Goal: Task Accomplishment & Management: Manage account settings

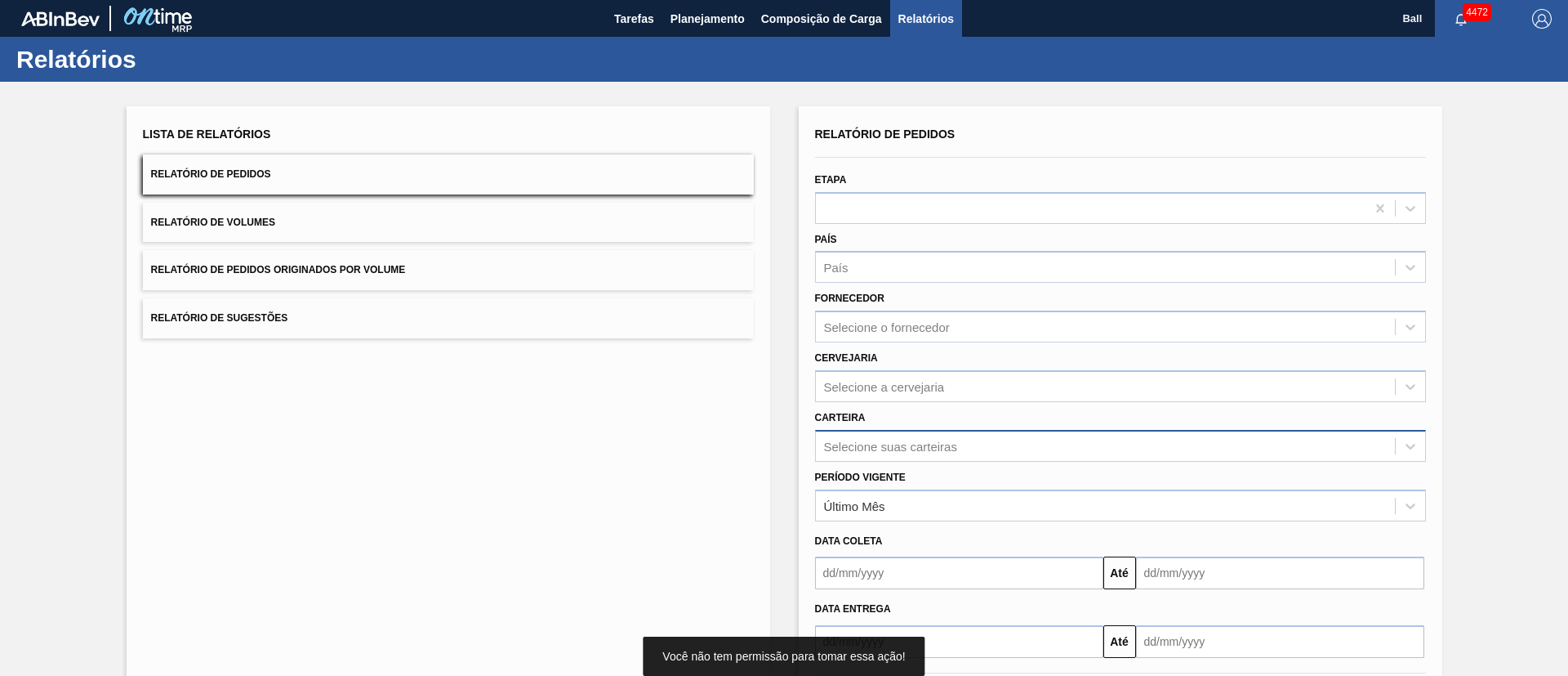
click at [948, 443] on div "Selecione suas carteiras" at bounding box center [890, 446] width 133 height 14
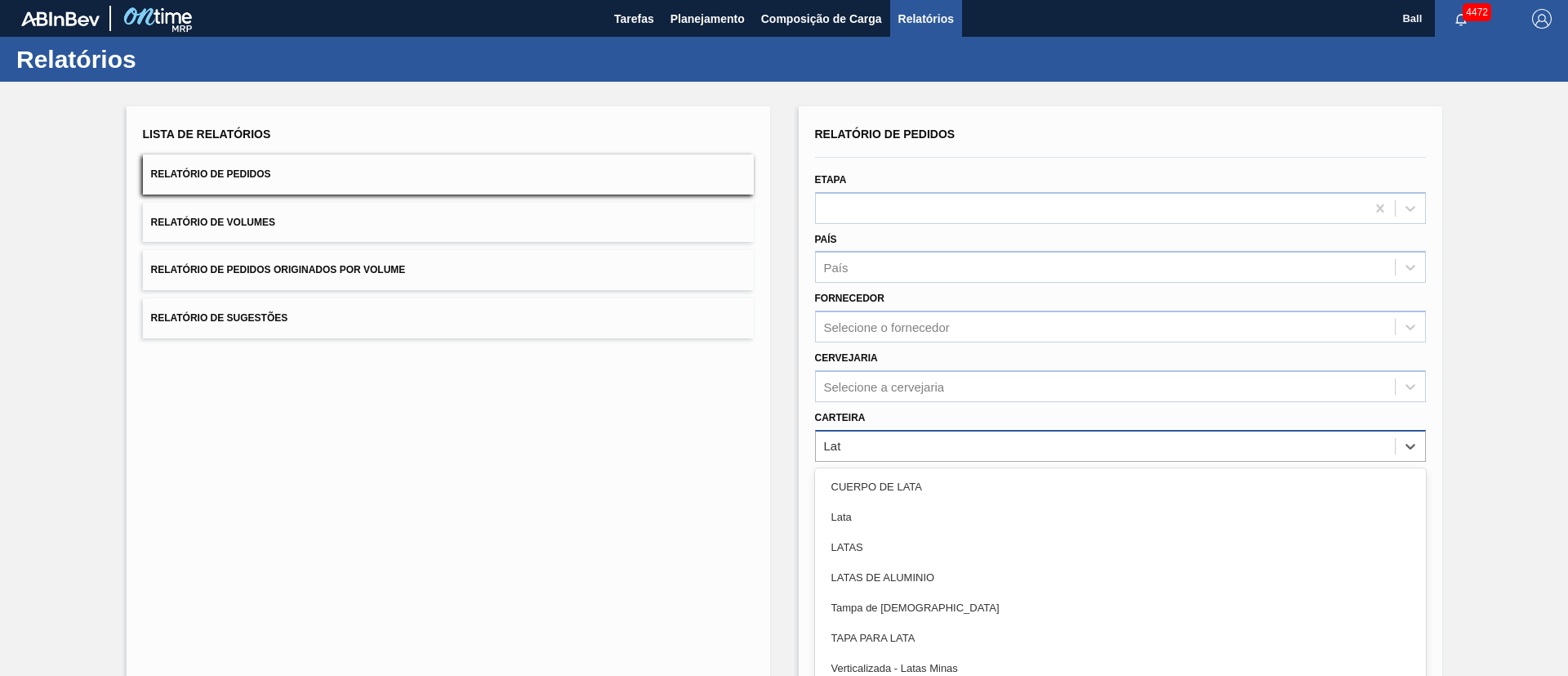
type input "Lata"
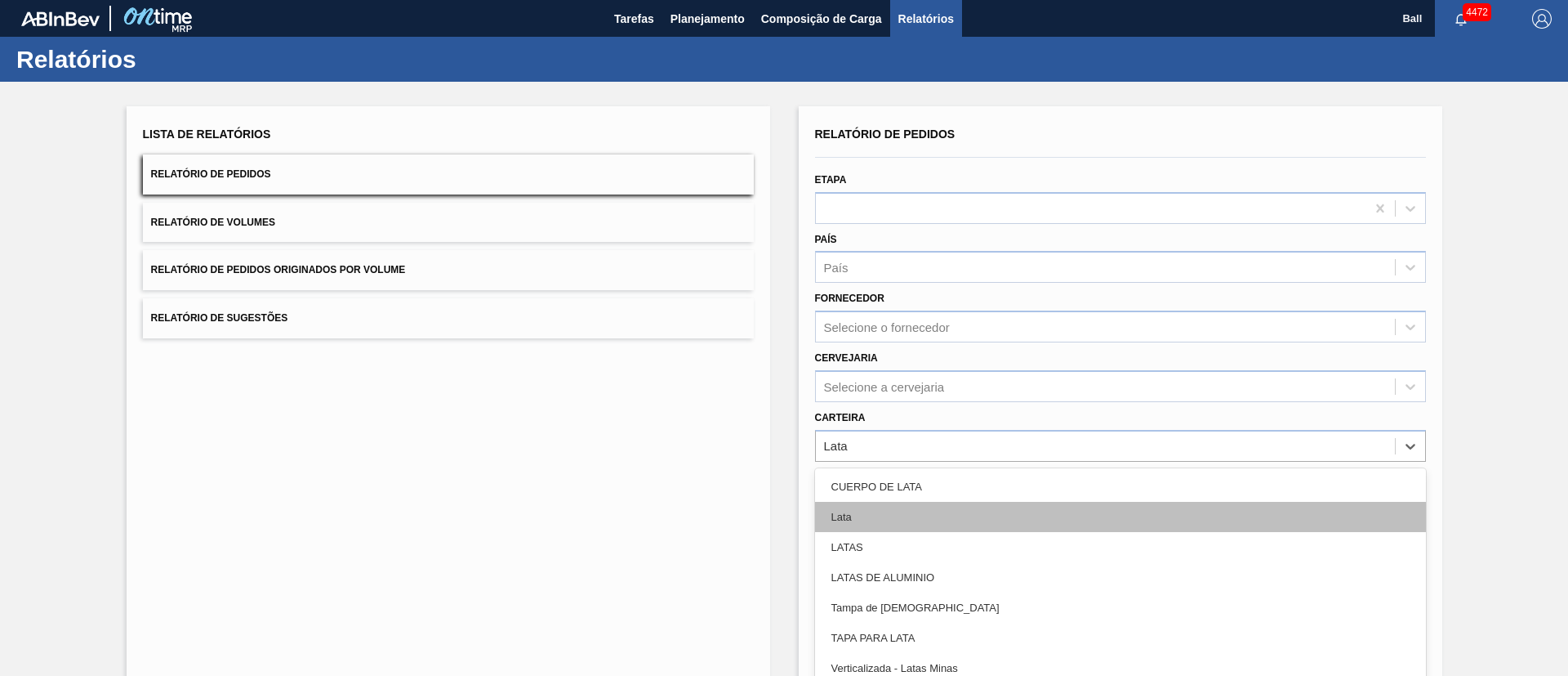
click at [938, 515] on div "Lata" at bounding box center [1120, 517] width 611 height 30
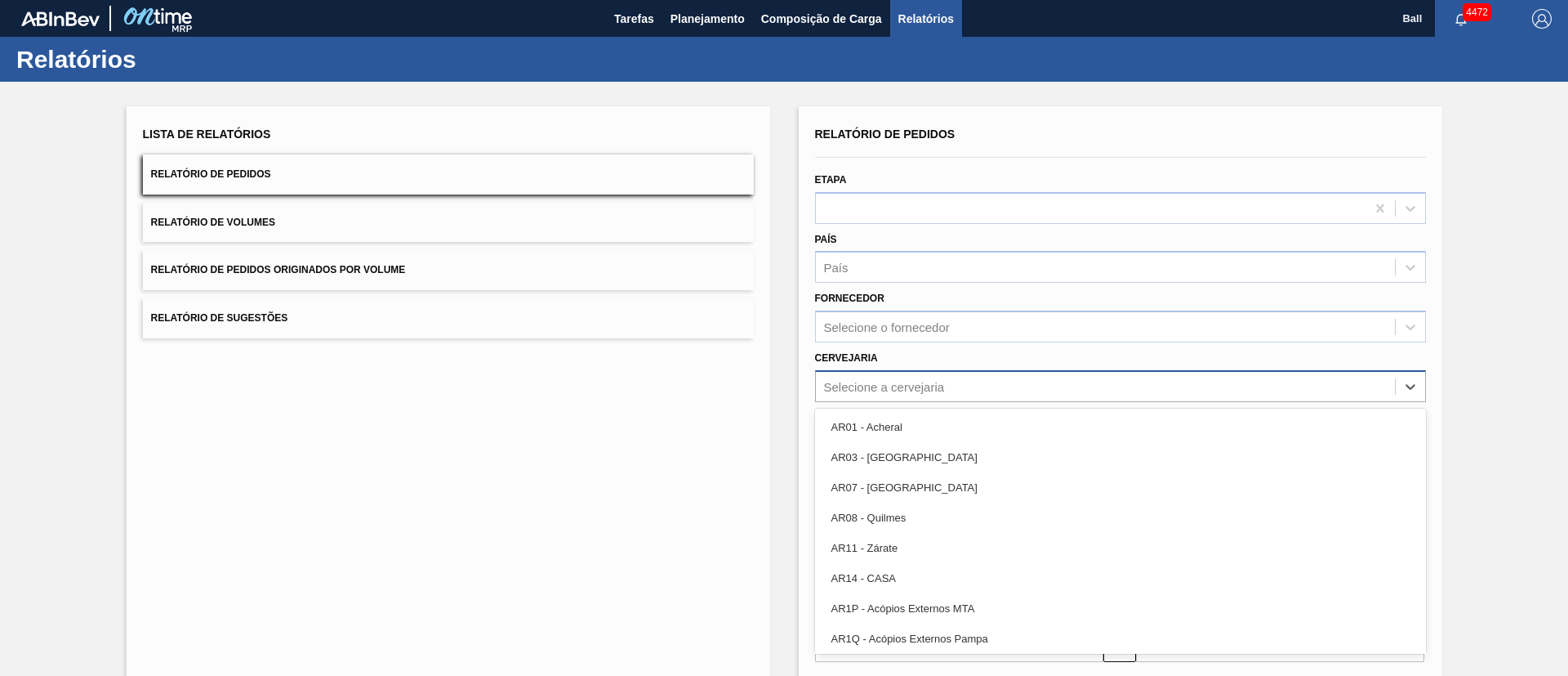
click at [970, 390] on div "Selecione a cervejaria" at bounding box center [1105, 386] width 579 height 24
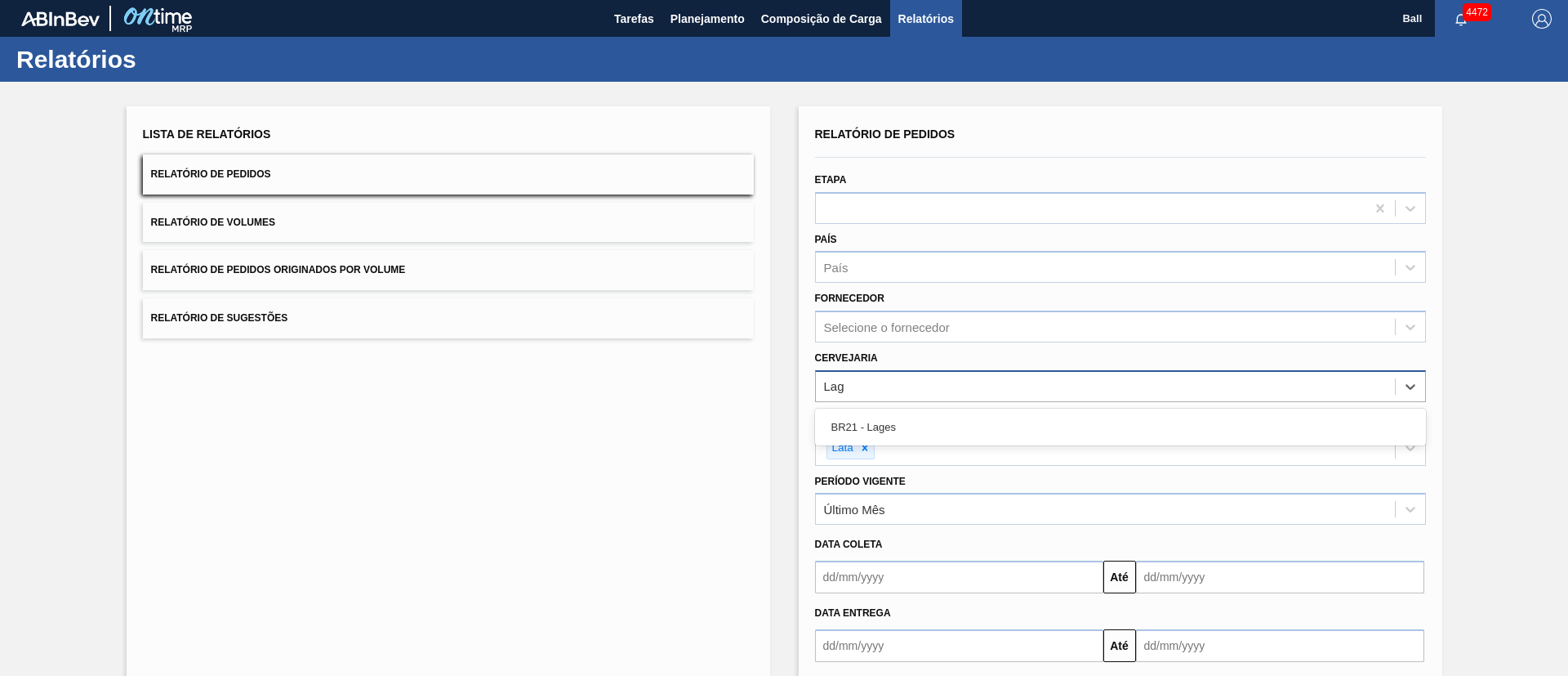
type input "Lage"
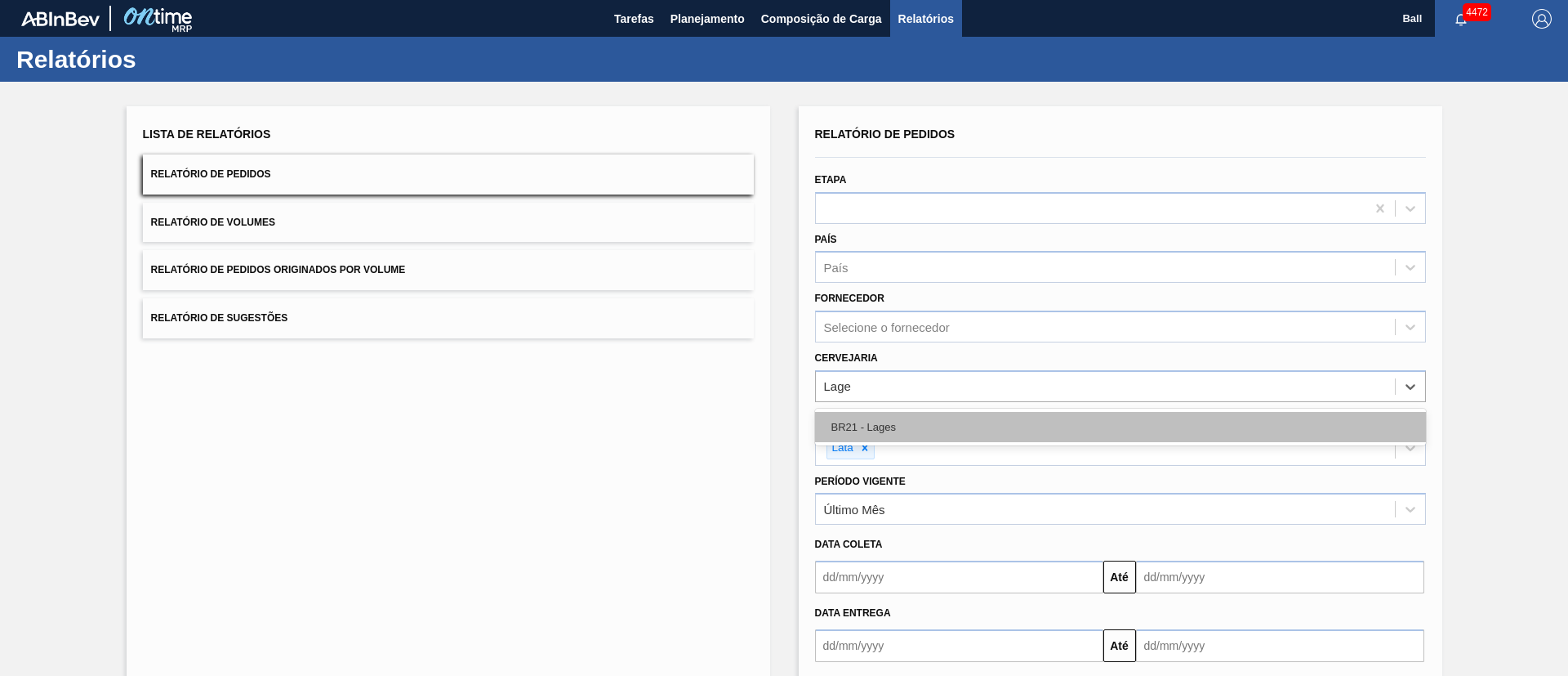
click at [990, 423] on div "BR21 - Lages" at bounding box center [1120, 427] width 611 height 30
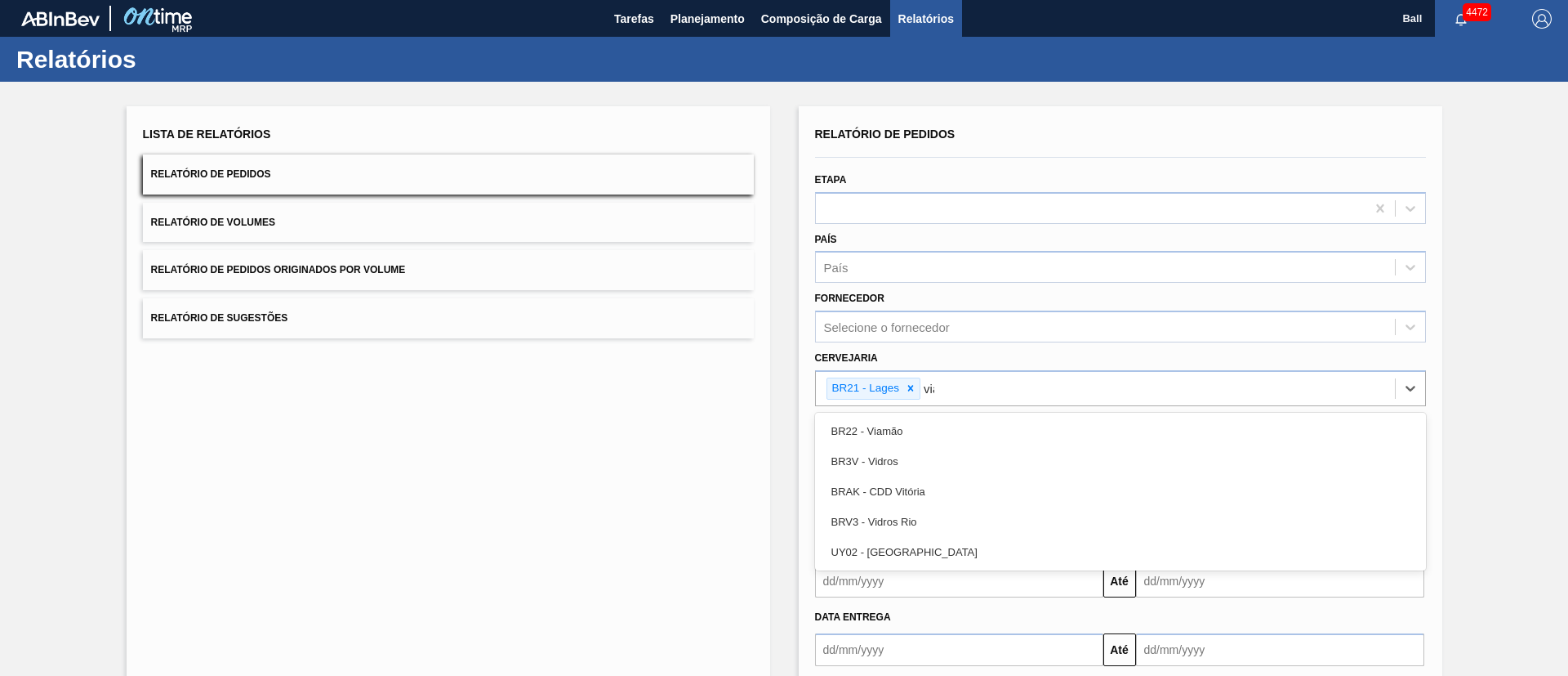
type input "viam"
click at [992, 425] on div "BR22 - Viamão" at bounding box center [1120, 431] width 611 height 30
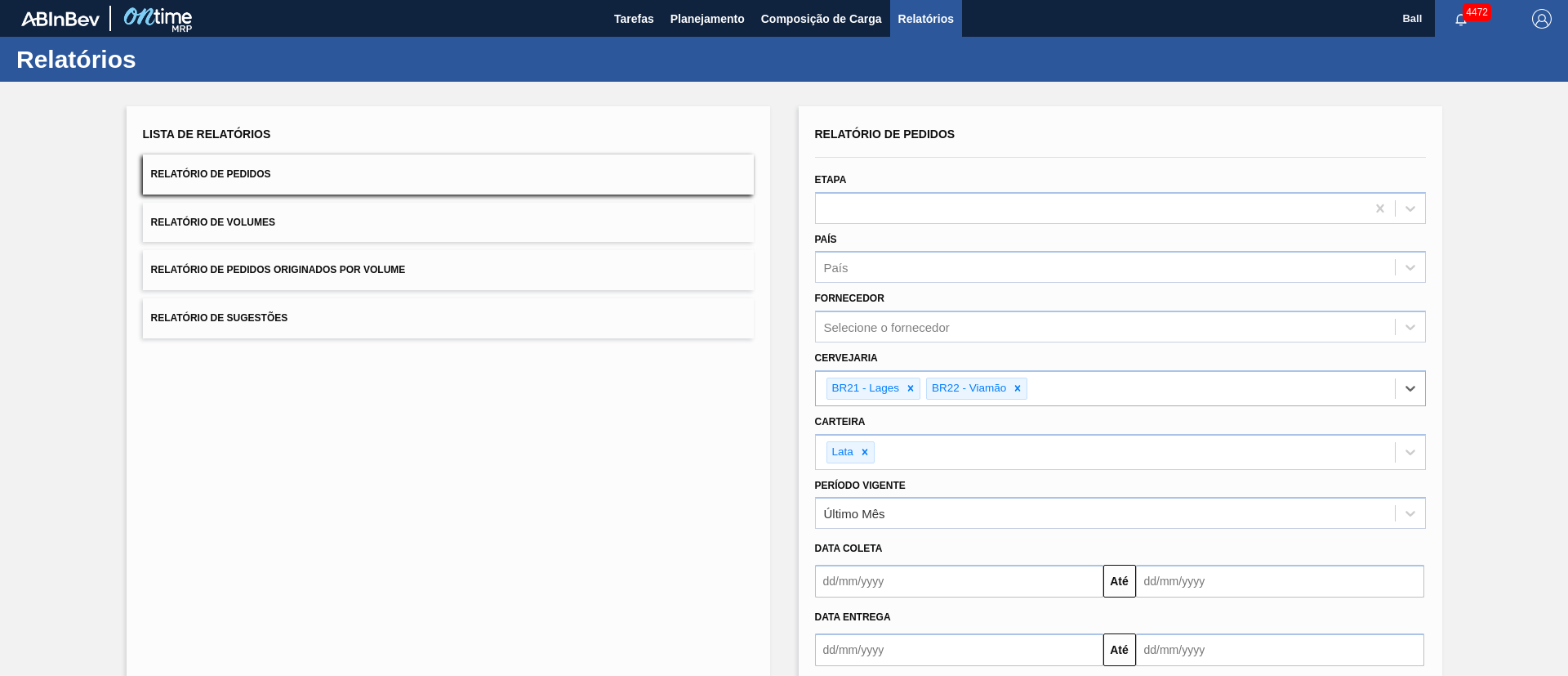
type input "A"
click at [1126, 388] on icon at bounding box center [1124, 387] width 11 height 11
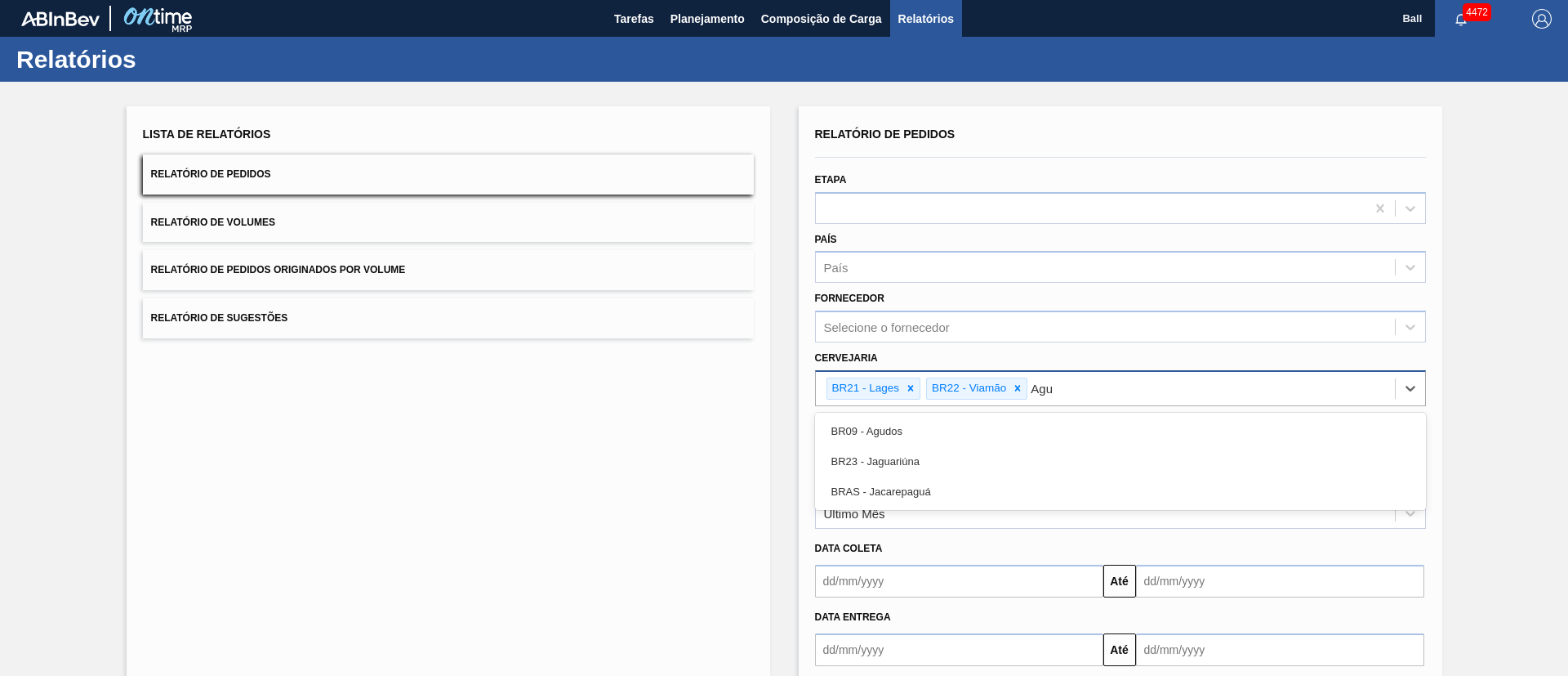
type input "Agud"
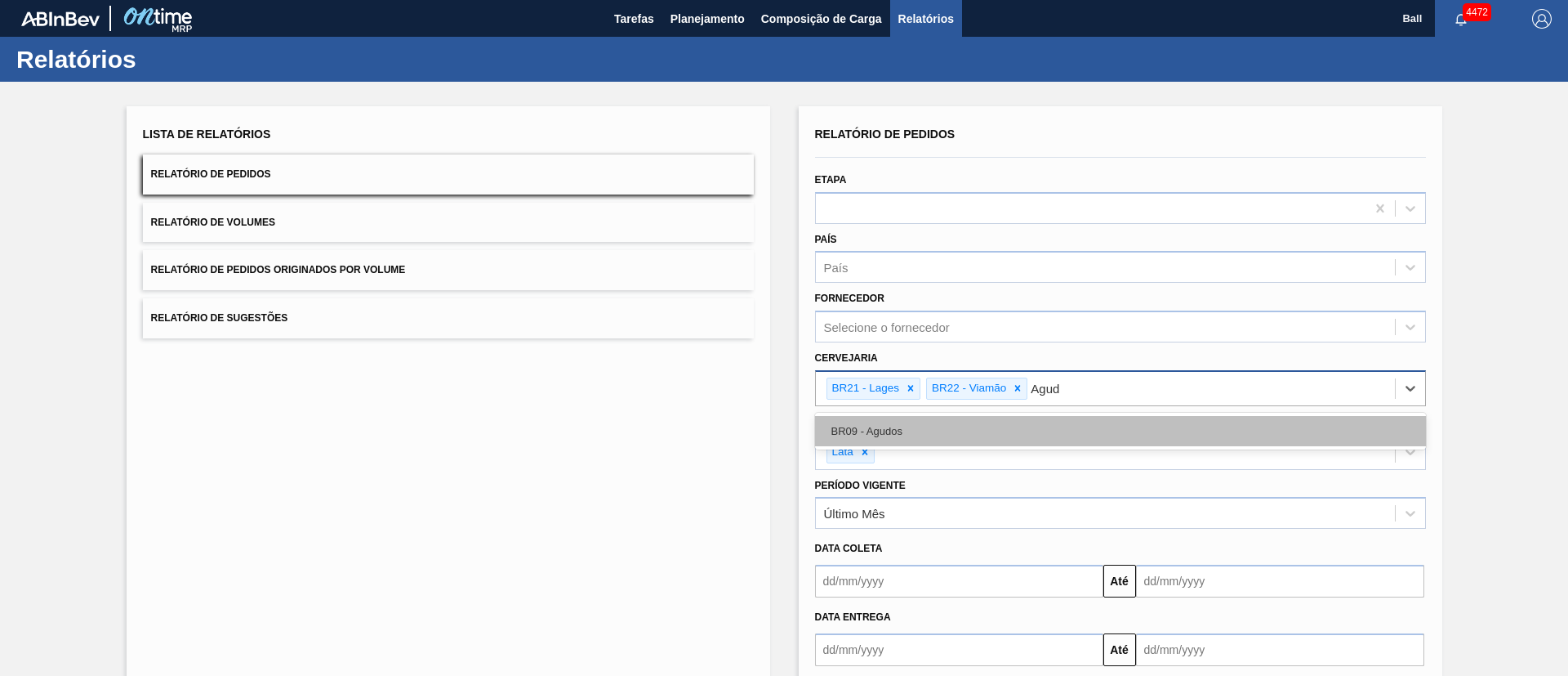
click at [1118, 435] on div "BR09 - Agudos" at bounding box center [1120, 431] width 611 height 30
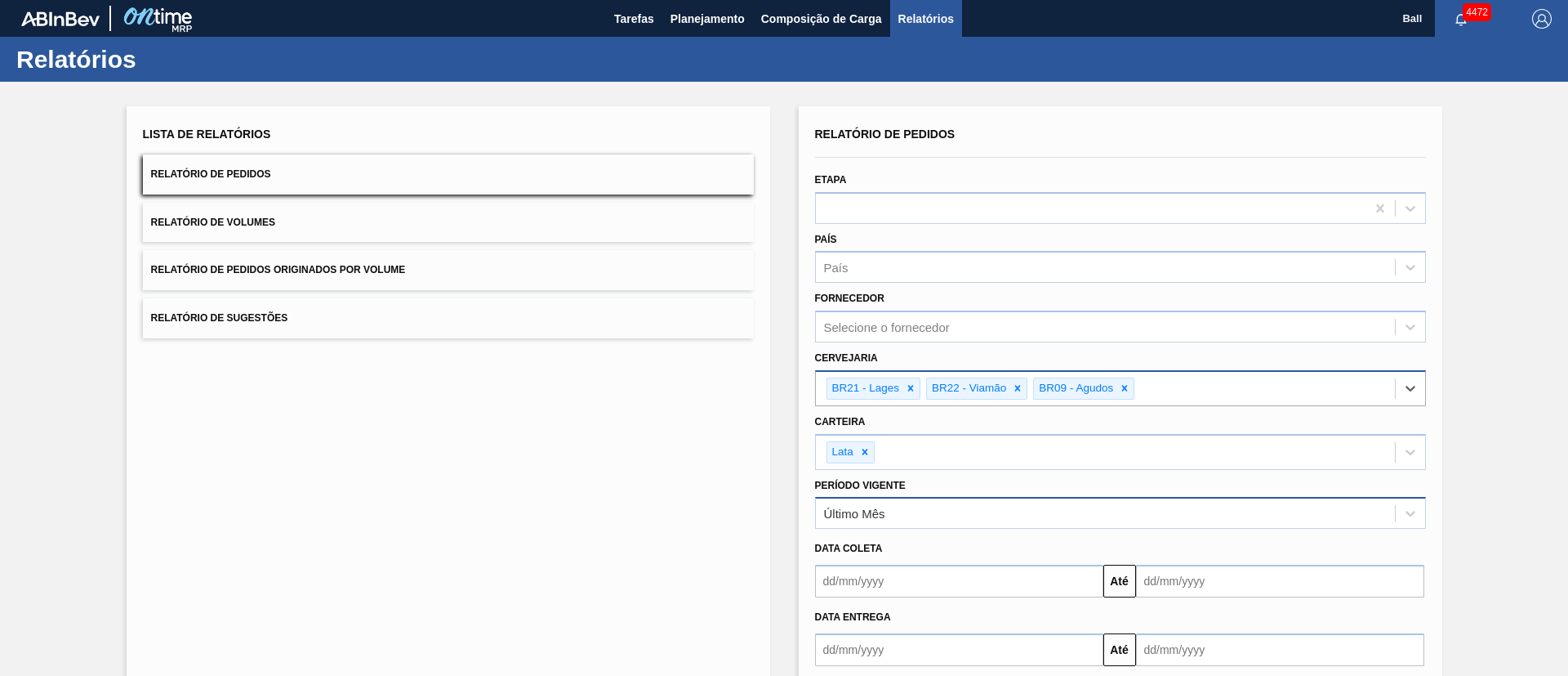
click at [977, 512] on div "Último Mês" at bounding box center [1105, 514] width 579 height 24
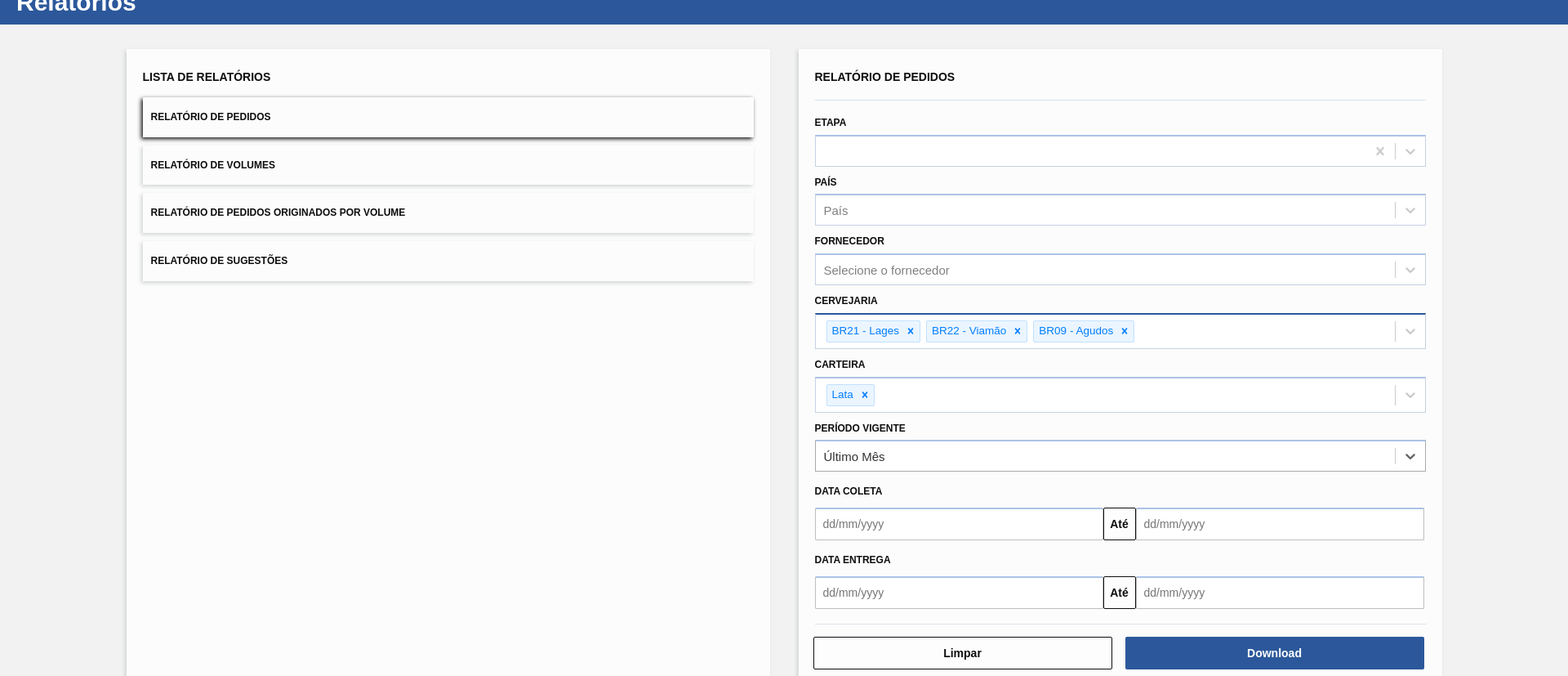
scroll to position [89, 0]
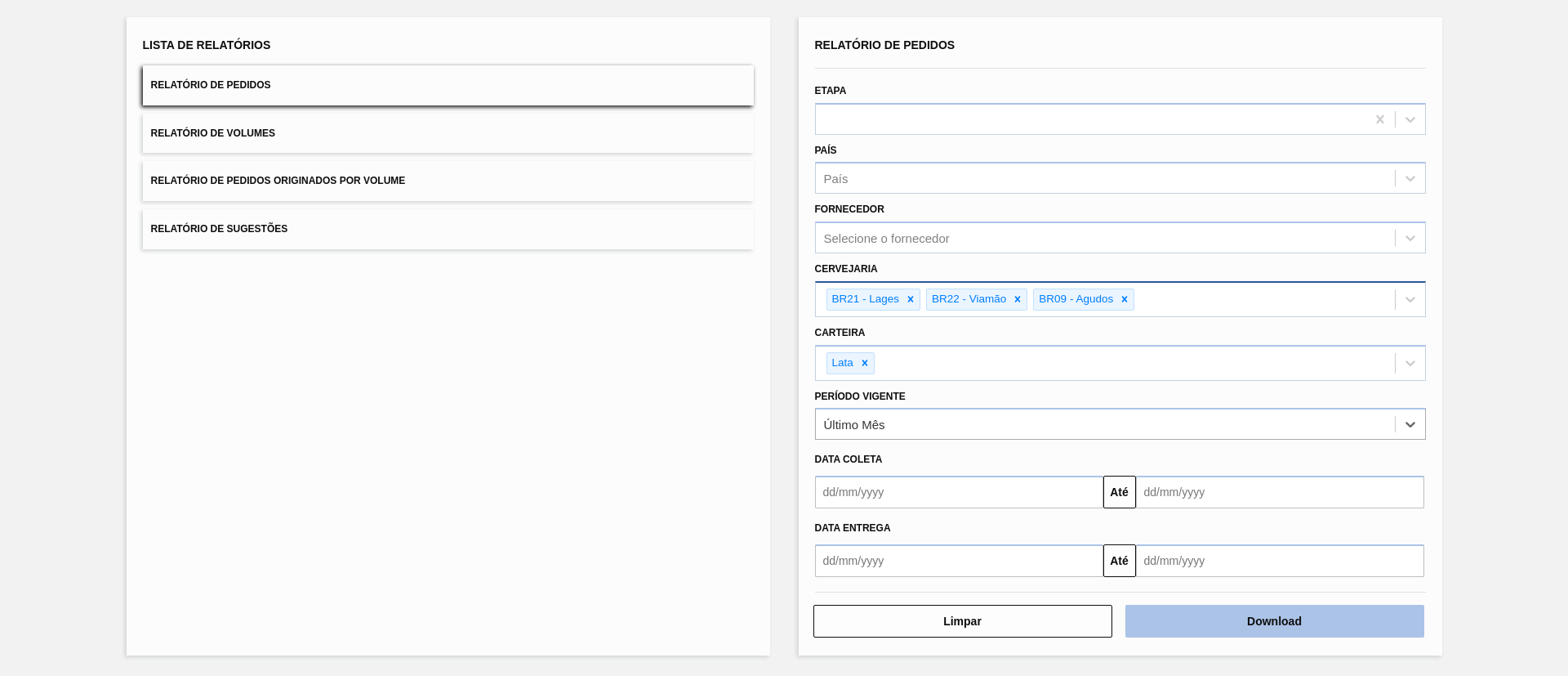
click at [1203, 618] on button "Download" at bounding box center [1275, 621] width 299 height 33
click at [275, 124] on button "Relatório de Volumes" at bounding box center [448, 134] width 611 height 40
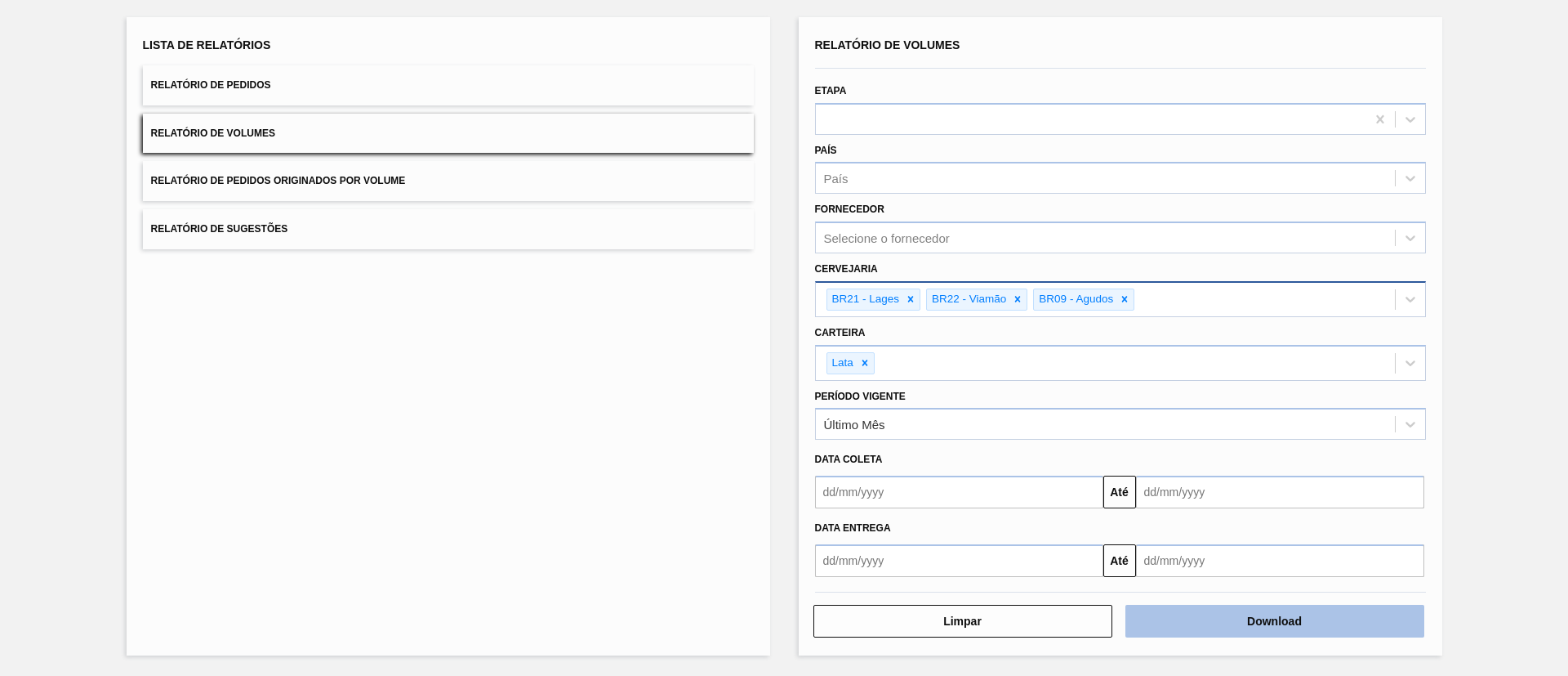
click at [1309, 611] on button "Download" at bounding box center [1275, 621] width 299 height 33
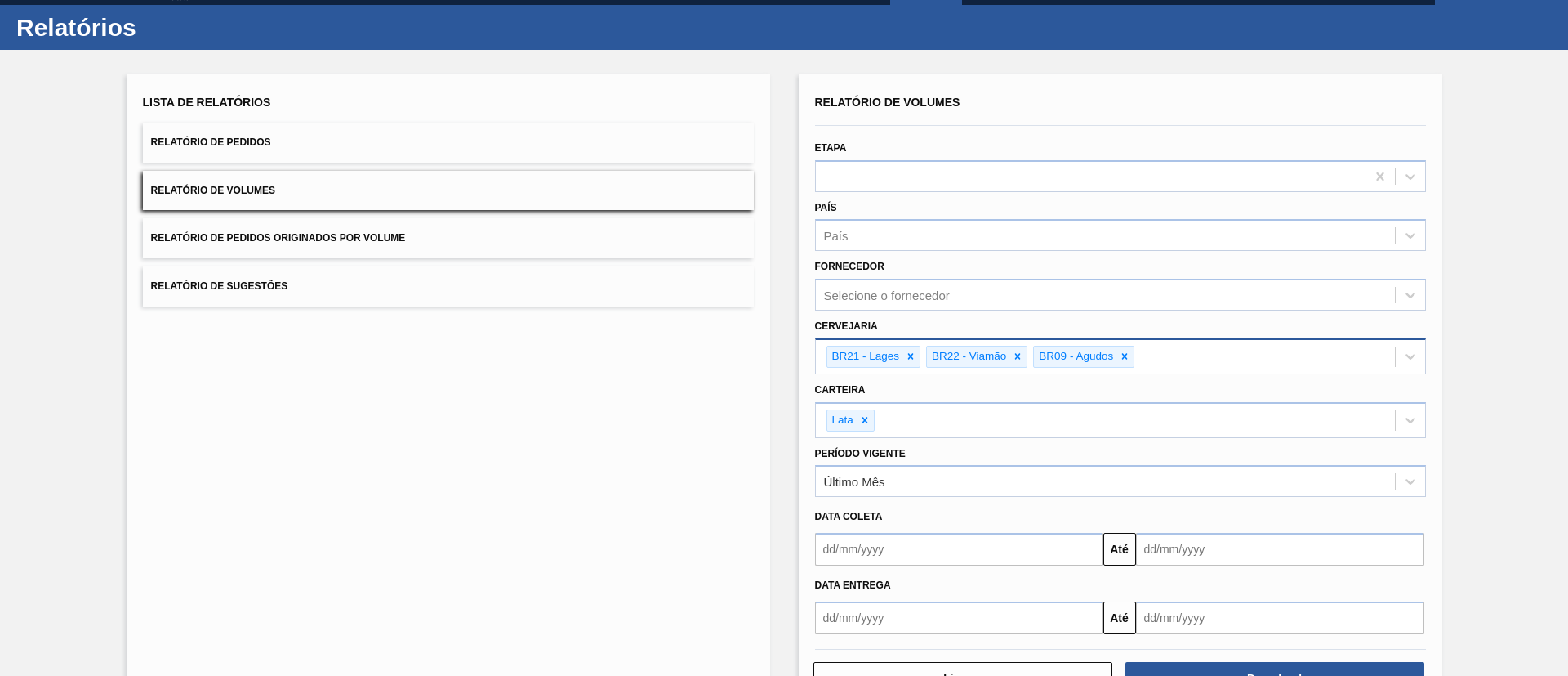
scroll to position [0, 0]
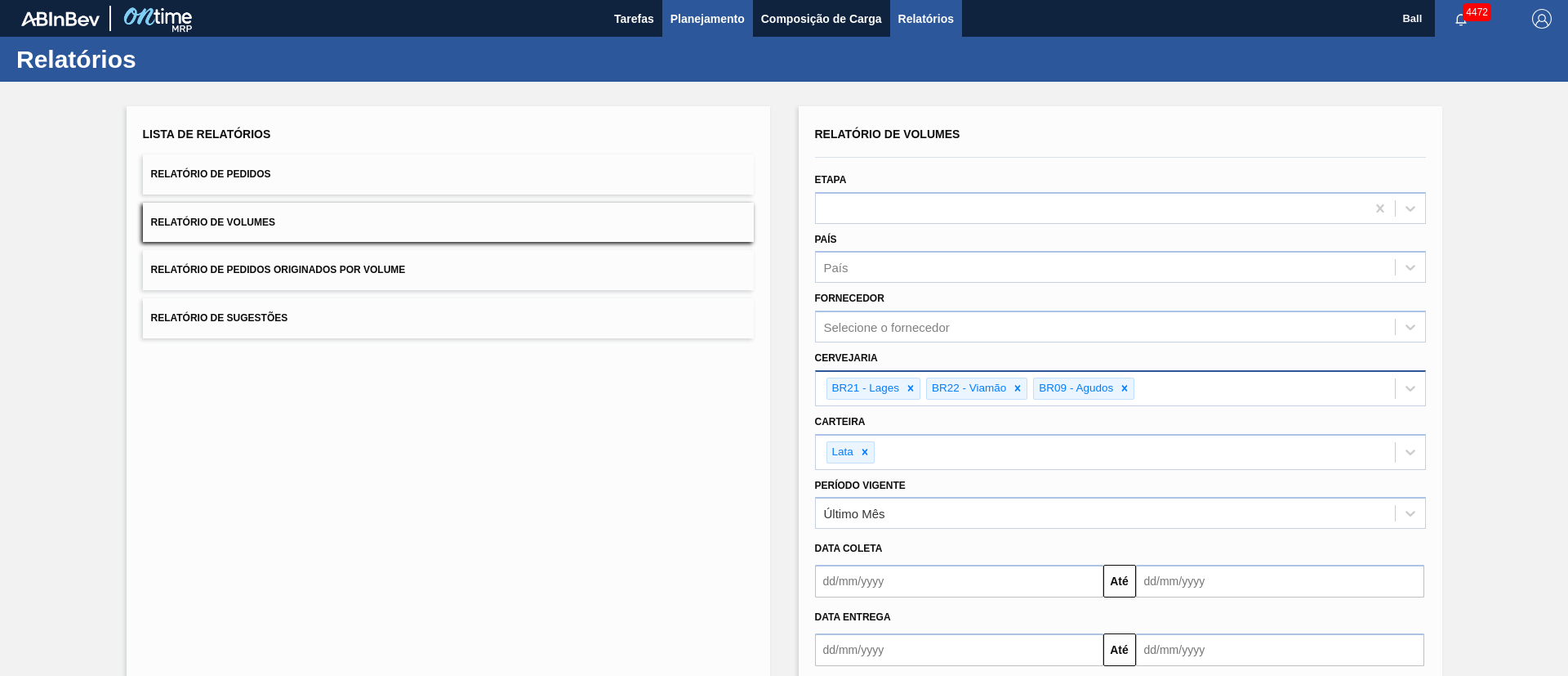
click at [732, 25] on span "Planejamento" at bounding box center [708, 19] width 74 height 20
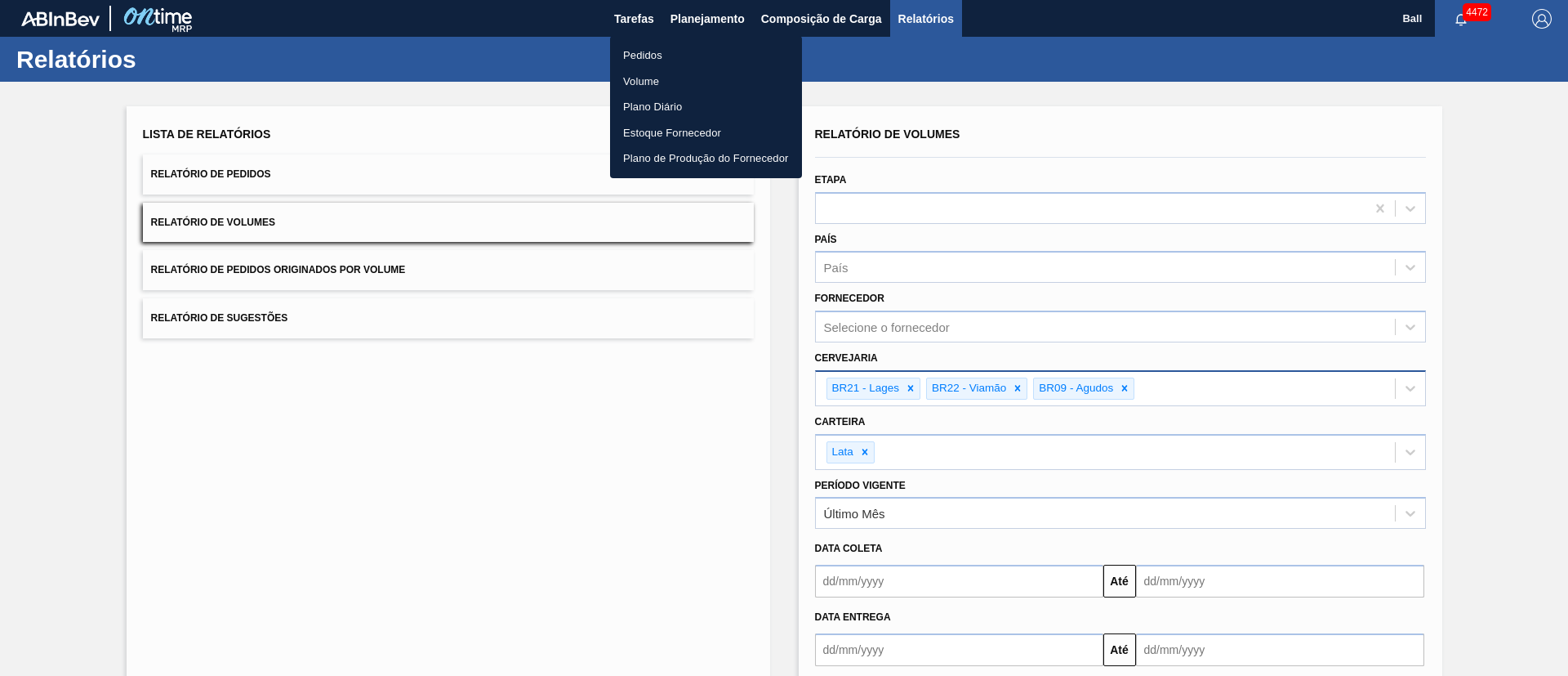
click at [659, 56] on li "Pedidos" at bounding box center [706, 55] width 192 height 26
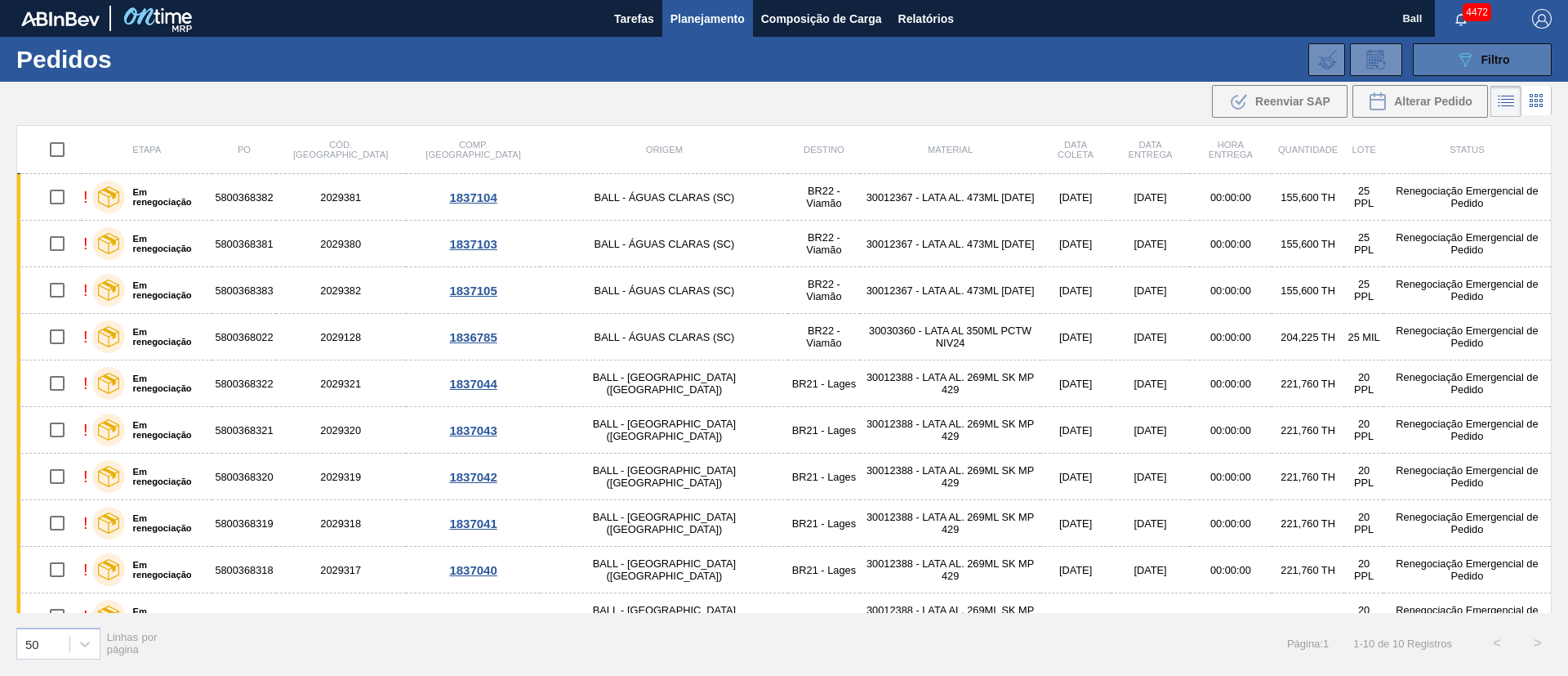
click at [1496, 62] on span "Filtro" at bounding box center [1496, 59] width 29 height 13
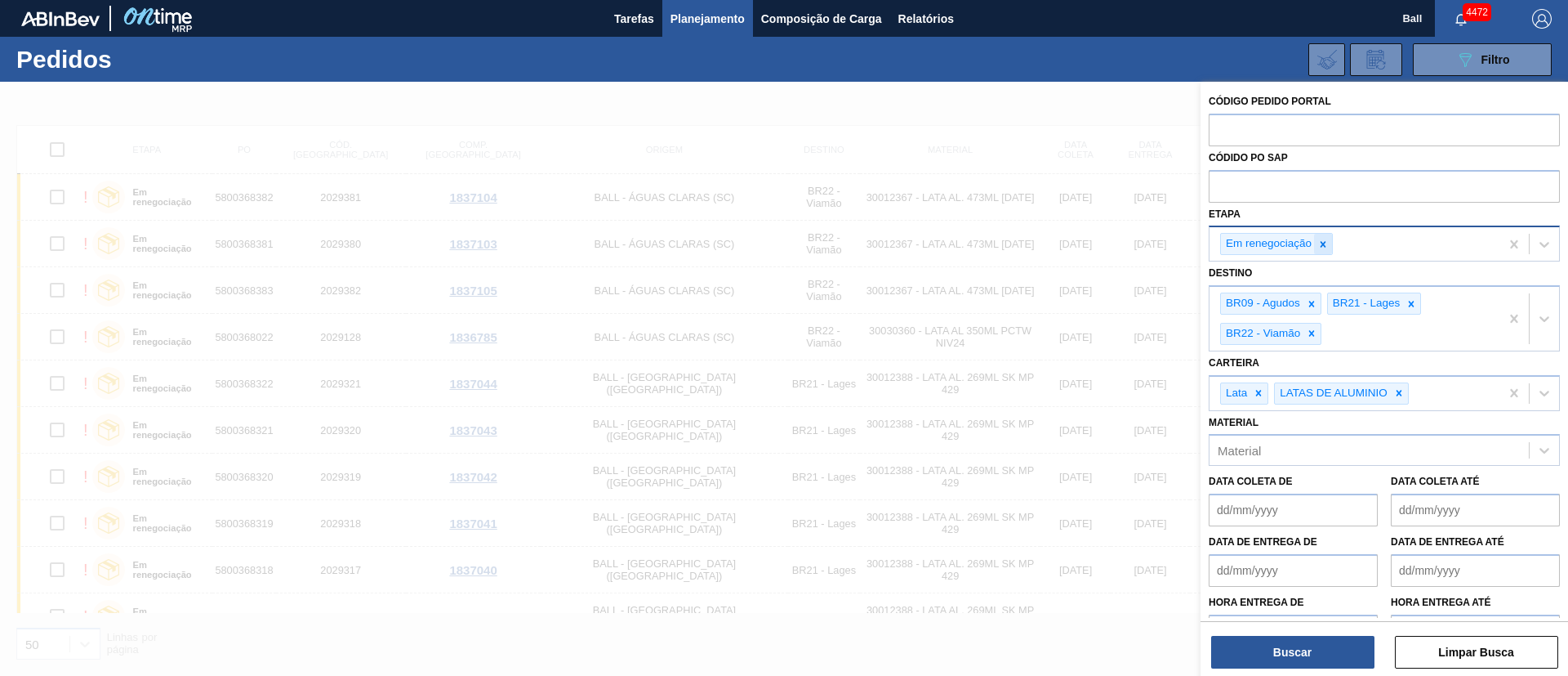
click at [1318, 252] on div at bounding box center [1323, 244] width 18 height 20
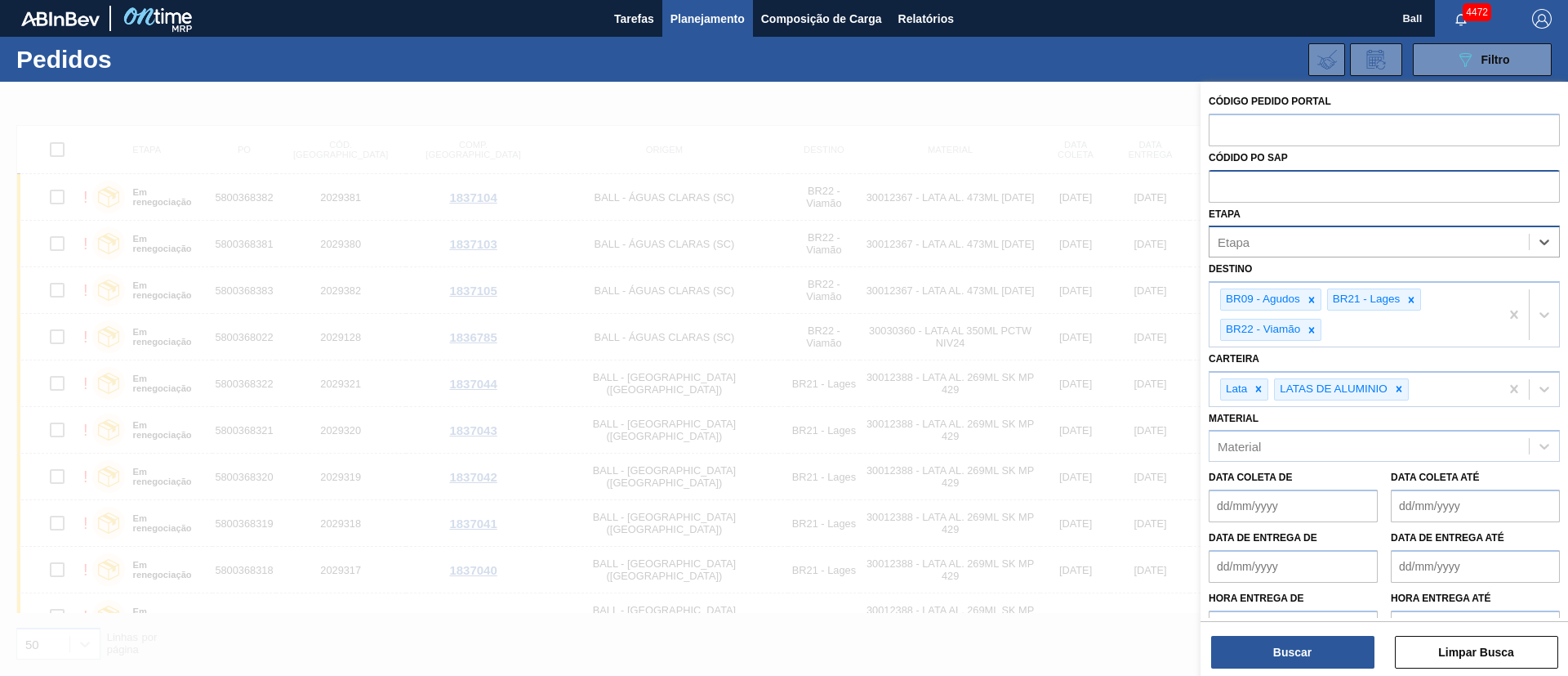
click at [1303, 189] on input "text" at bounding box center [1384, 185] width 351 height 31
click at [1300, 127] on input "text" at bounding box center [1384, 129] width 351 height 31
paste input "text"
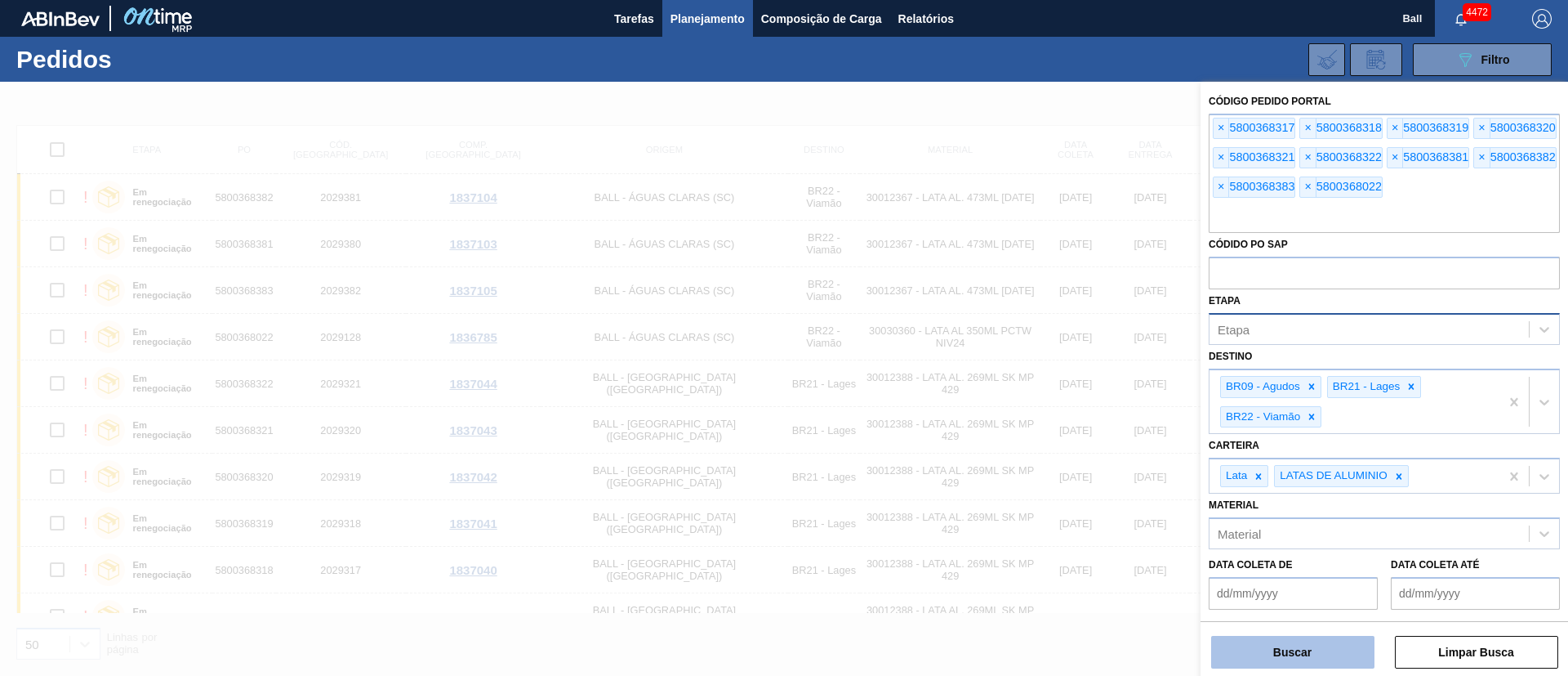
click at [1315, 658] on button "Buscar" at bounding box center [1292, 652] width 163 height 33
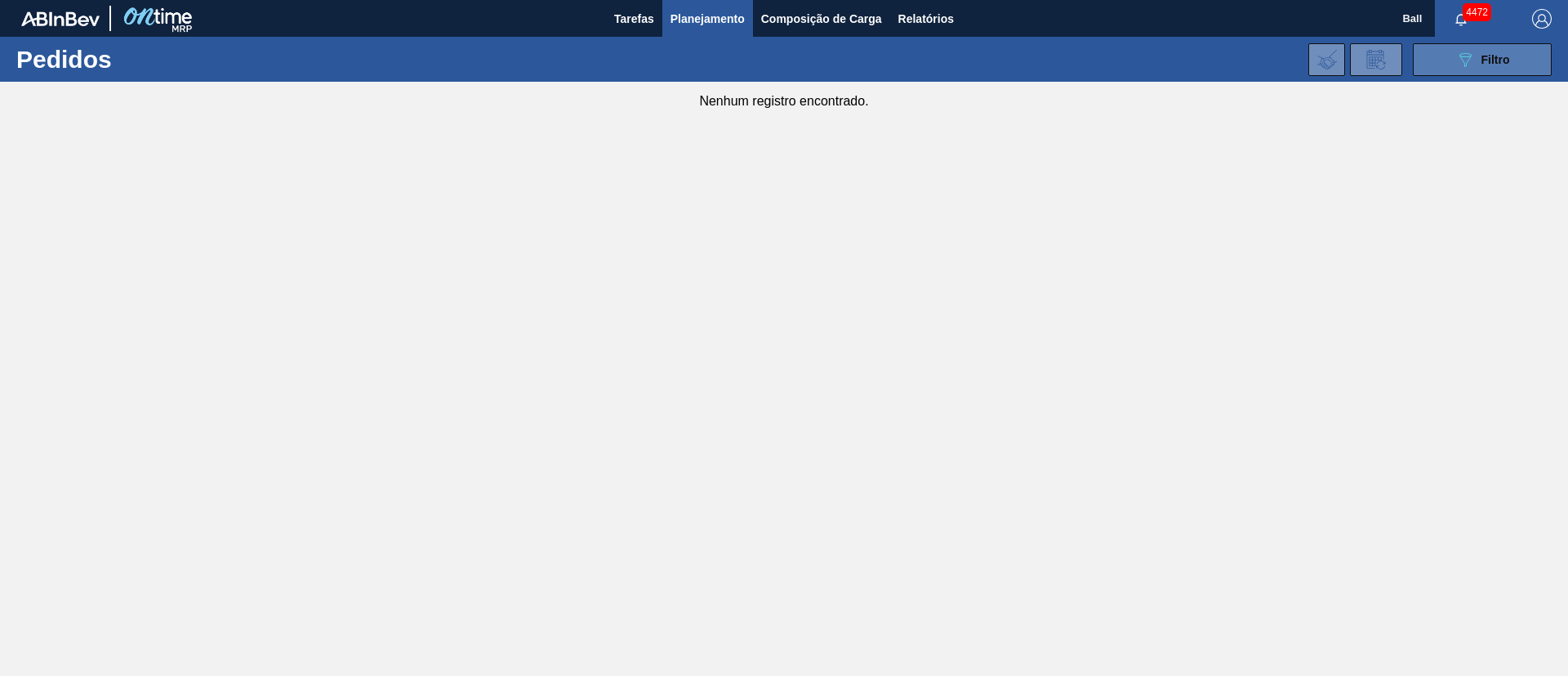
click at [1461, 67] on icon "089F7B8B-B2A5-4AFE-B5C0-19BA573D28AC" at bounding box center [1466, 60] width 20 height 20
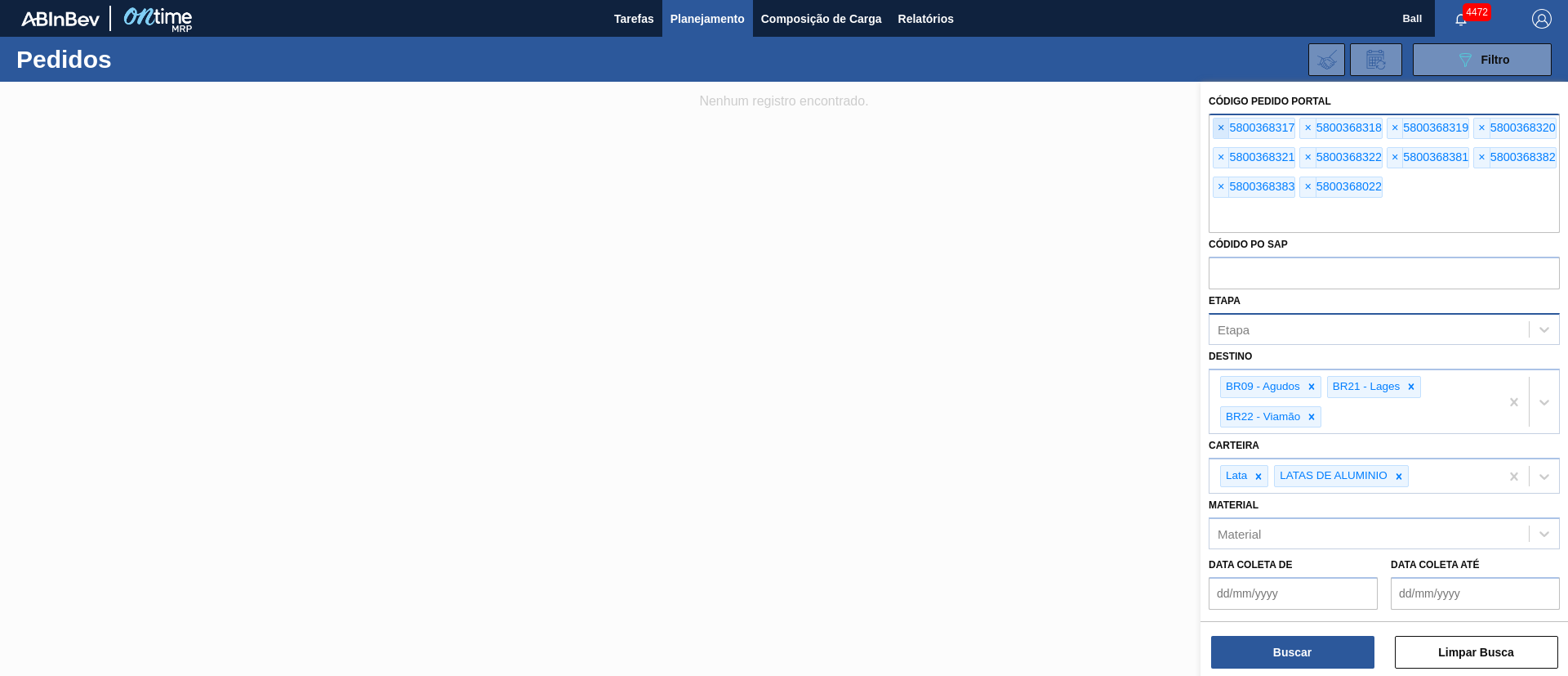
click at [1224, 123] on span "×" at bounding box center [1222, 128] width 16 height 20
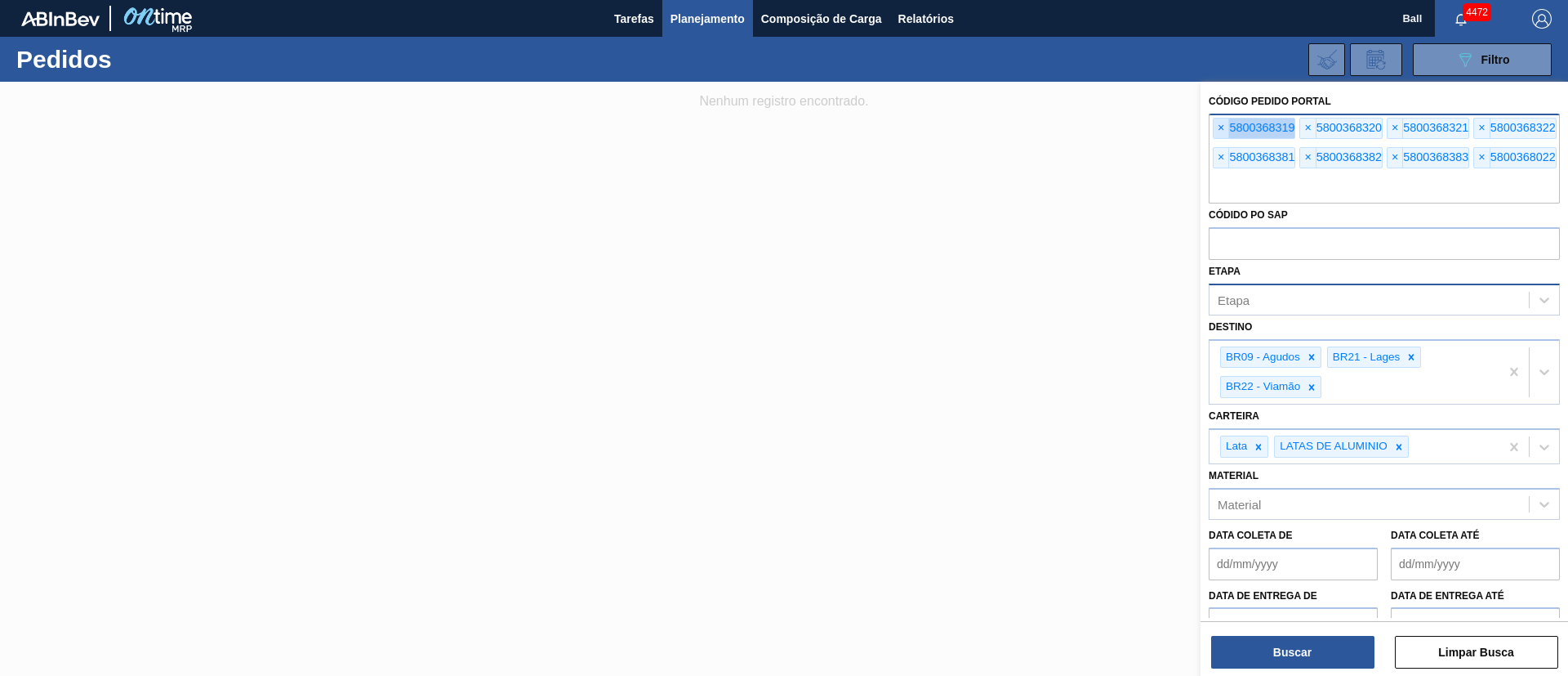
click at [1224, 123] on span "×" at bounding box center [1222, 128] width 16 height 20
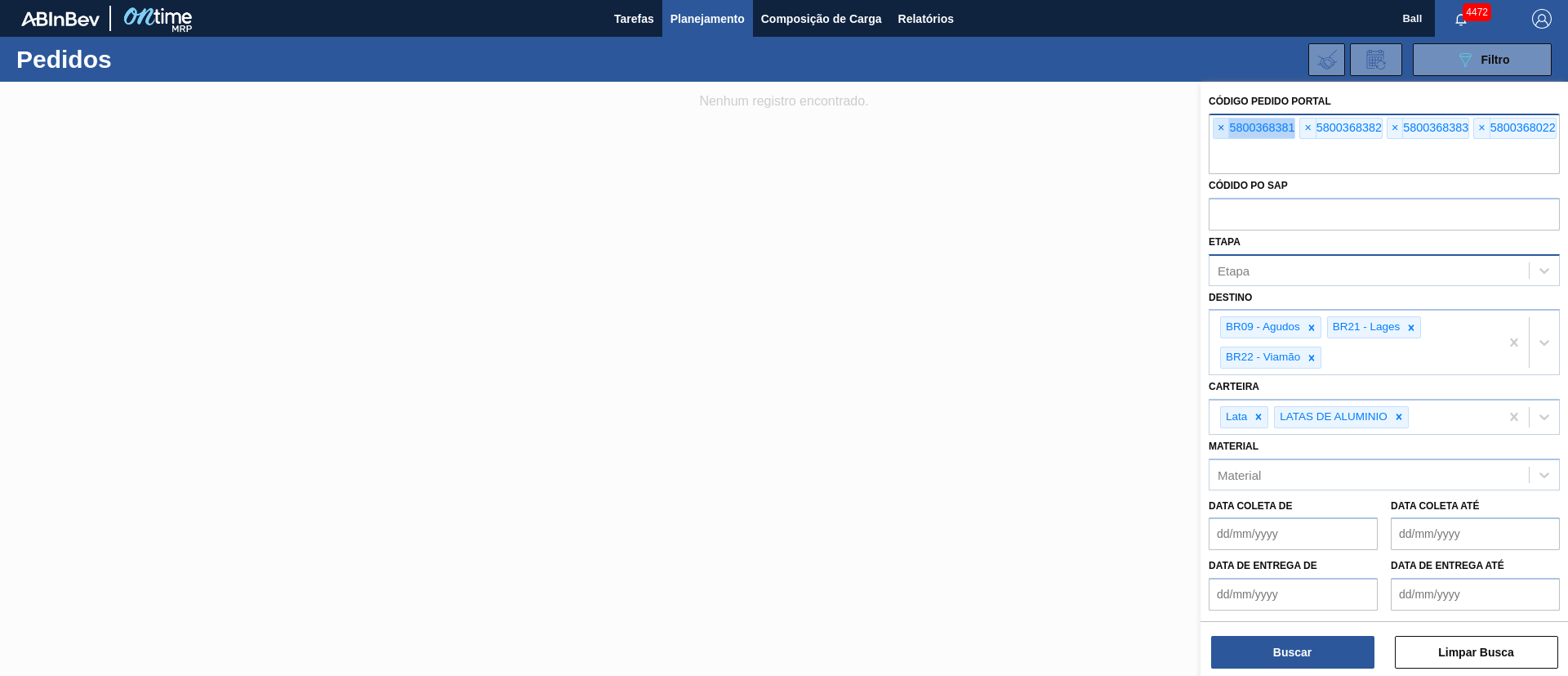
click at [1224, 123] on span "×" at bounding box center [1222, 128] width 16 height 20
click at [1224, 143] on input "text" at bounding box center [1384, 158] width 351 height 31
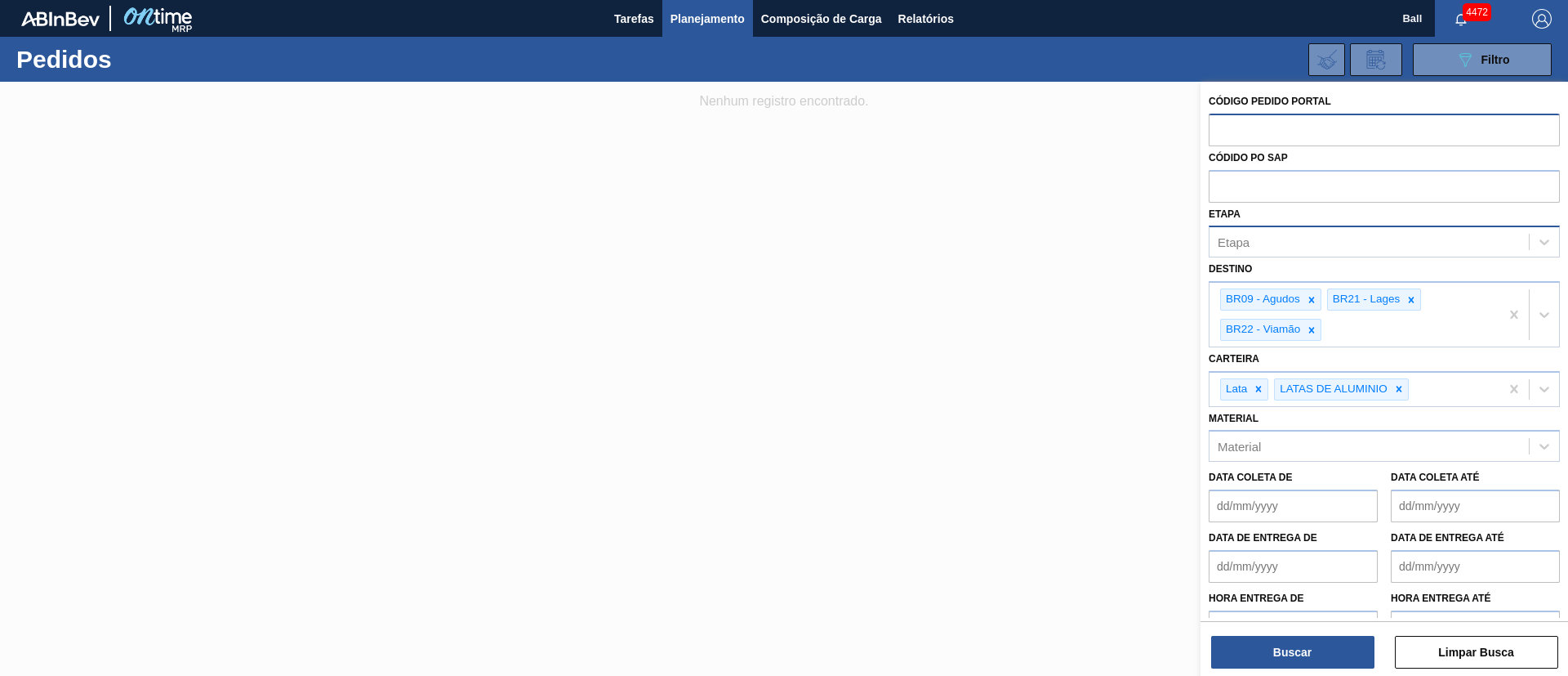
click at [1224, 123] on input "text" at bounding box center [1384, 129] width 351 height 31
click at [1260, 188] on input "text" at bounding box center [1384, 185] width 351 height 31
type input "v"
paste input "text"
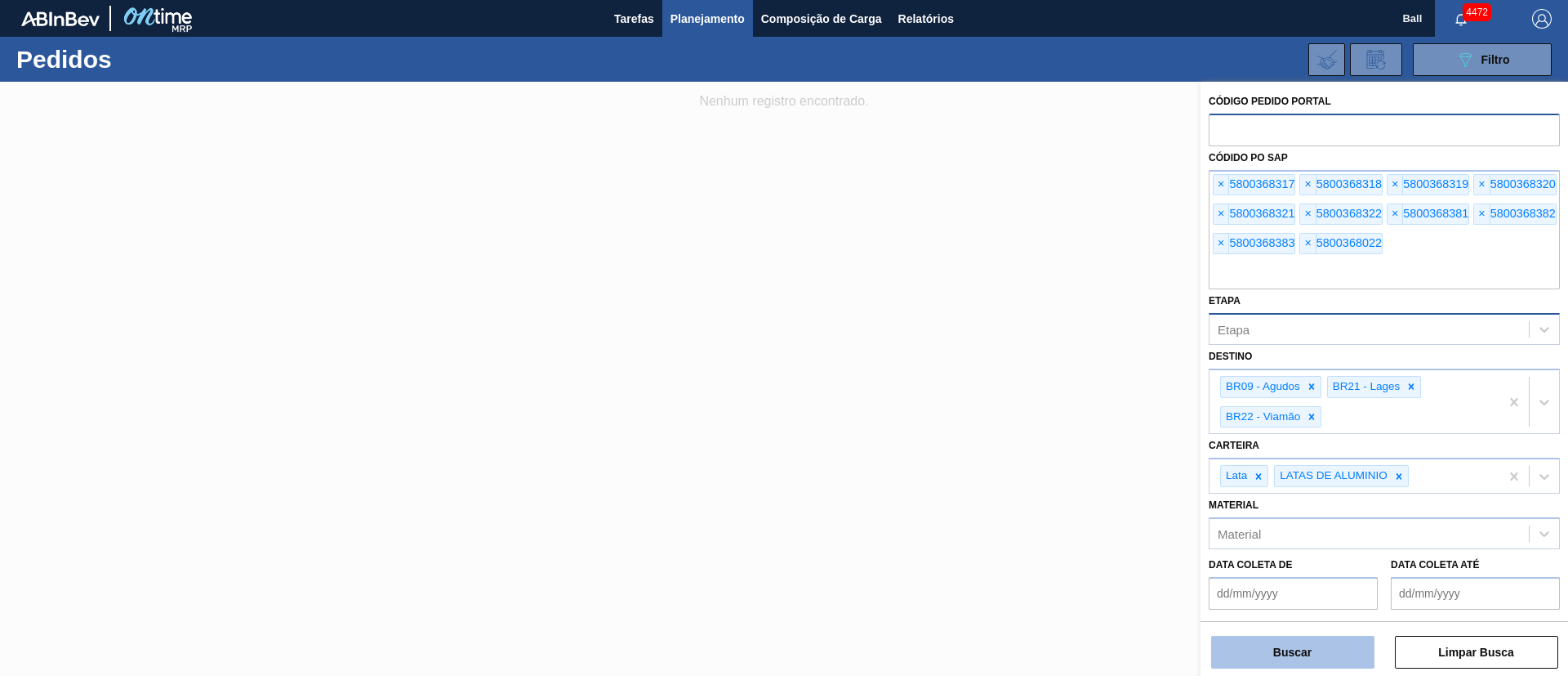
click at [1323, 654] on button "Buscar" at bounding box center [1292, 652] width 163 height 33
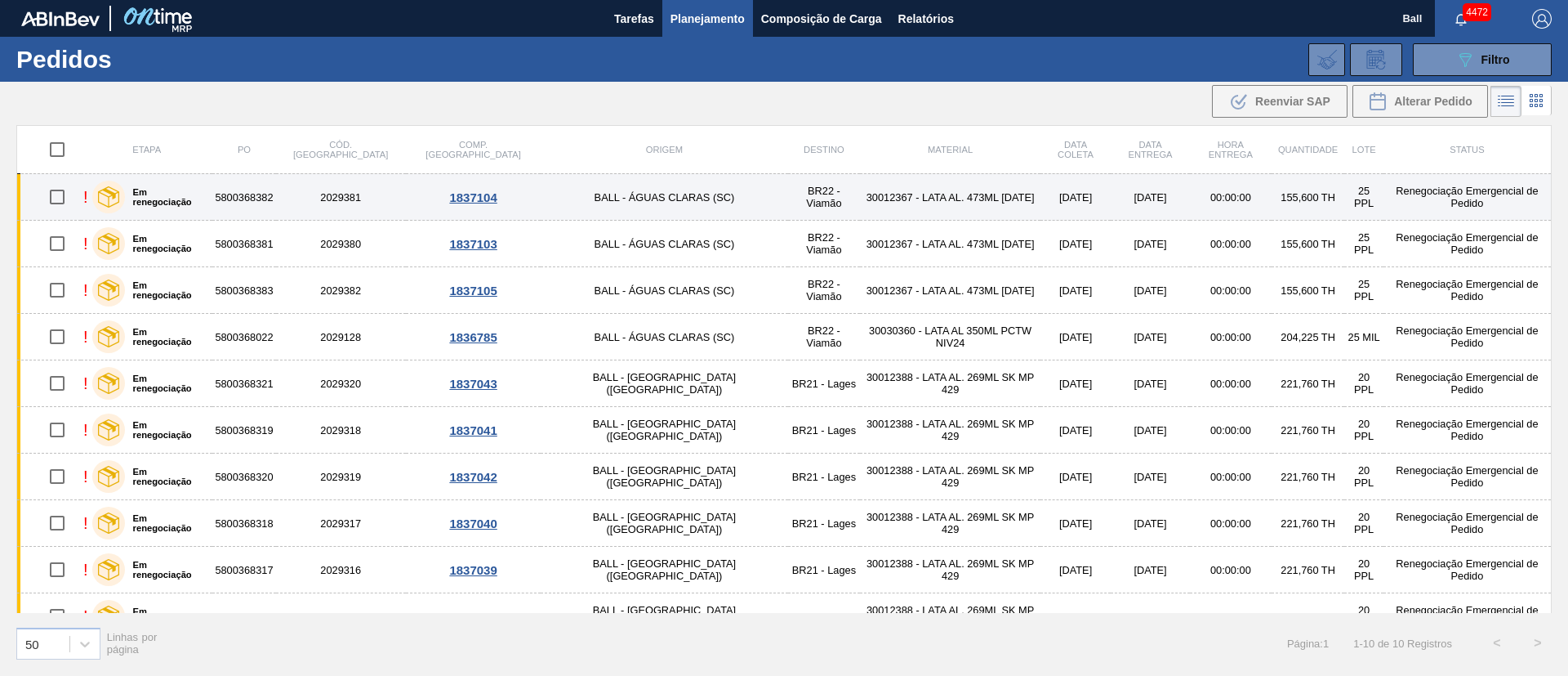
click at [860, 199] on td "30012367 - LATA AL. 473ML BC 429" at bounding box center [950, 197] width 181 height 47
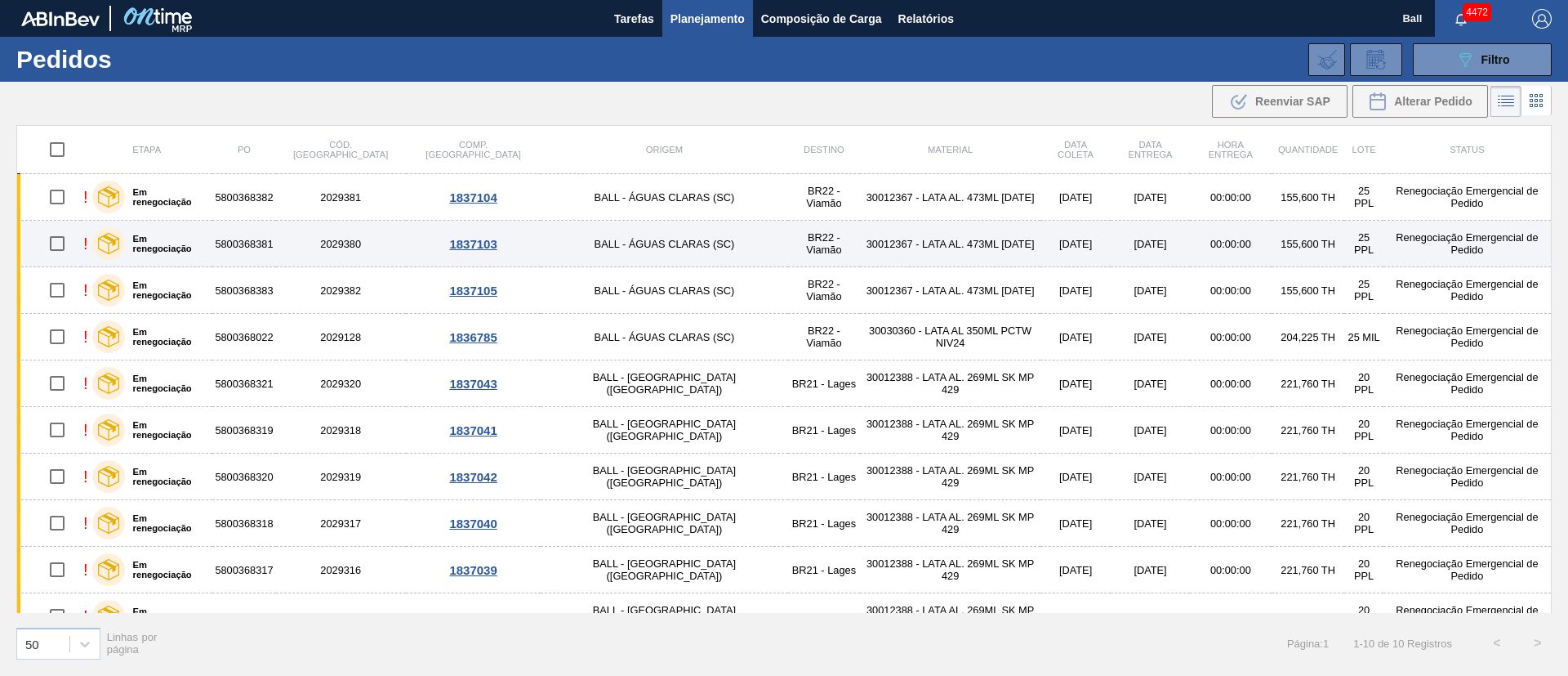
click at [860, 239] on td "30012367 - LATA AL. 473ML BC 429" at bounding box center [950, 244] width 181 height 47
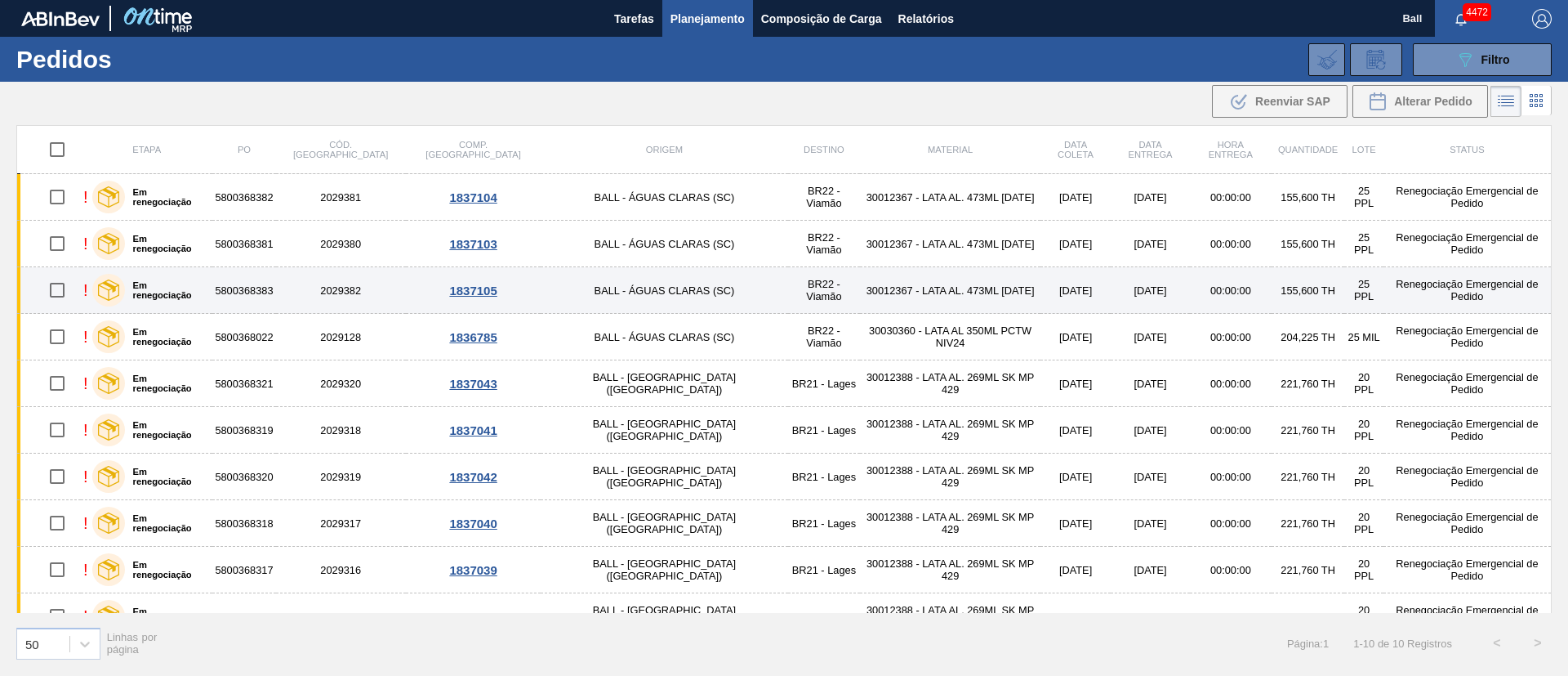
click at [788, 290] on td "BR22 - Viamão" at bounding box center [824, 290] width 73 height 47
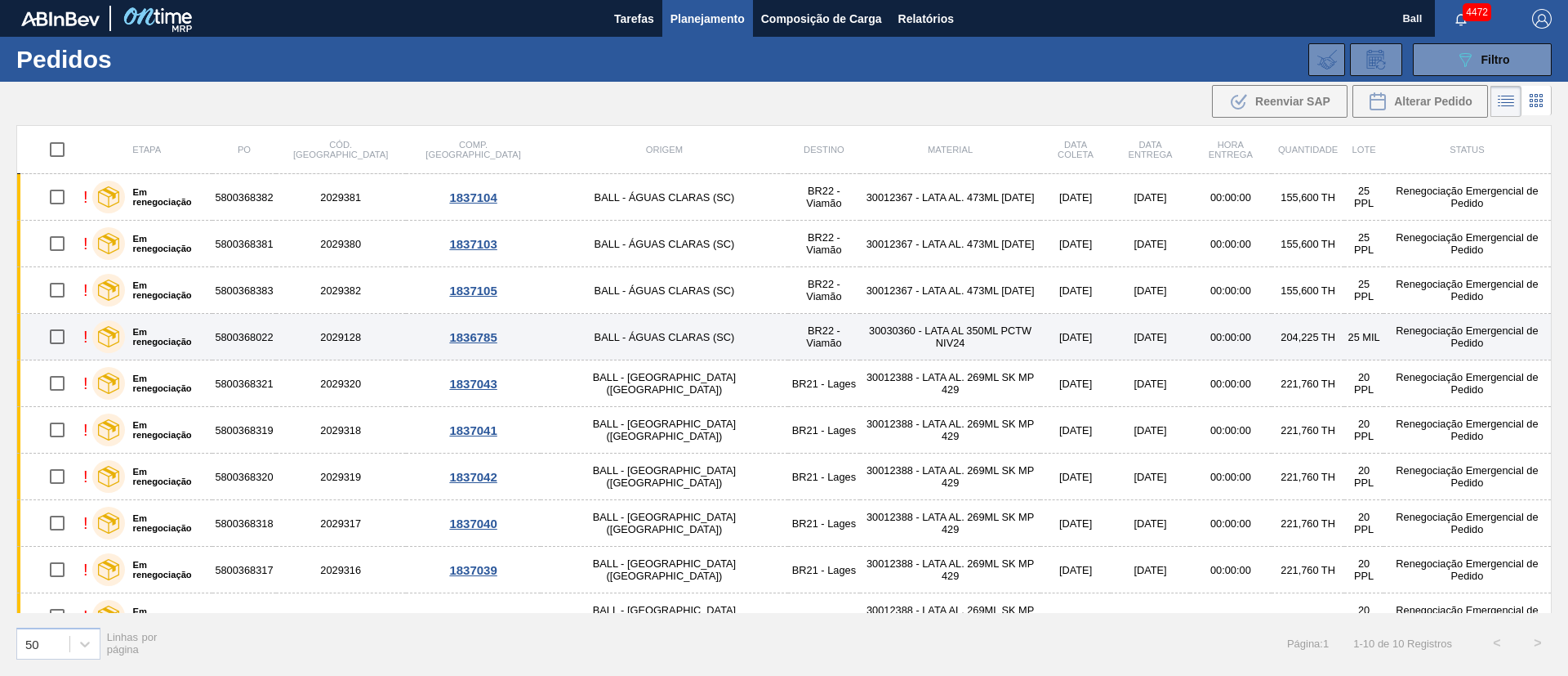
click at [788, 335] on td "BR22 - Viamão" at bounding box center [824, 337] width 73 height 47
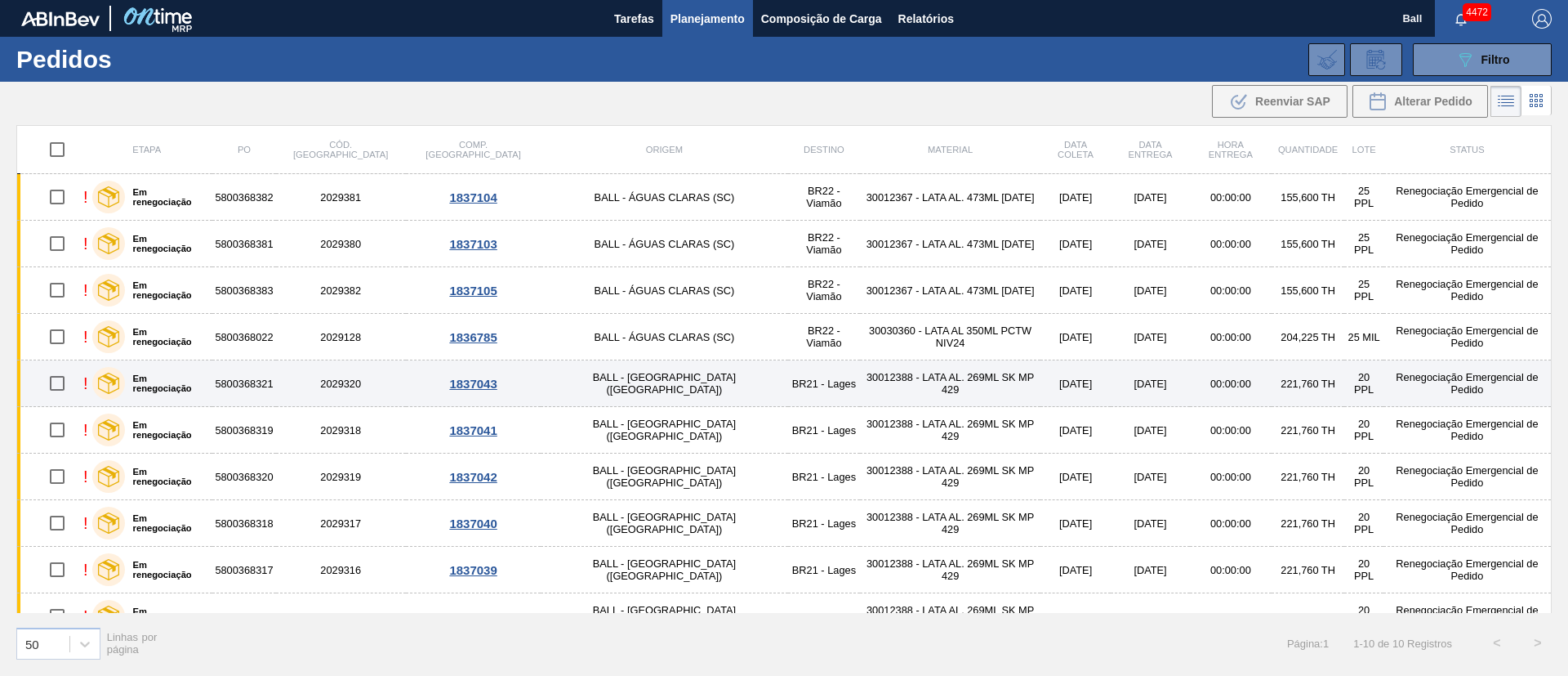
click at [615, 375] on td "BALL - [GEOGRAPHIC_DATA][PERSON_NAME] ([GEOGRAPHIC_DATA])" at bounding box center [664, 383] width 247 height 47
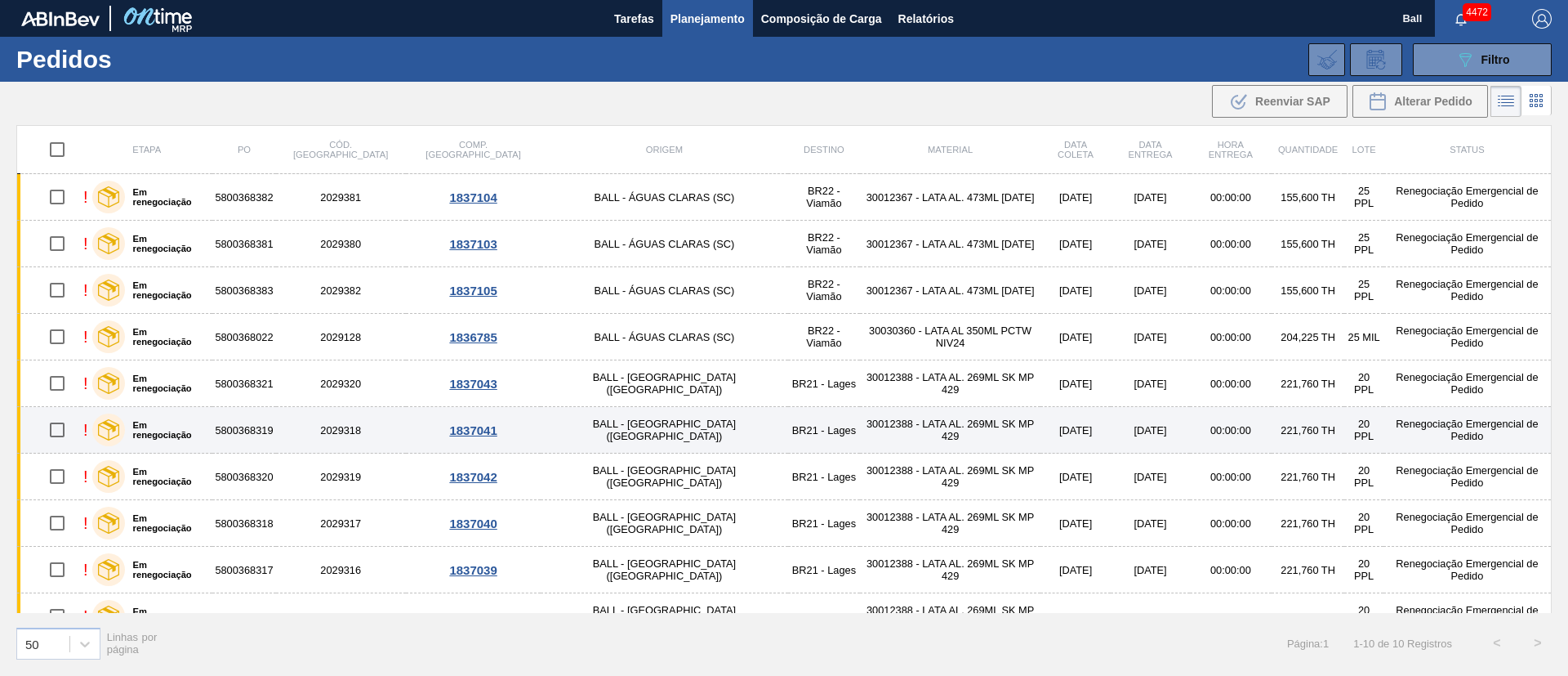
click at [602, 429] on td "BALL - [GEOGRAPHIC_DATA][PERSON_NAME] ([GEOGRAPHIC_DATA])" at bounding box center [664, 430] width 247 height 47
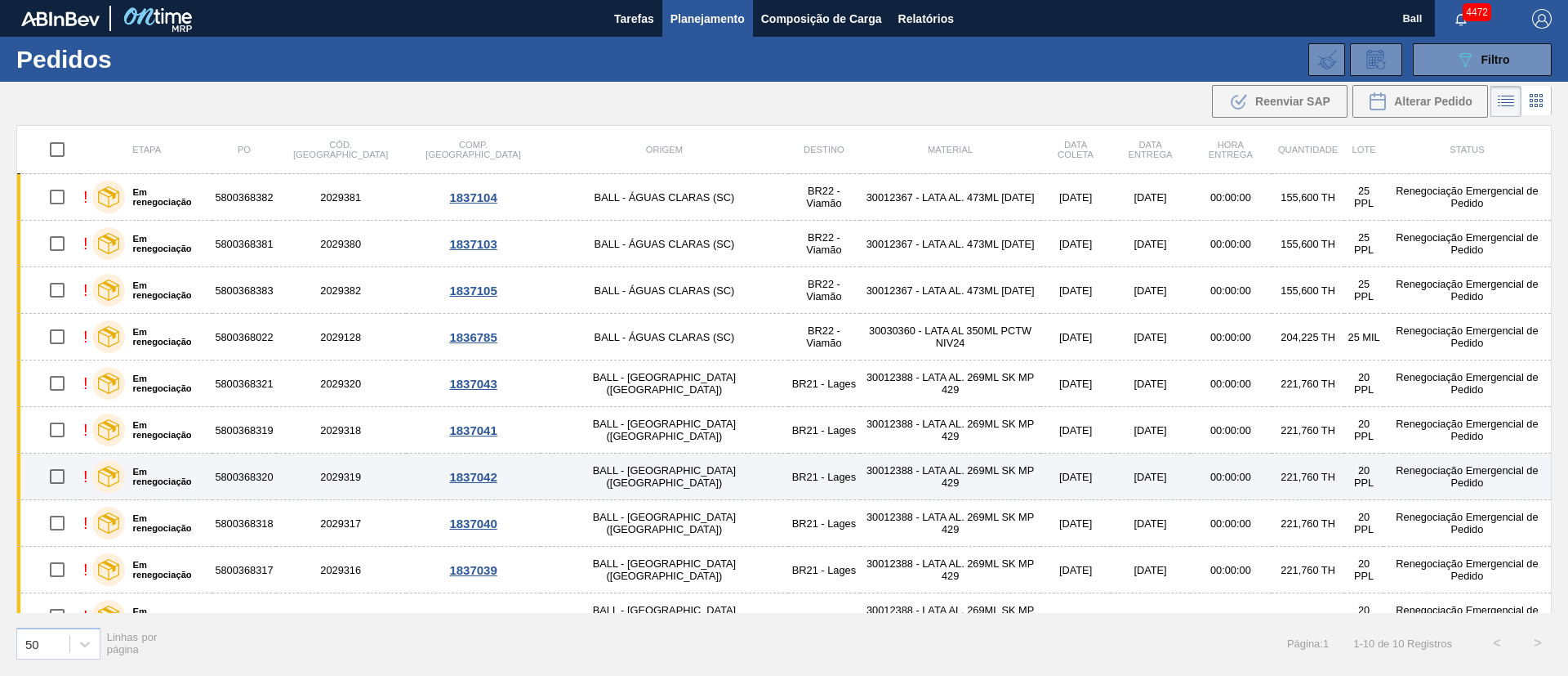
click at [598, 484] on td "BALL - [GEOGRAPHIC_DATA][PERSON_NAME] ([GEOGRAPHIC_DATA])" at bounding box center [664, 476] width 247 height 47
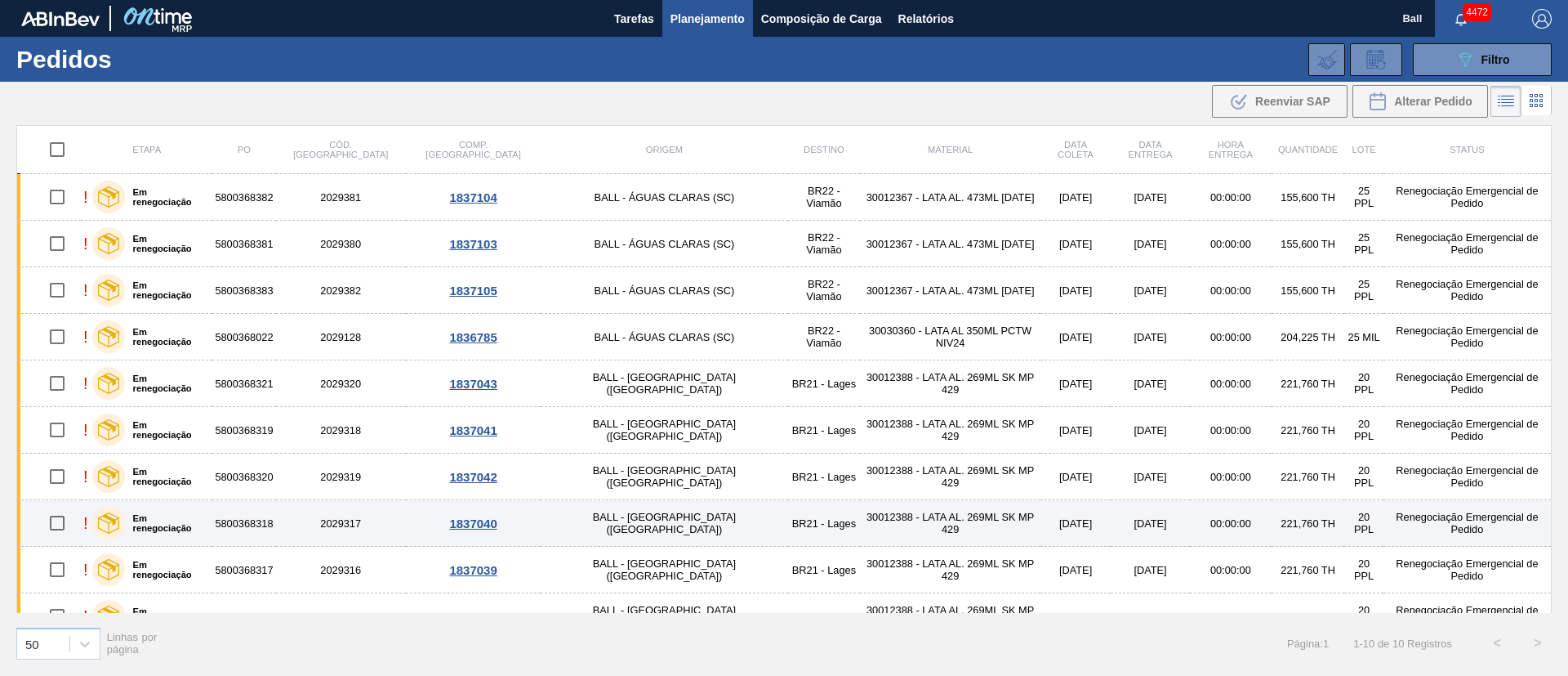
click at [599, 524] on td "BALL - [GEOGRAPHIC_DATA][PERSON_NAME] ([GEOGRAPHIC_DATA])" at bounding box center [664, 523] width 247 height 47
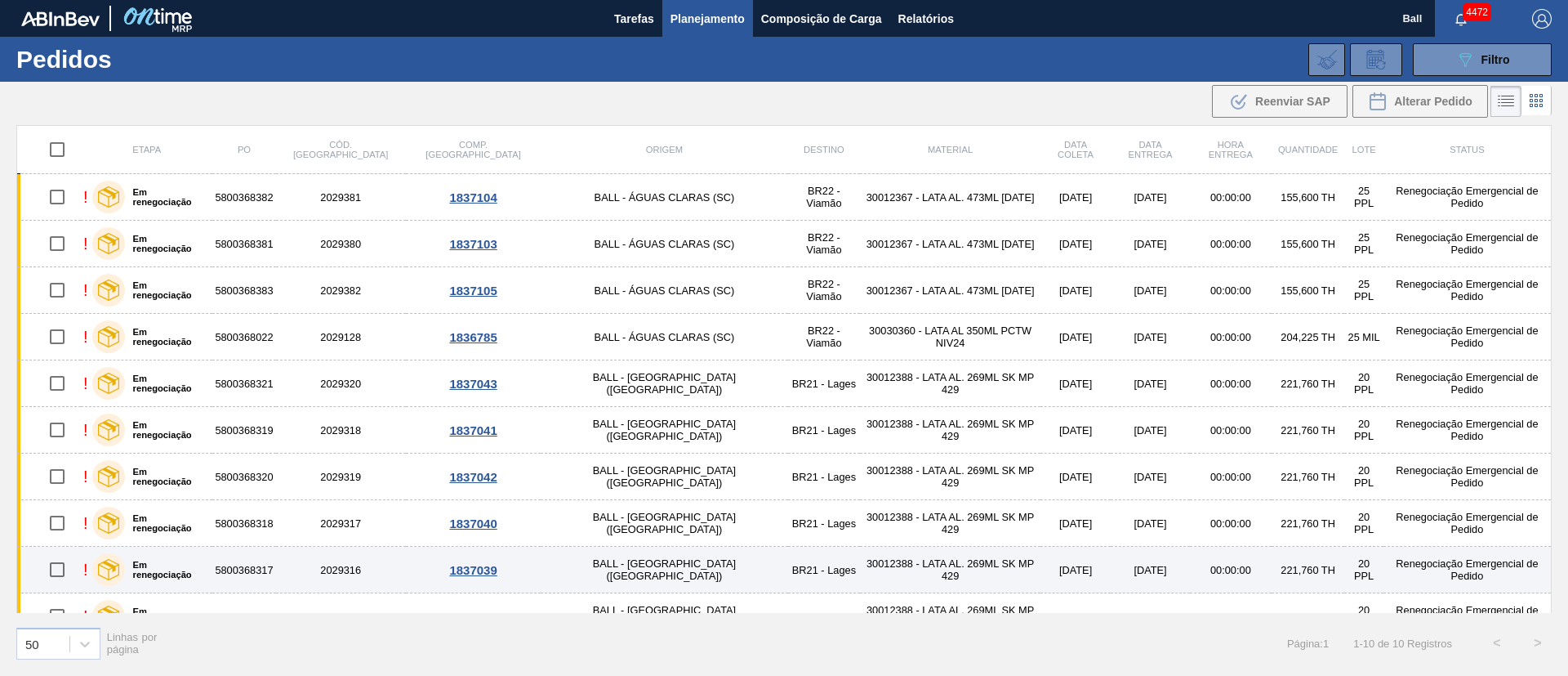
click at [598, 576] on td "BALL - [GEOGRAPHIC_DATA][PERSON_NAME] ([GEOGRAPHIC_DATA])" at bounding box center [664, 570] width 247 height 47
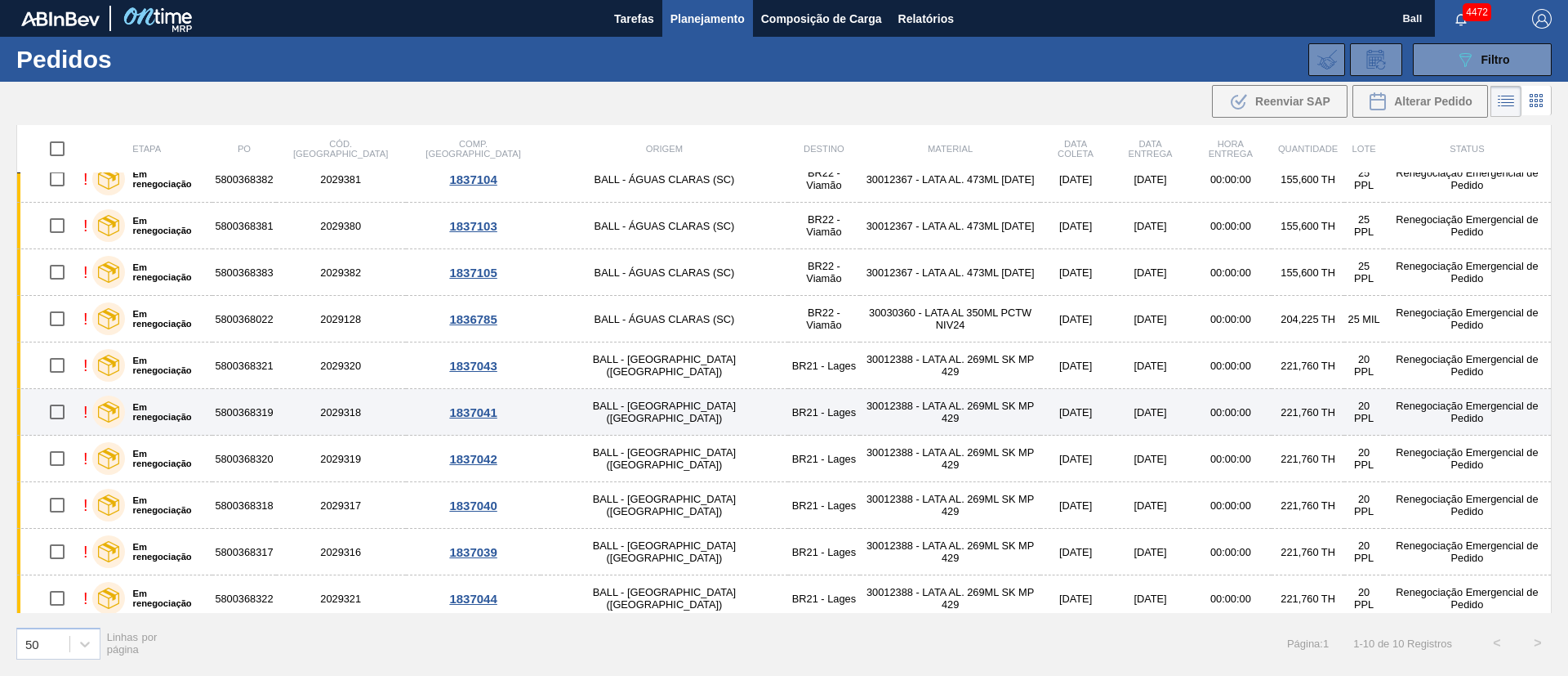
scroll to position [27, 0]
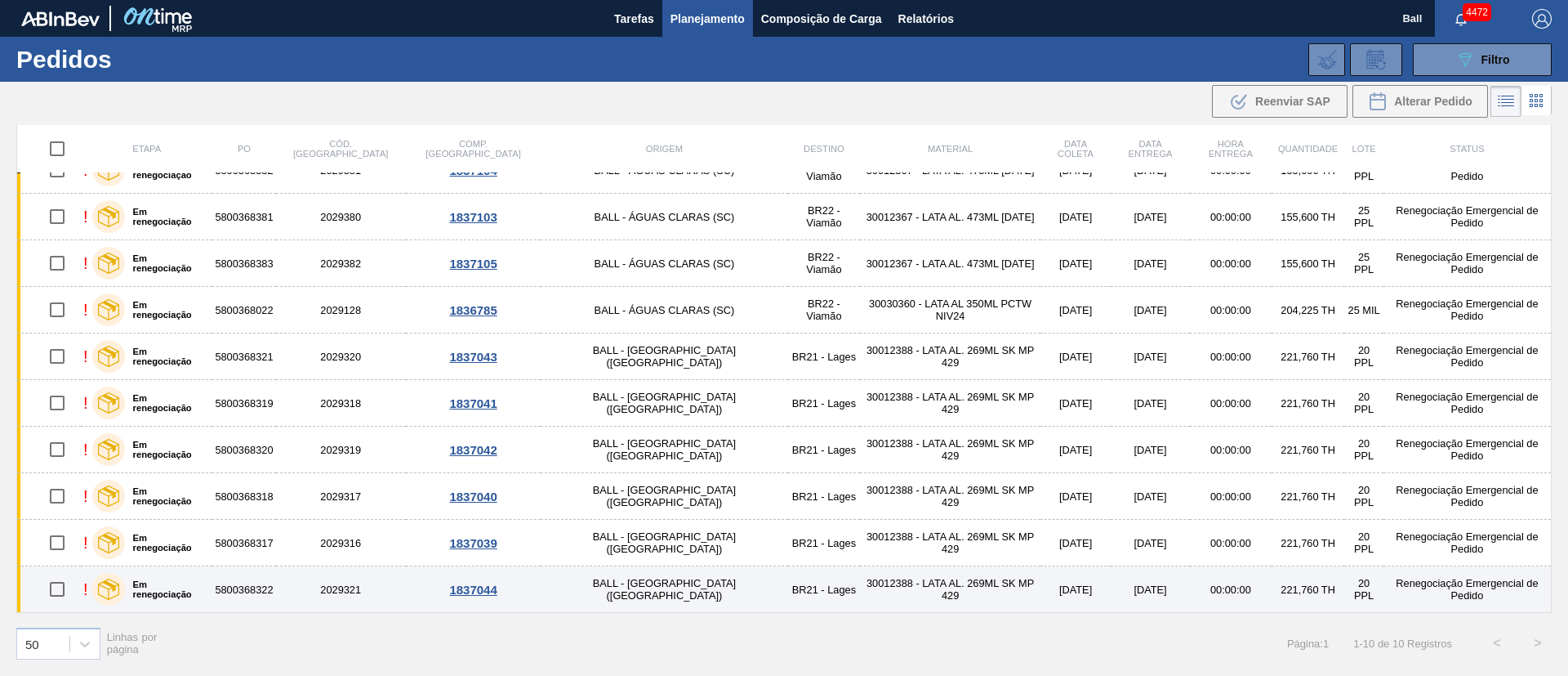
click at [632, 581] on td "BALL - [GEOGRAPHIC_DATA][PERSON_NAME] ([GEOGRAPHIC_DATA])" at bounding box center [664, 589] width 247 height 47
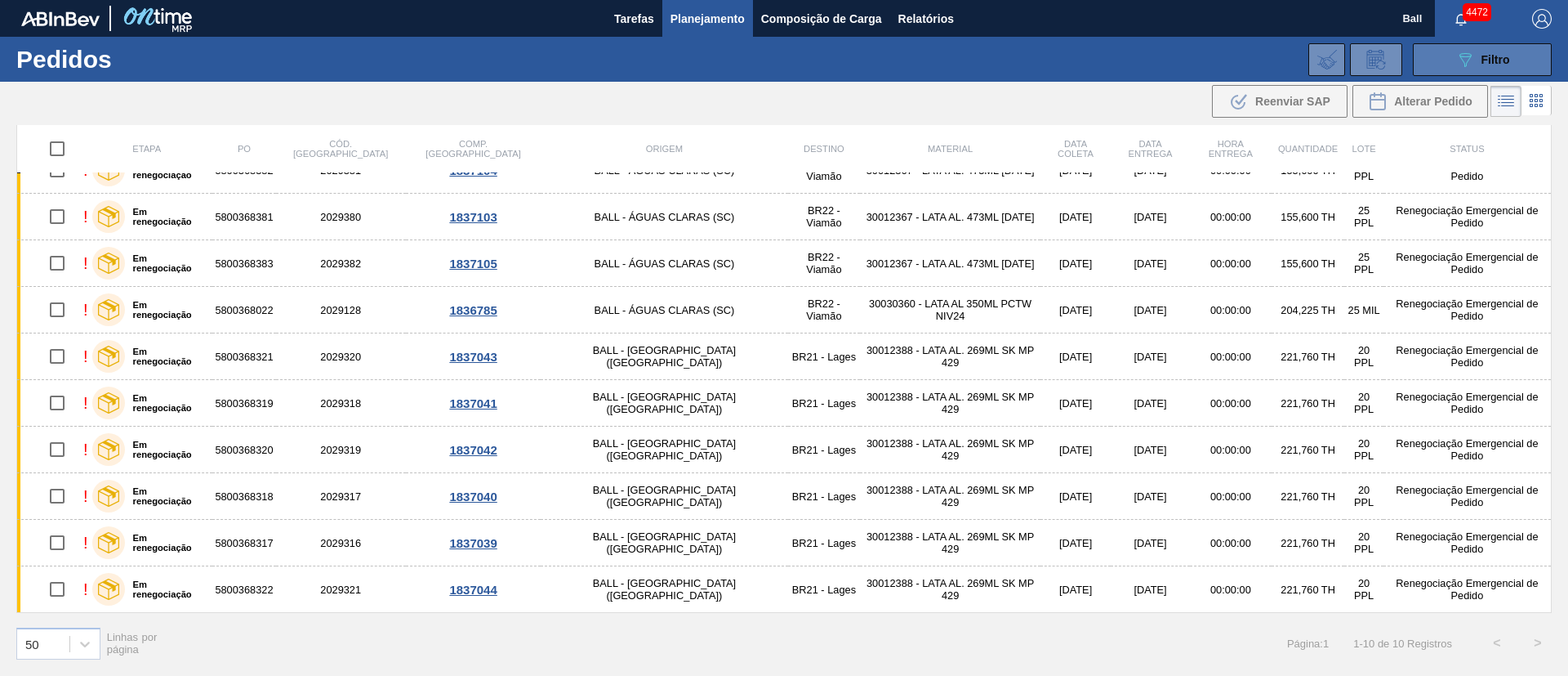
click at [1438, 73] on button "089F7B8B-B2A5-4AFE-B5C0-19BA573D28AC Filtro" at bounding box center [1482, 59] width 139 height 33
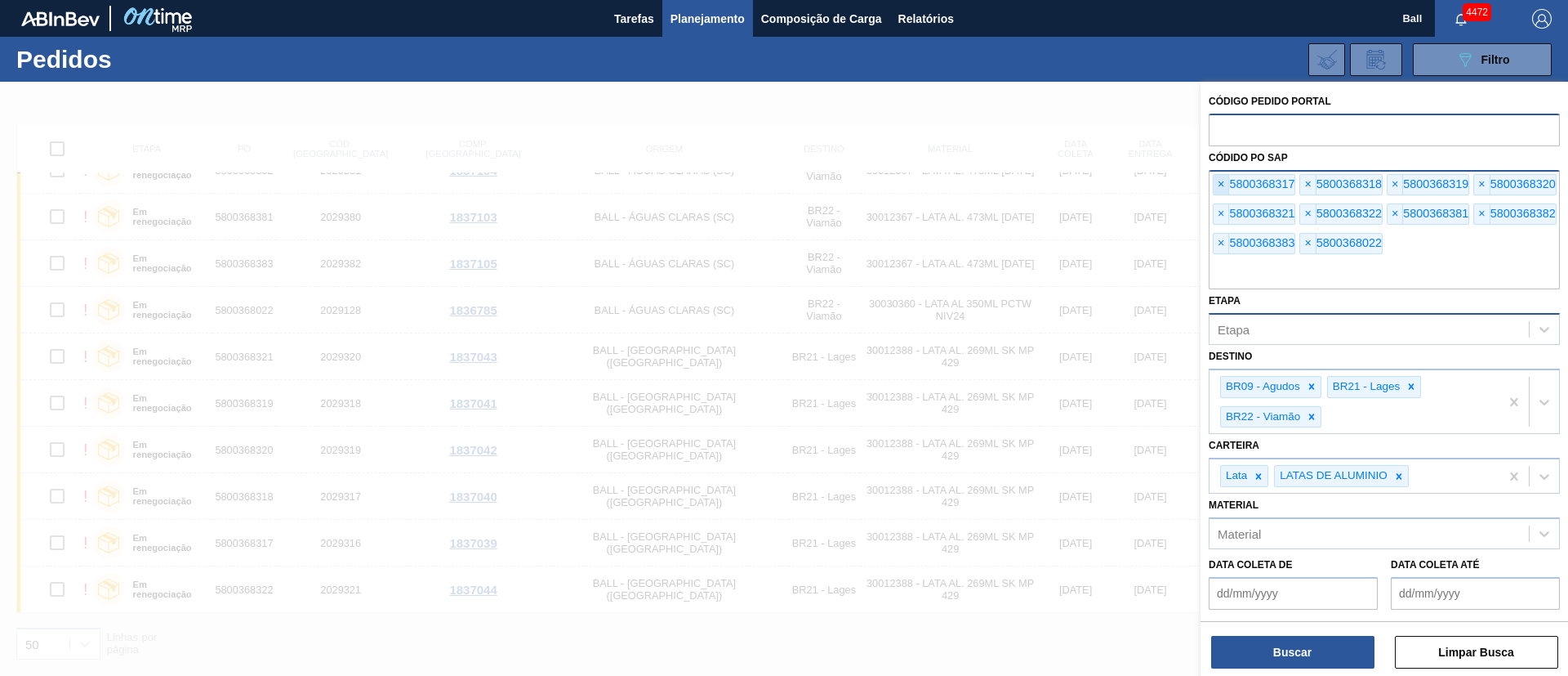
click at [1217, 182] on span "×" at bounding box center [1222, 185] width 16 height 20
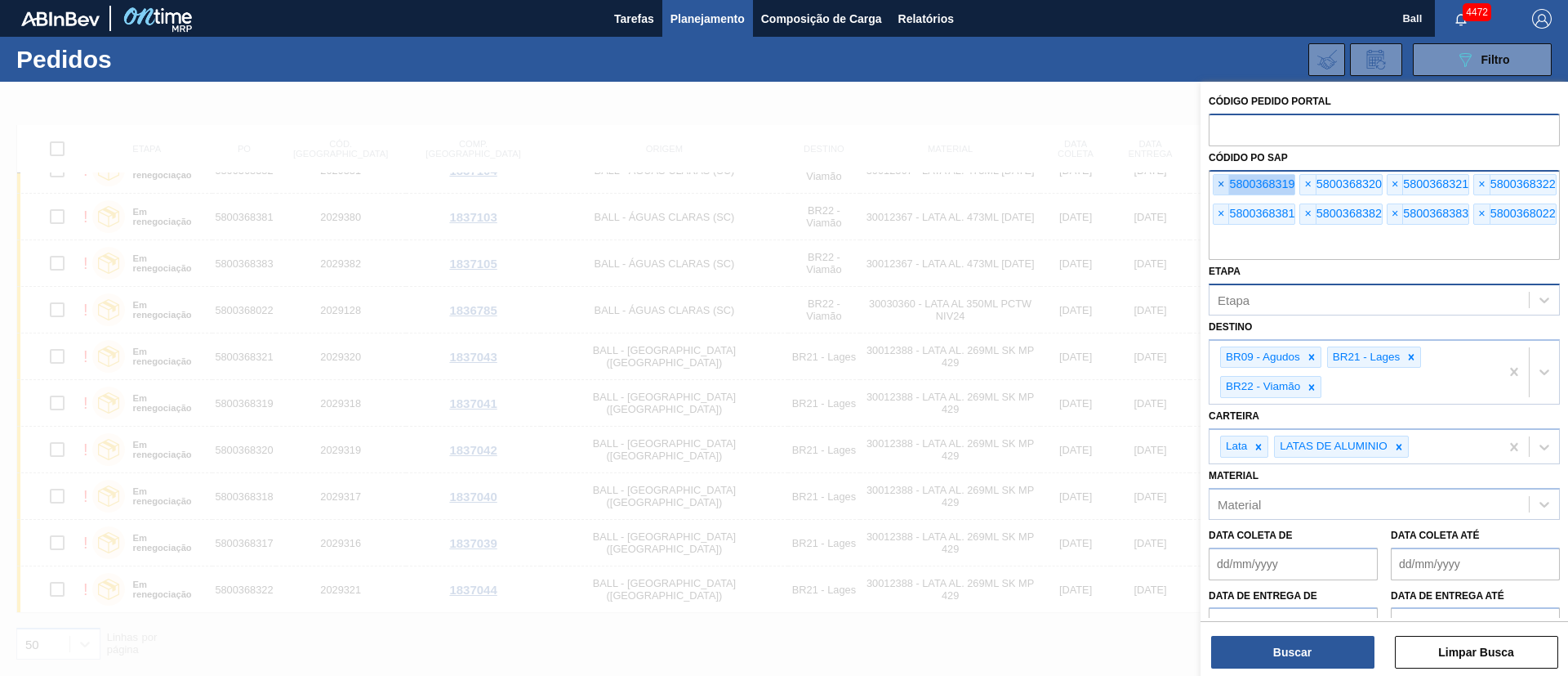
click at [1217, 182] on span "×" at bounding box center [1222, 185] width 16 height 20
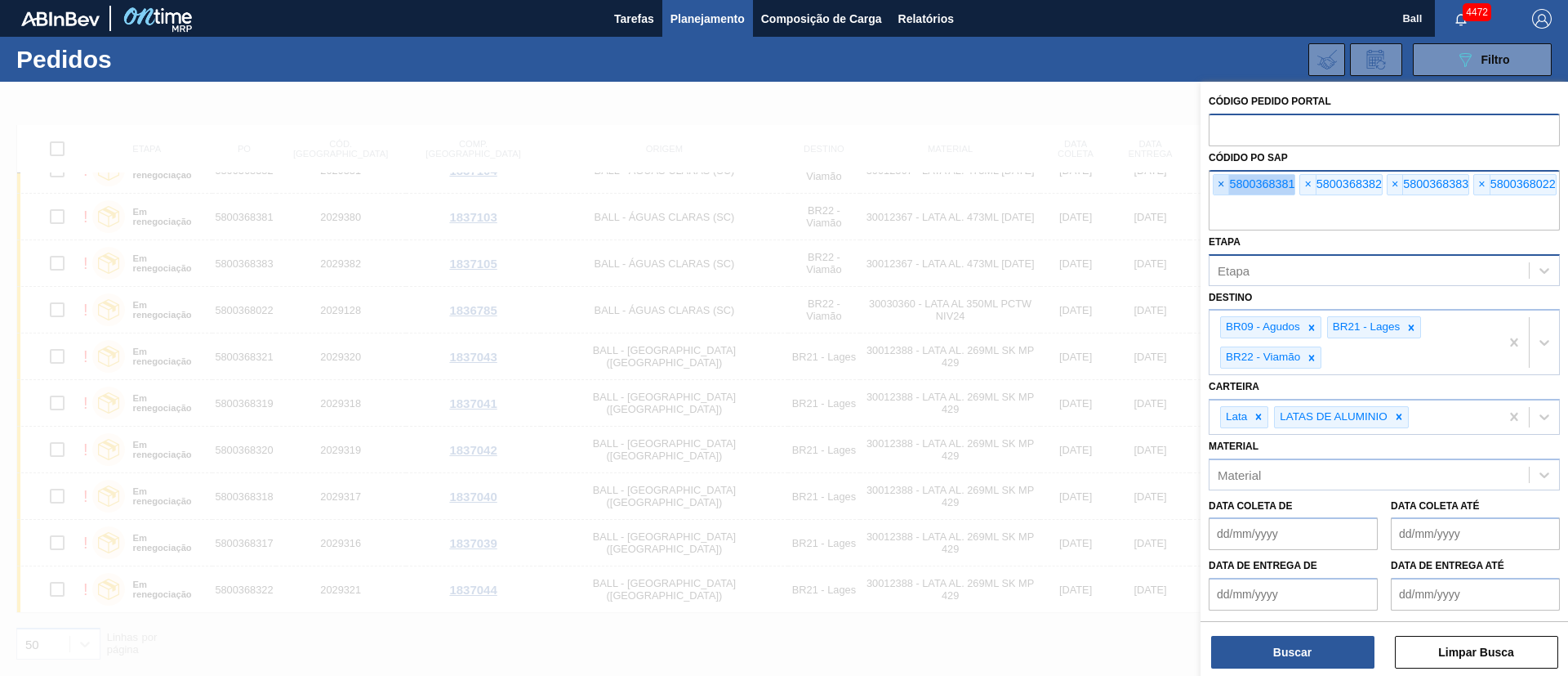
click at [1217, 182] on span "×" at bounding box center [1222, 185] width 16 height 20
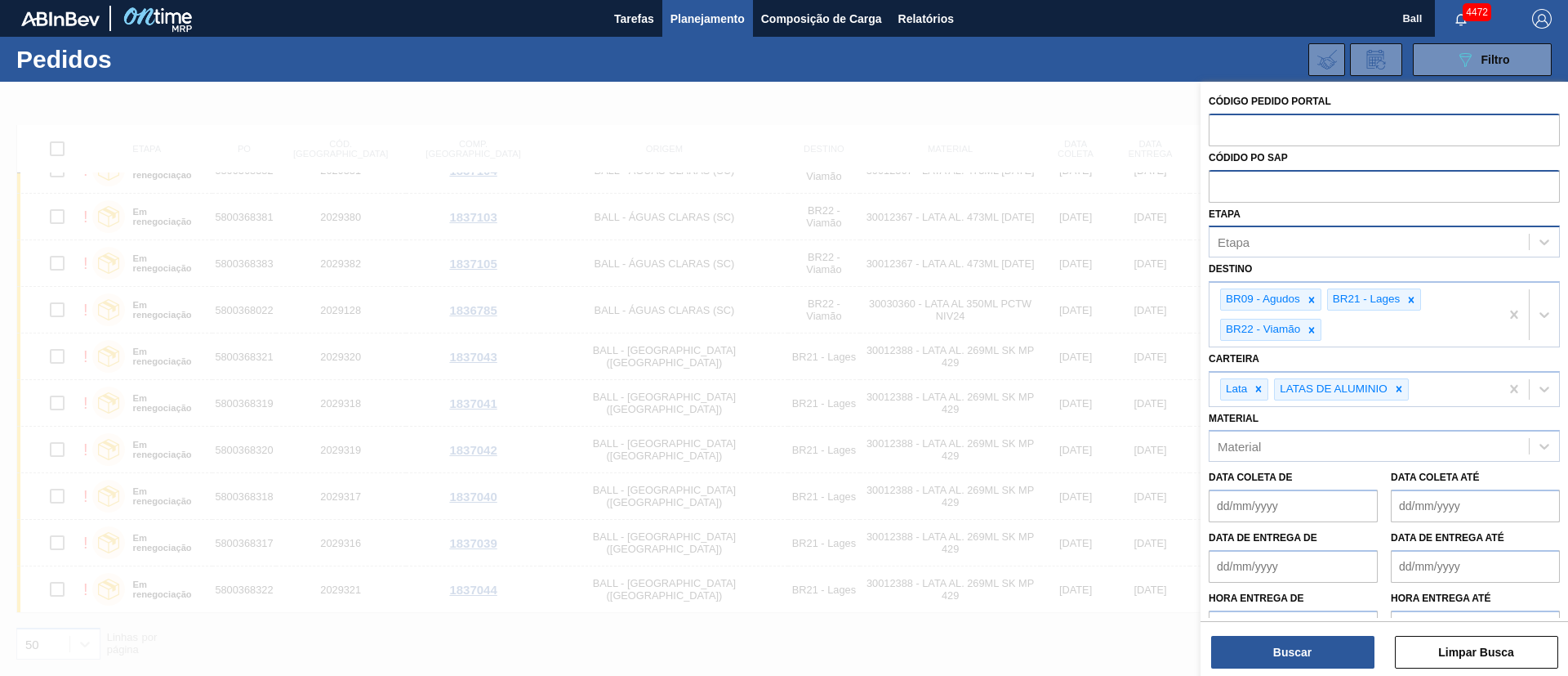
paste input "text"
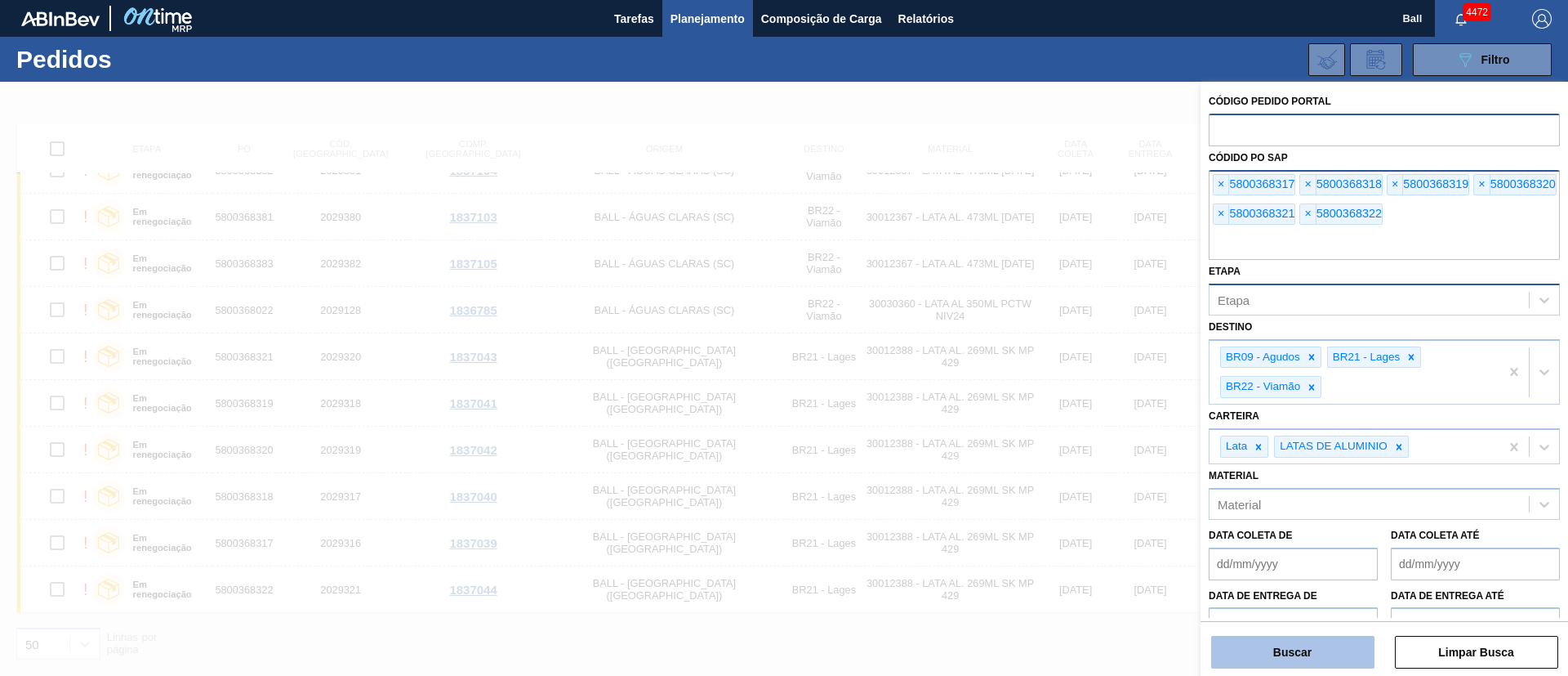
click at [1287, 647] on button "Buscar" at bounding box center [1292, 652] width 163 height 33
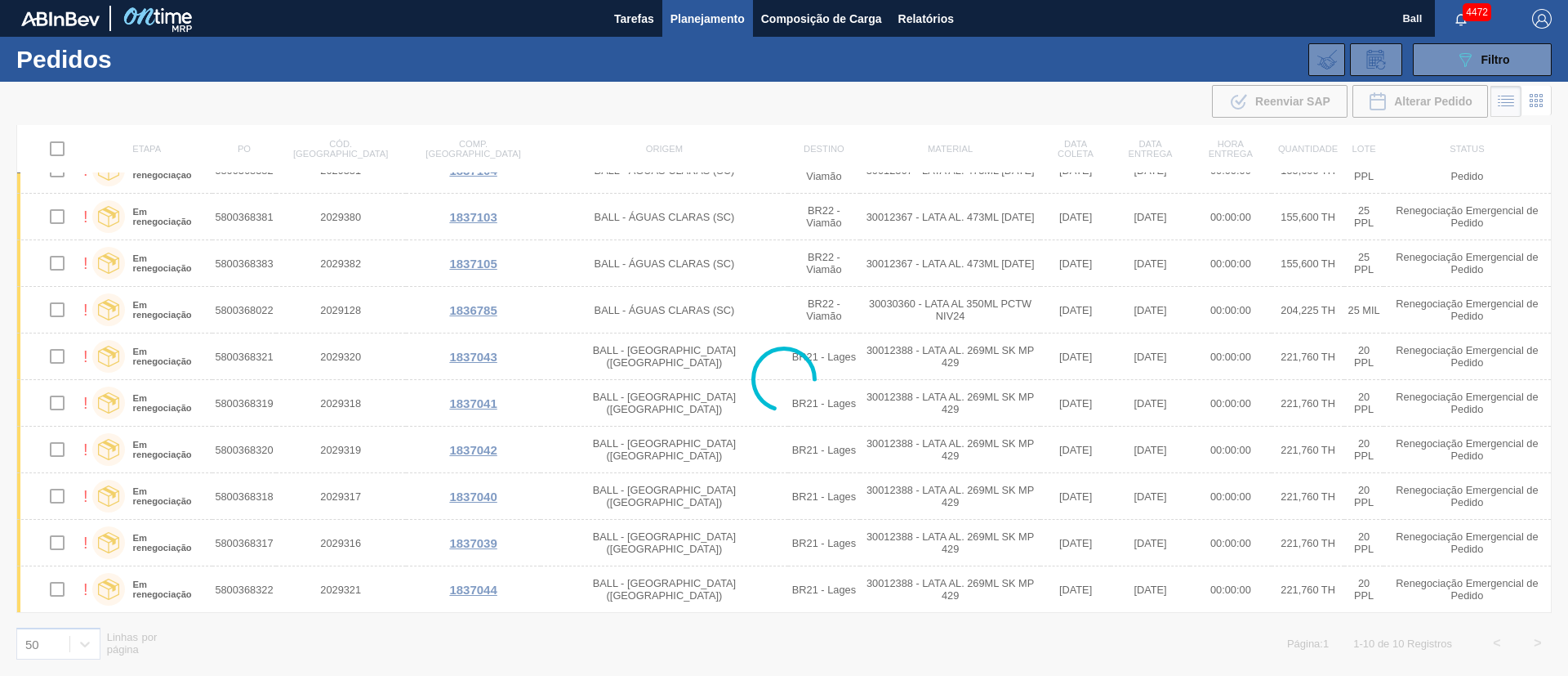
scroll to position [0, 0]
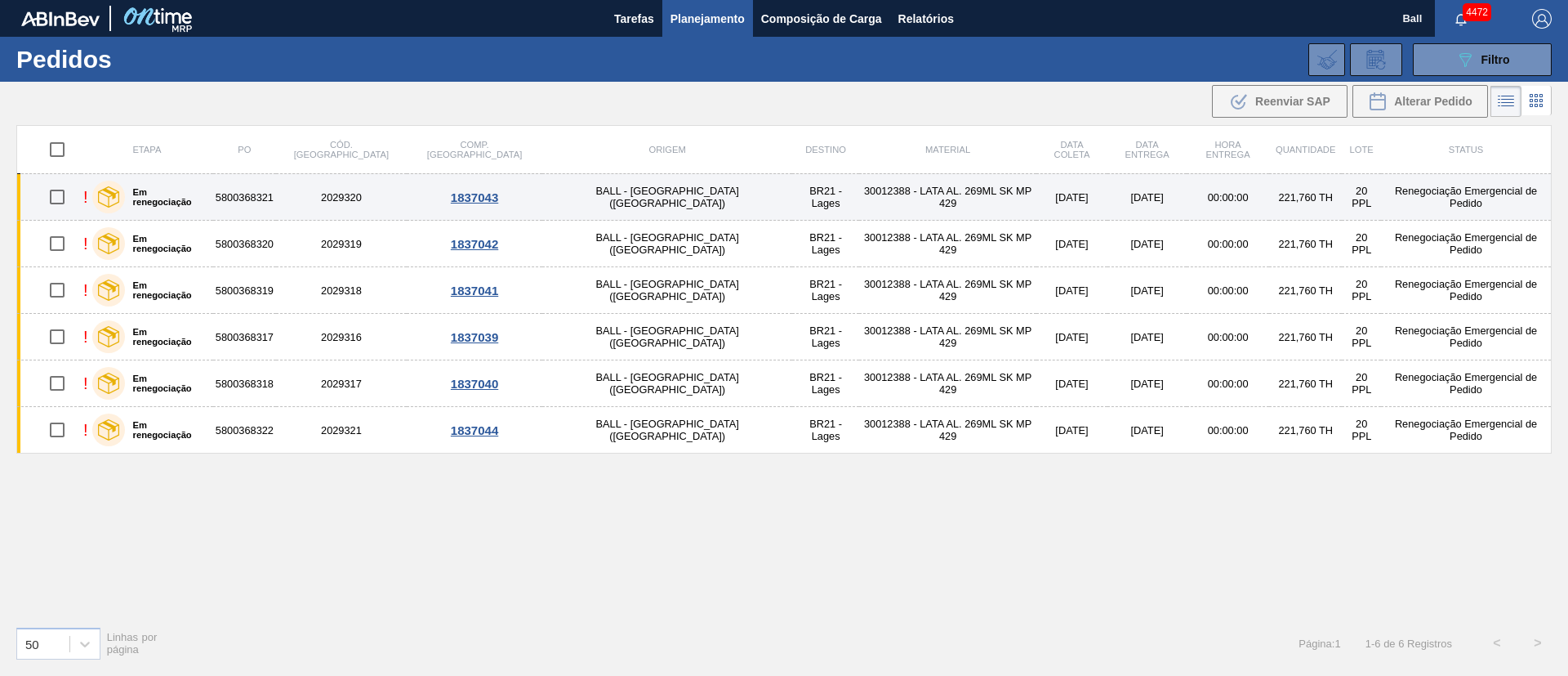
click at [554, 199] on td "BALL - [GEOGRAPHIC_DATA][PERSON_NAME] ([GEOGRAPHIC_DATA])" at bounding box center [667, 197] width 250 height 47
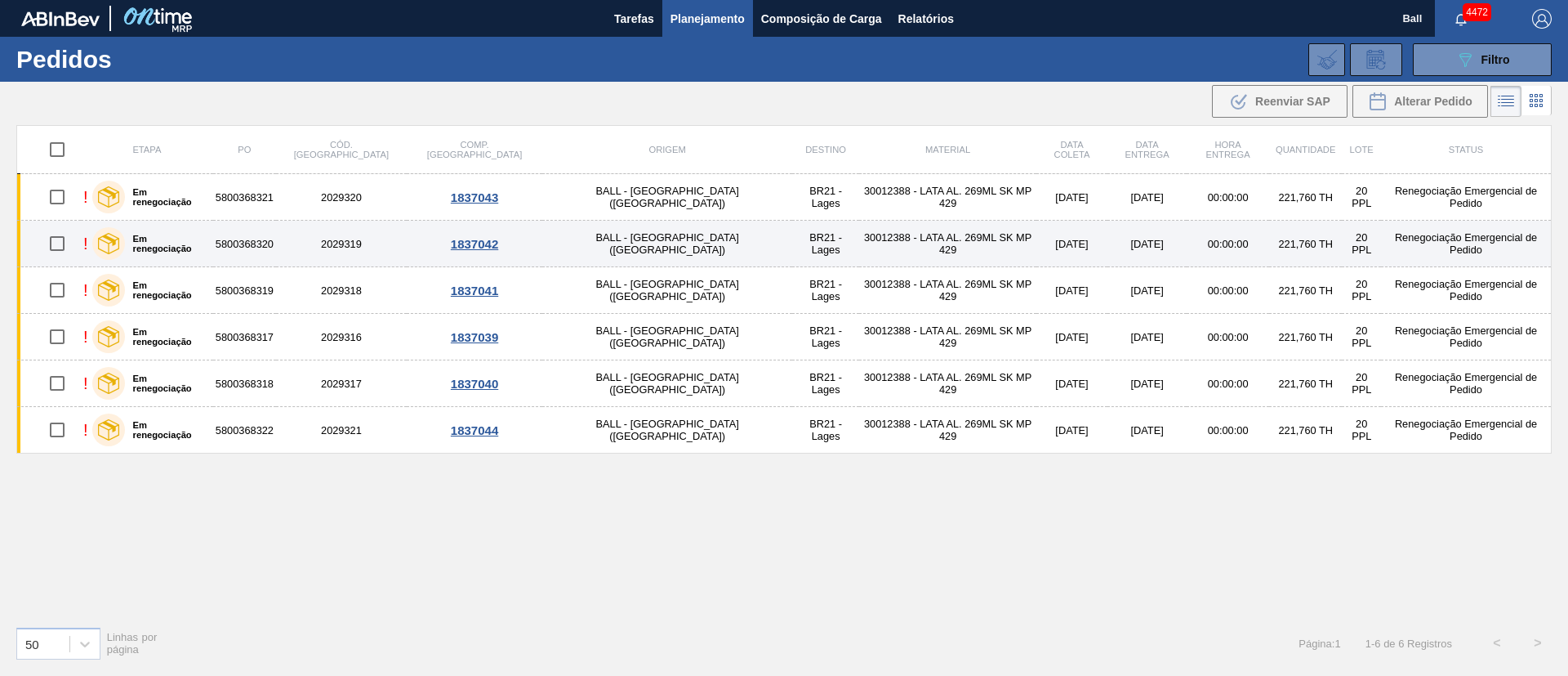
click at [563, 244] on td "BALL - [GEOGRAPHIC_DATA][PERSON_NAME] ([GEOGRAPHIC_DATA])" at bounding box center [667, 244] width 250 height 47
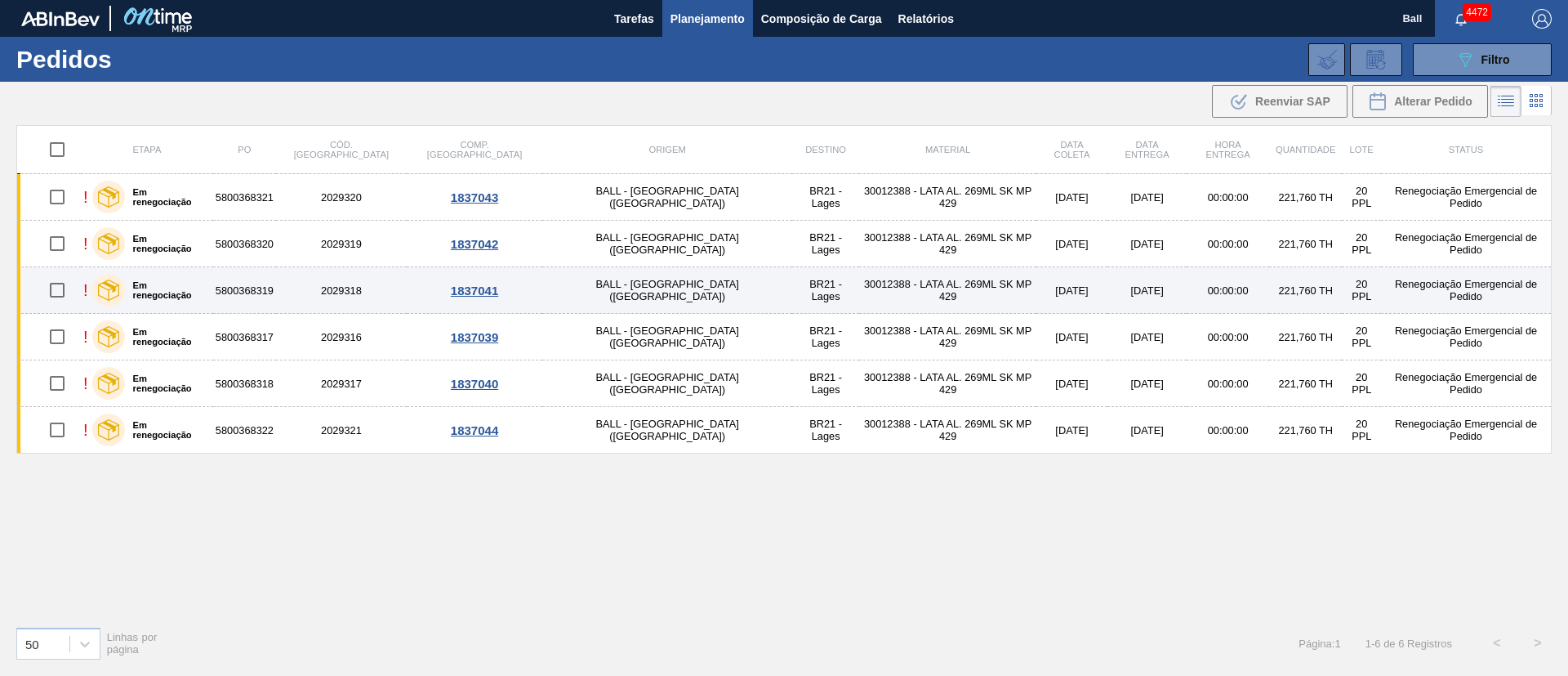
click at [569, 293] on td "BALL - TRÊS RIOS (RJ)" at bounding box center [667, 290] width 250 height 47
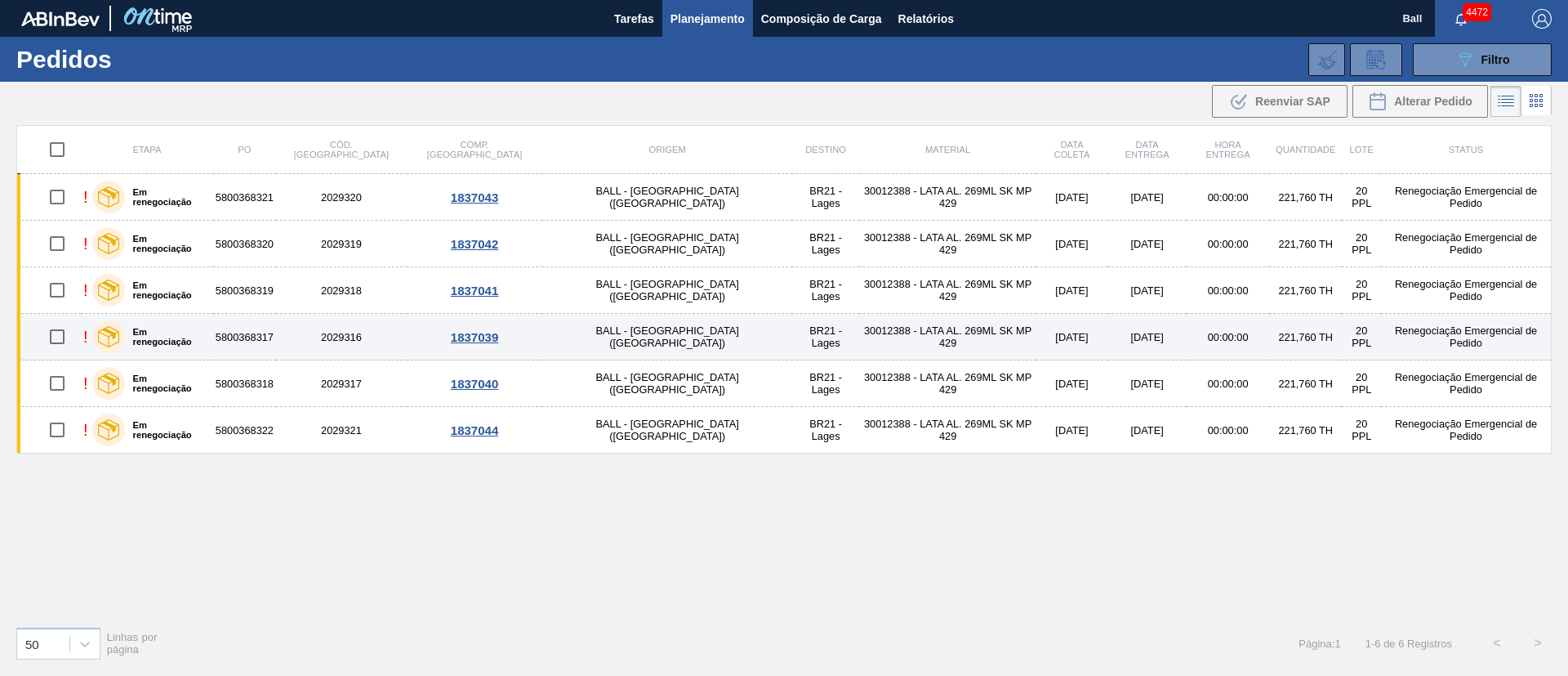
click at [569, 325] on td "BALL - TRÊS RIOS (RJ)" at bounding box center [667, 337] width 250 height 47
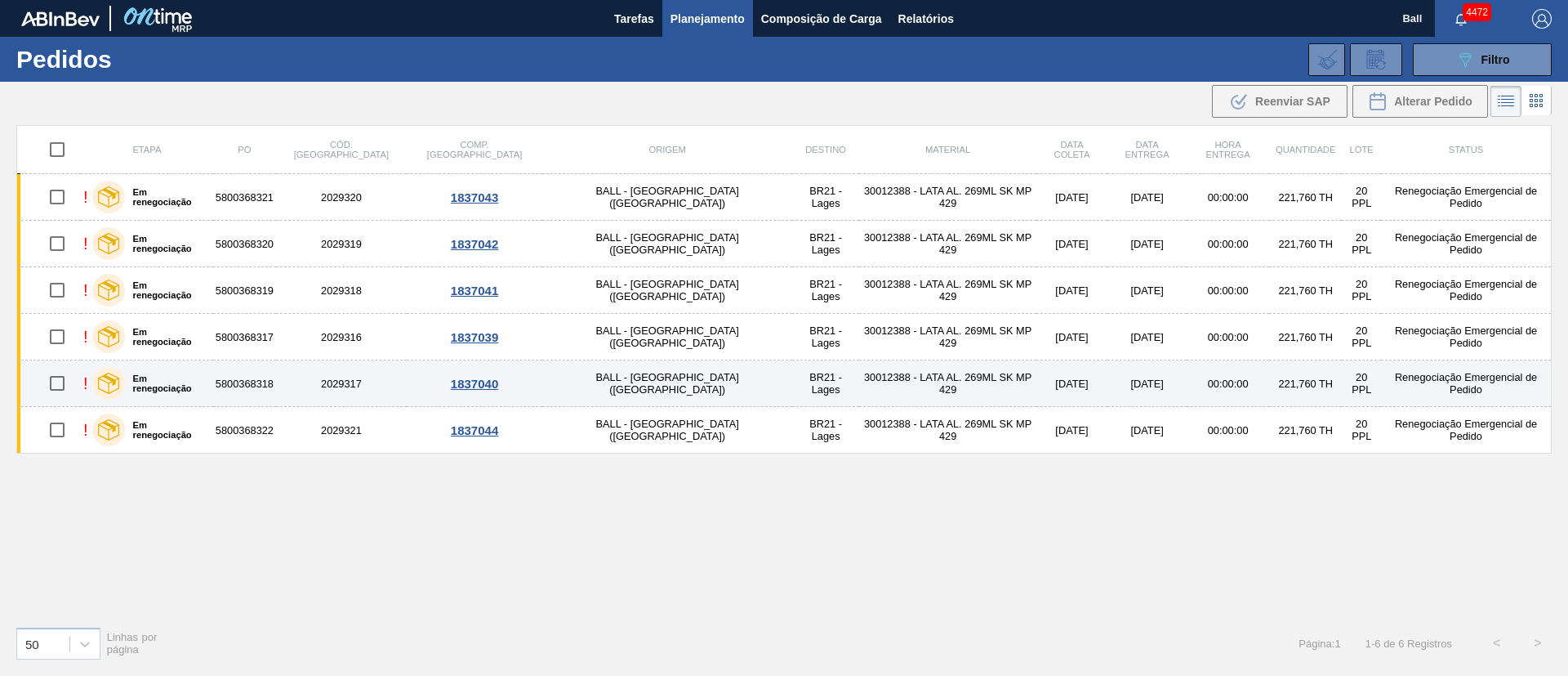
click at [575, 389] on td "BALL - TRÊS RIOS (RJ)" at bounding box center [667, 383] width 250 height 47
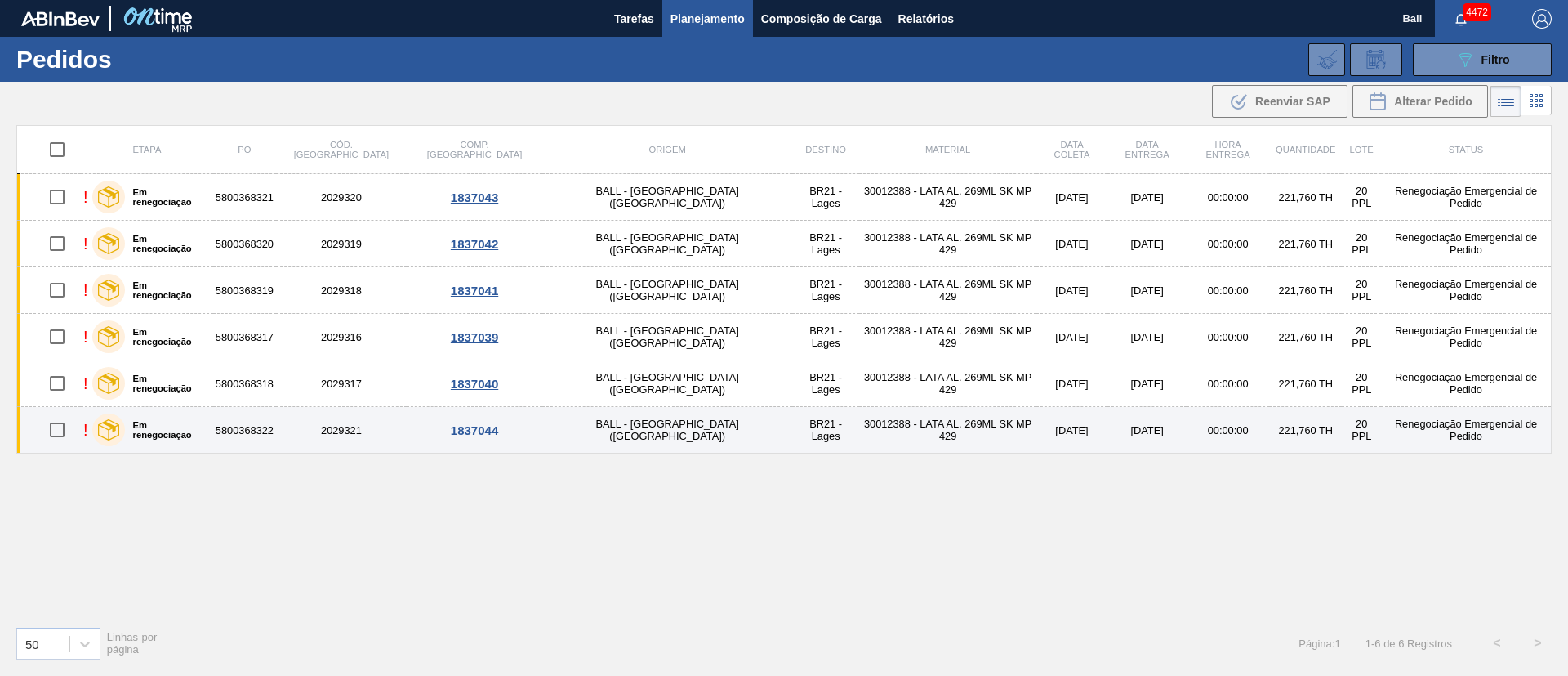
click at [577, 420] on td "BALL - TRÊS RIOS (RJ)" at bounding box center [667, 430] width 250 height 47
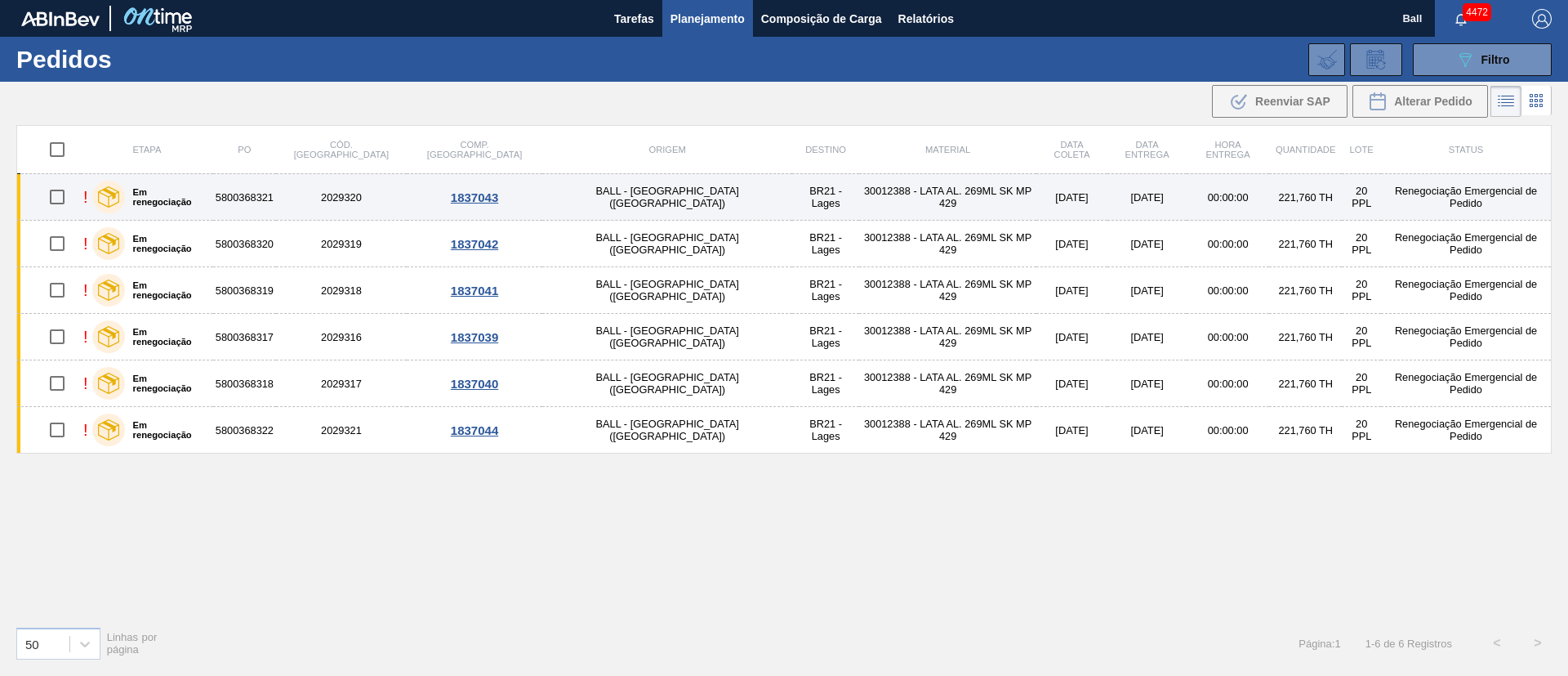
click at [610, 196] on td "BALL - TRÊS RIOS (RJ)" at bounding box center [667, 197] width 250 height 47
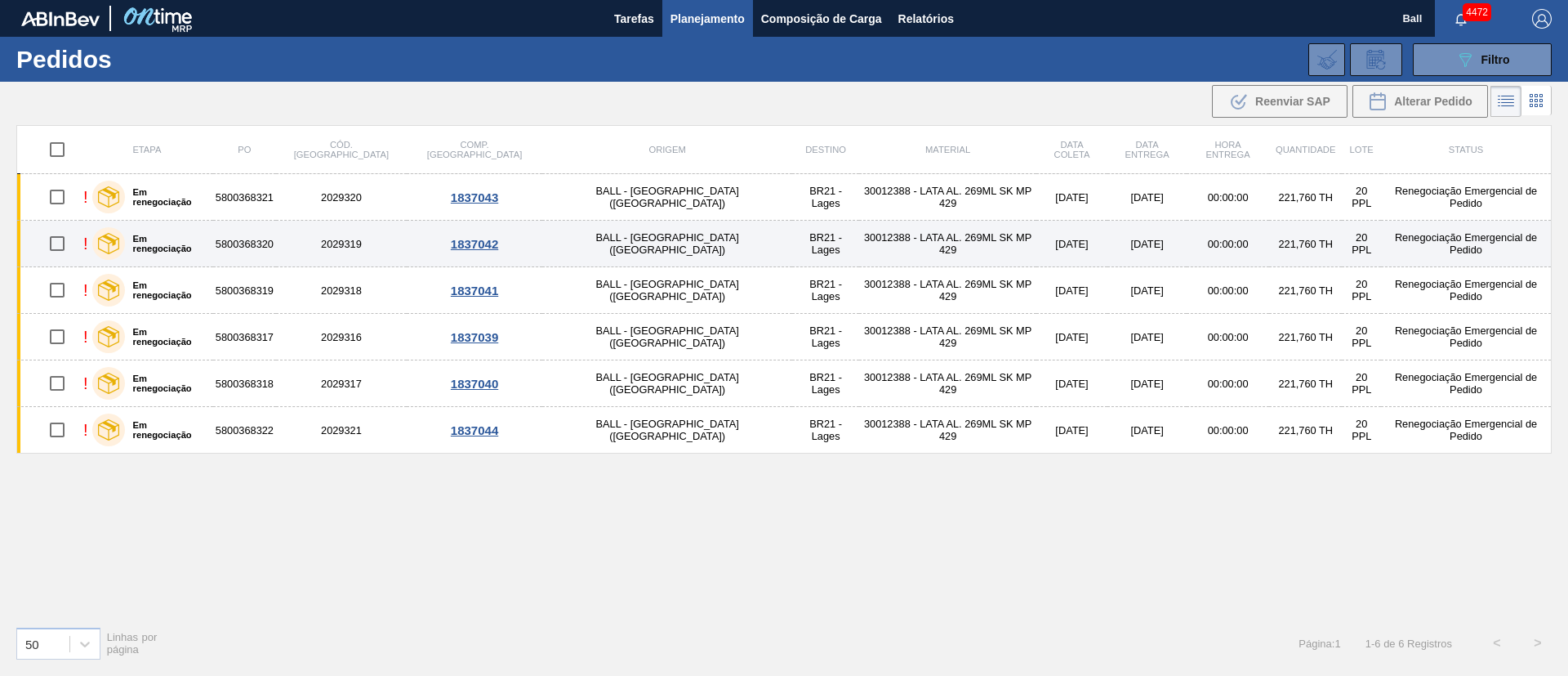
click at [614, 247] on td "BALL - TRÊS RIOS (RJ)" at bounding box center [667, 244] width 250 height 47
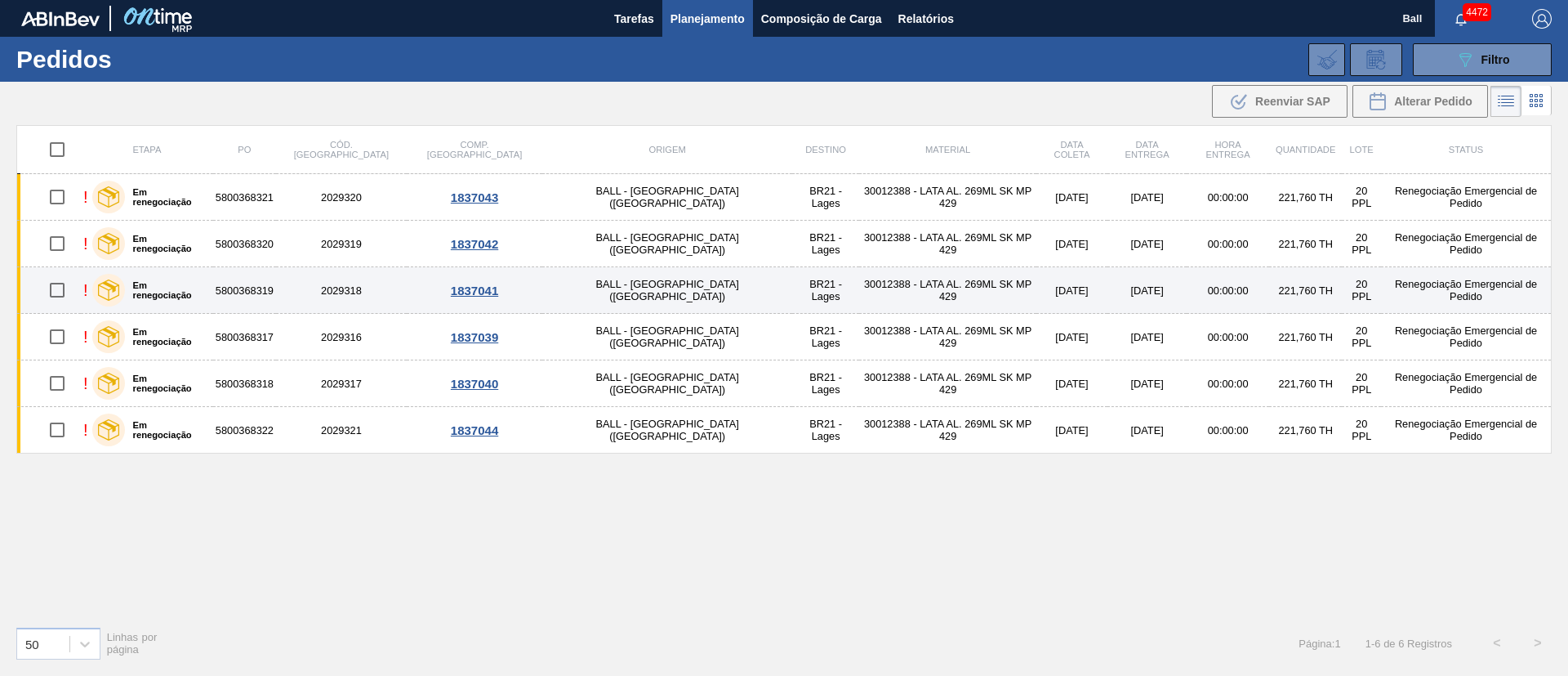
click at [605, 285] on td "BALL - TRÊS RIOS (RJ)" at bounding box center [667, 290] width 250 height 47
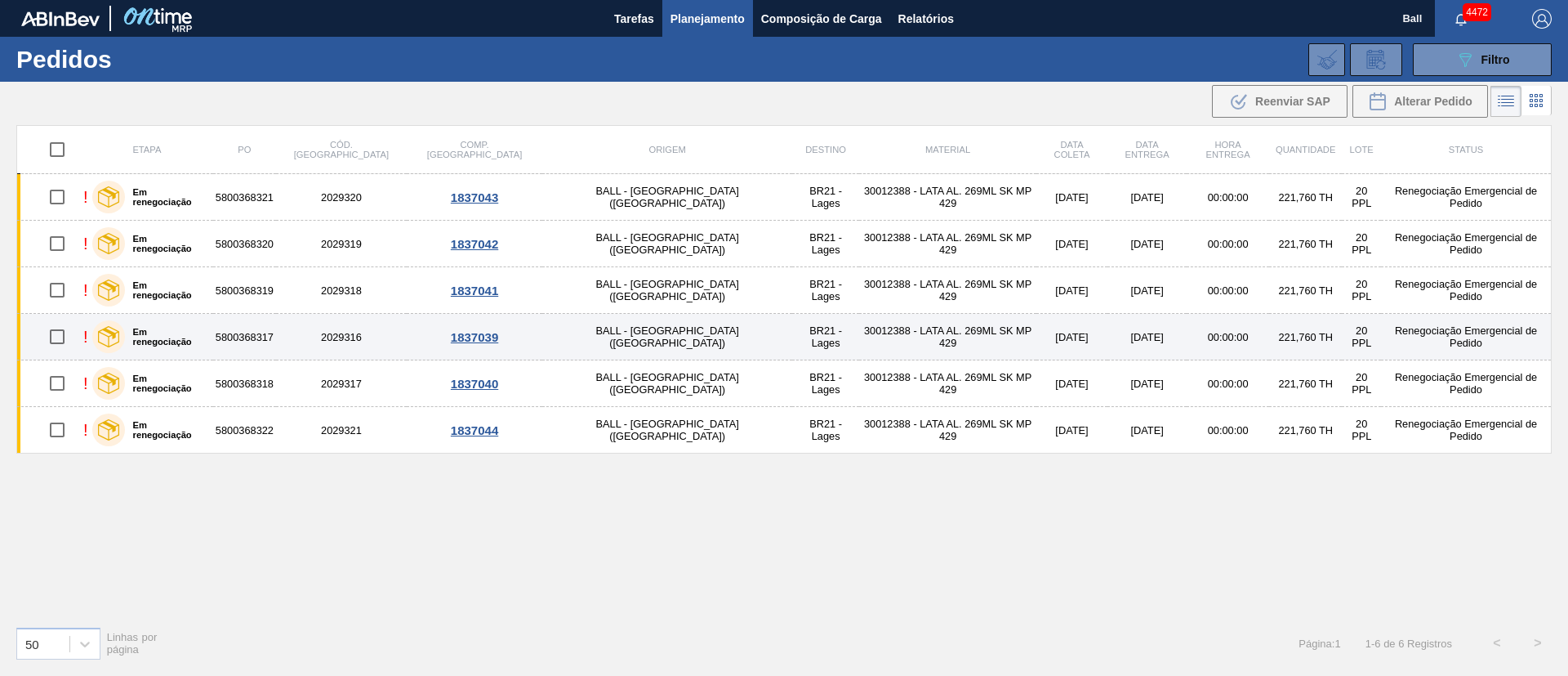
click at [603, 332] on td "BALL - TRÊS RIOS (RJ)" at bounding box center [667, 337] width 250 height 47
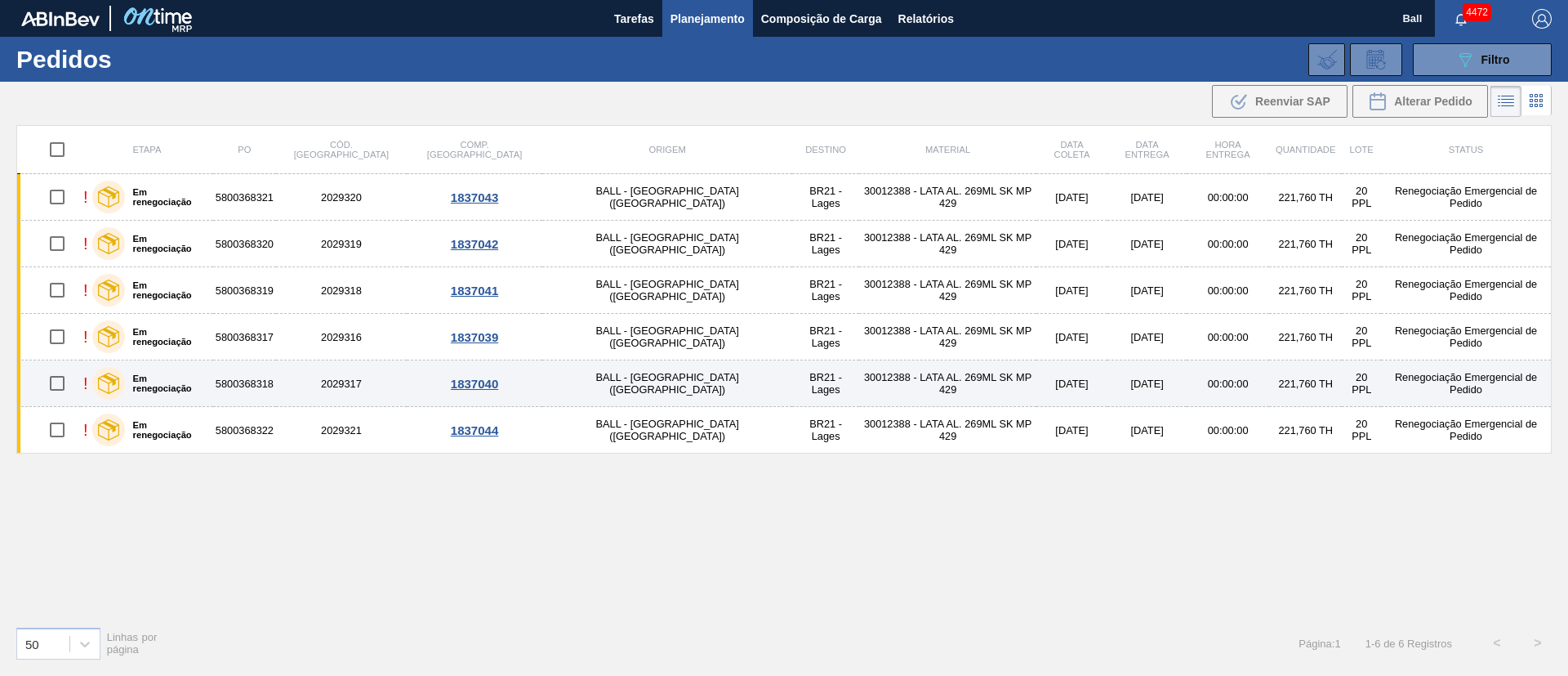
click at [602, 386] on td "BALL - TRÊS RIOS (RJ)" at bounding box center [667, 383] width 250 height 47
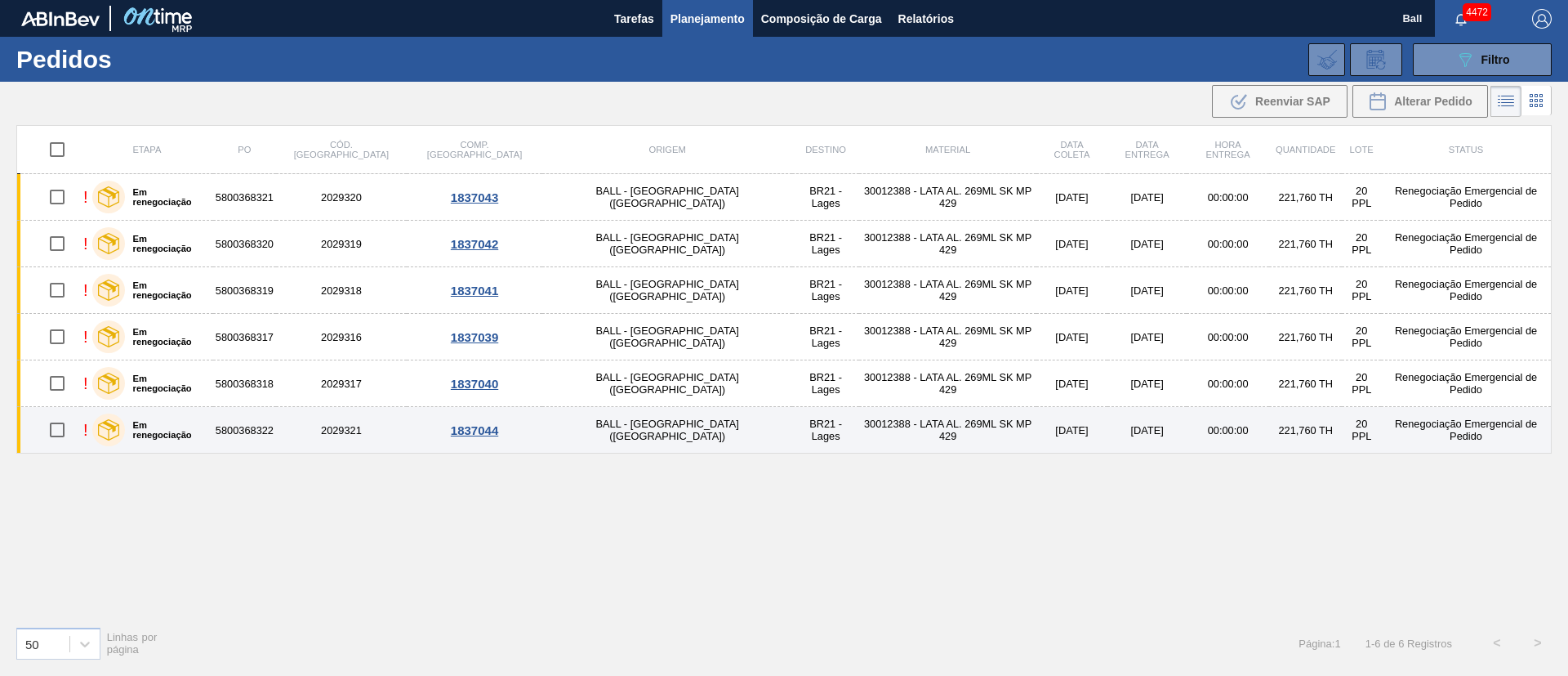
click at [591, 433] on td "BALL - TRÊS RIOS (RJ)" at bounding box center [667, 430] width 250 height 47
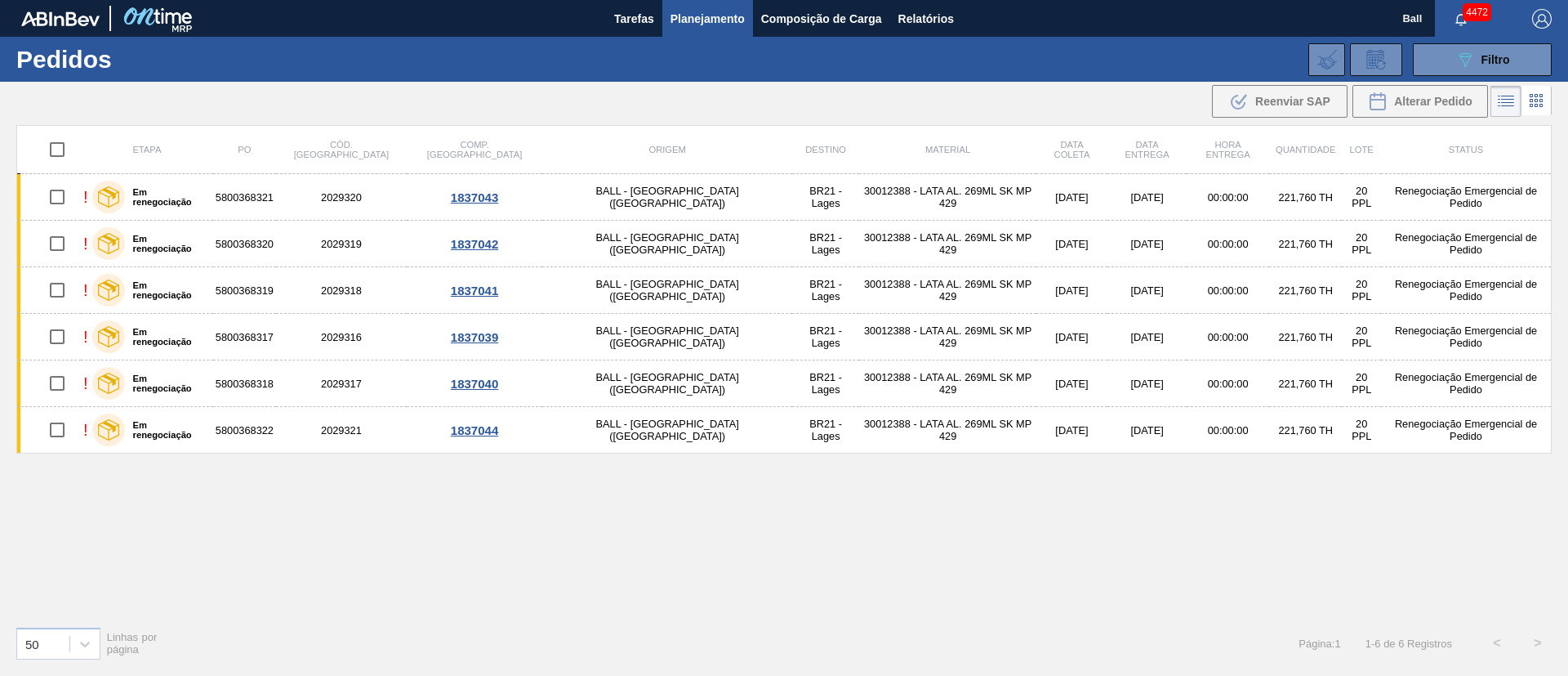
click at [62, 154] on input "checkbox" at bounding box center [57, 149] width 34 height 34
checkbox input "true"
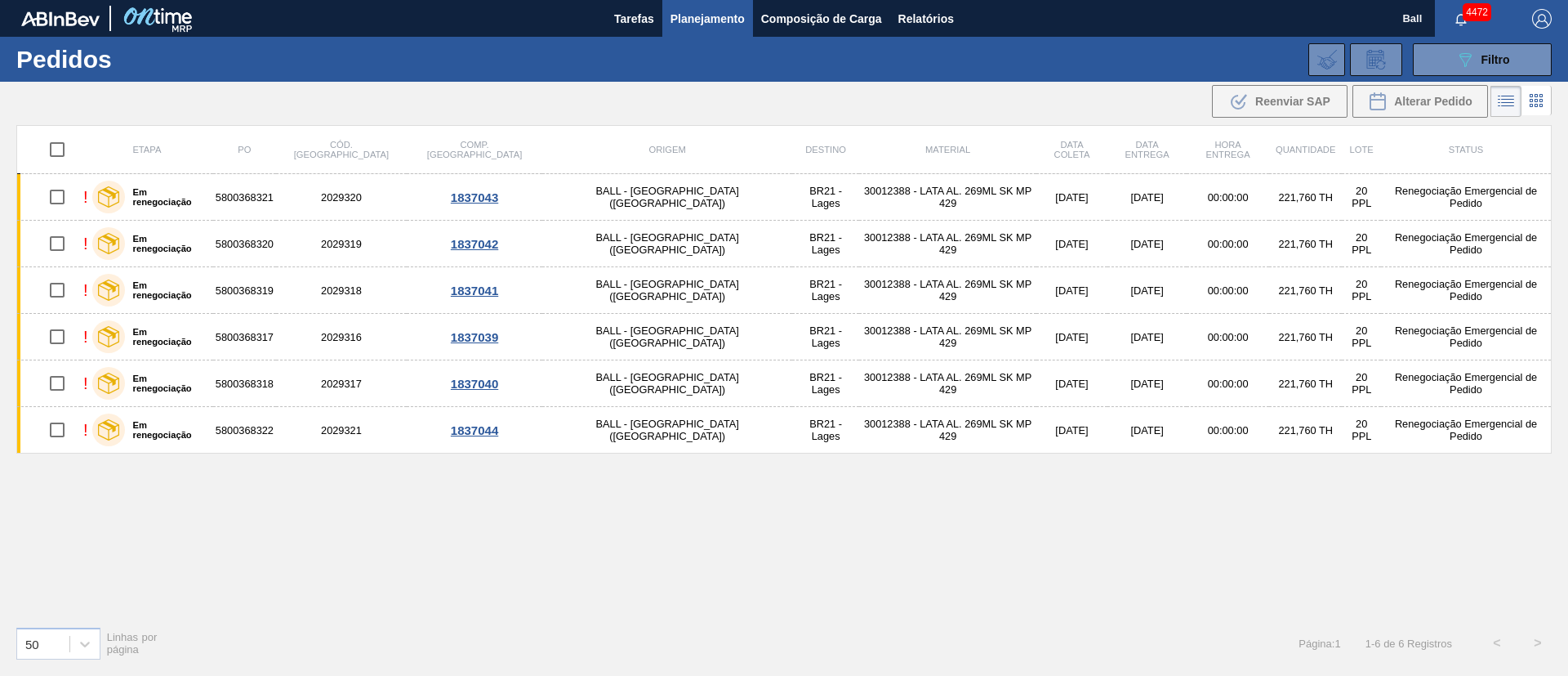
checkbox input "true"
click at [56, 145] on input "checkbox" at bounding box center [57, 149] width 34 height 34
checkbox input "false"
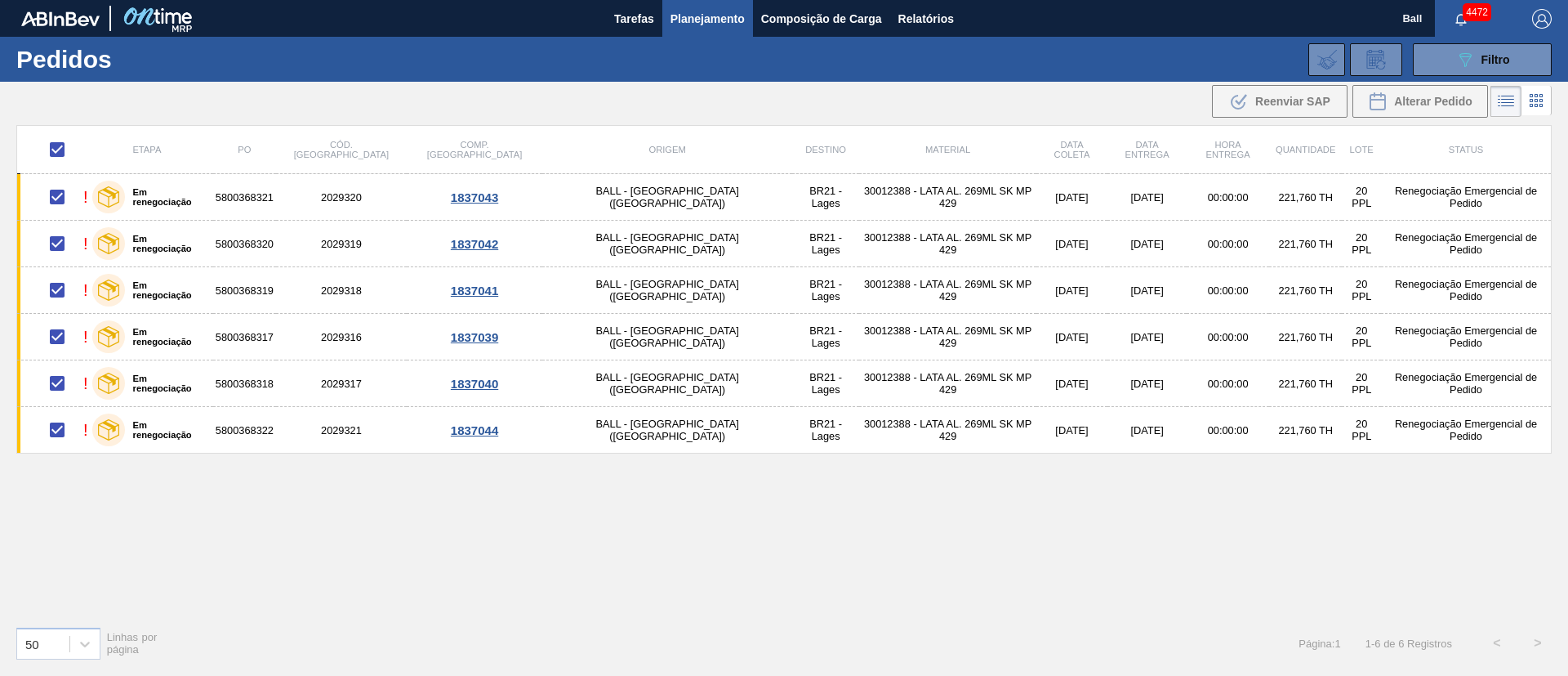
checkbox input "false"
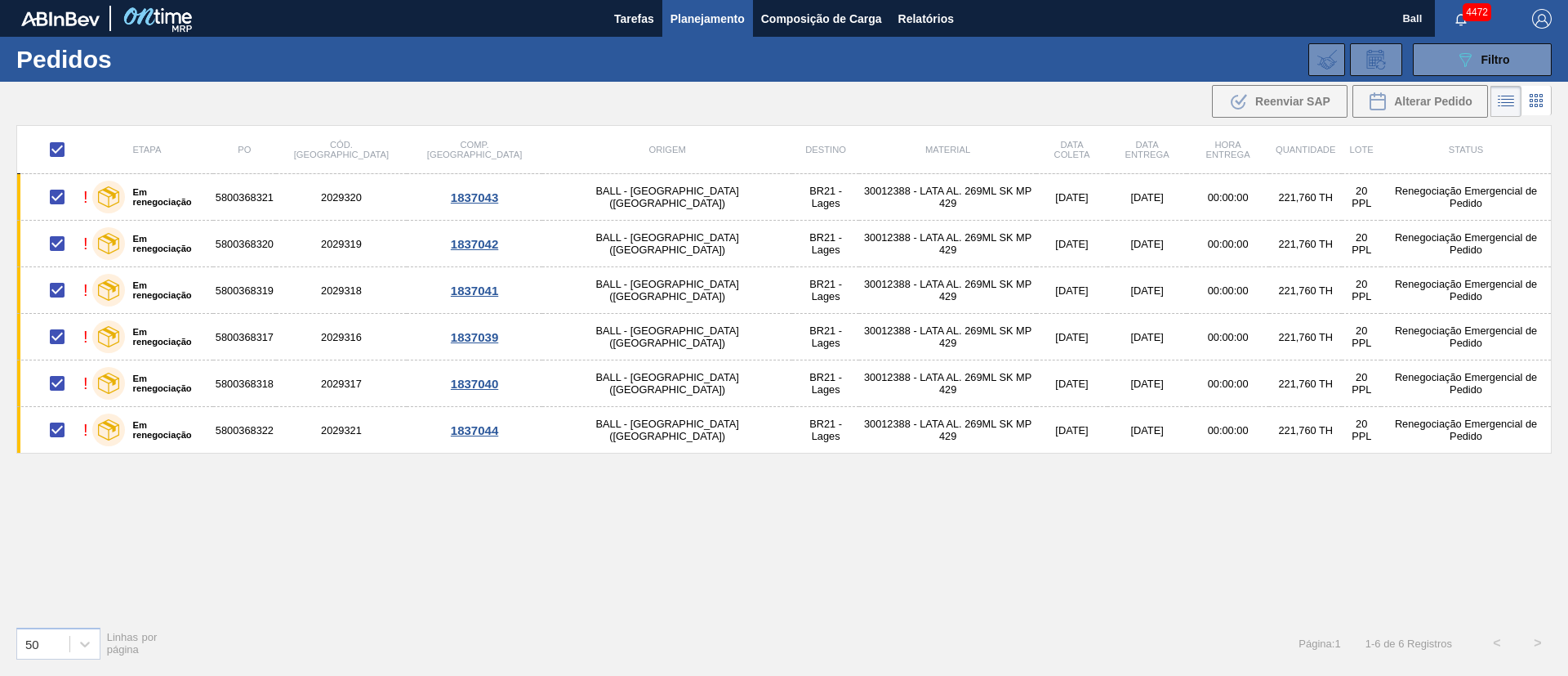
checkbox input "false"
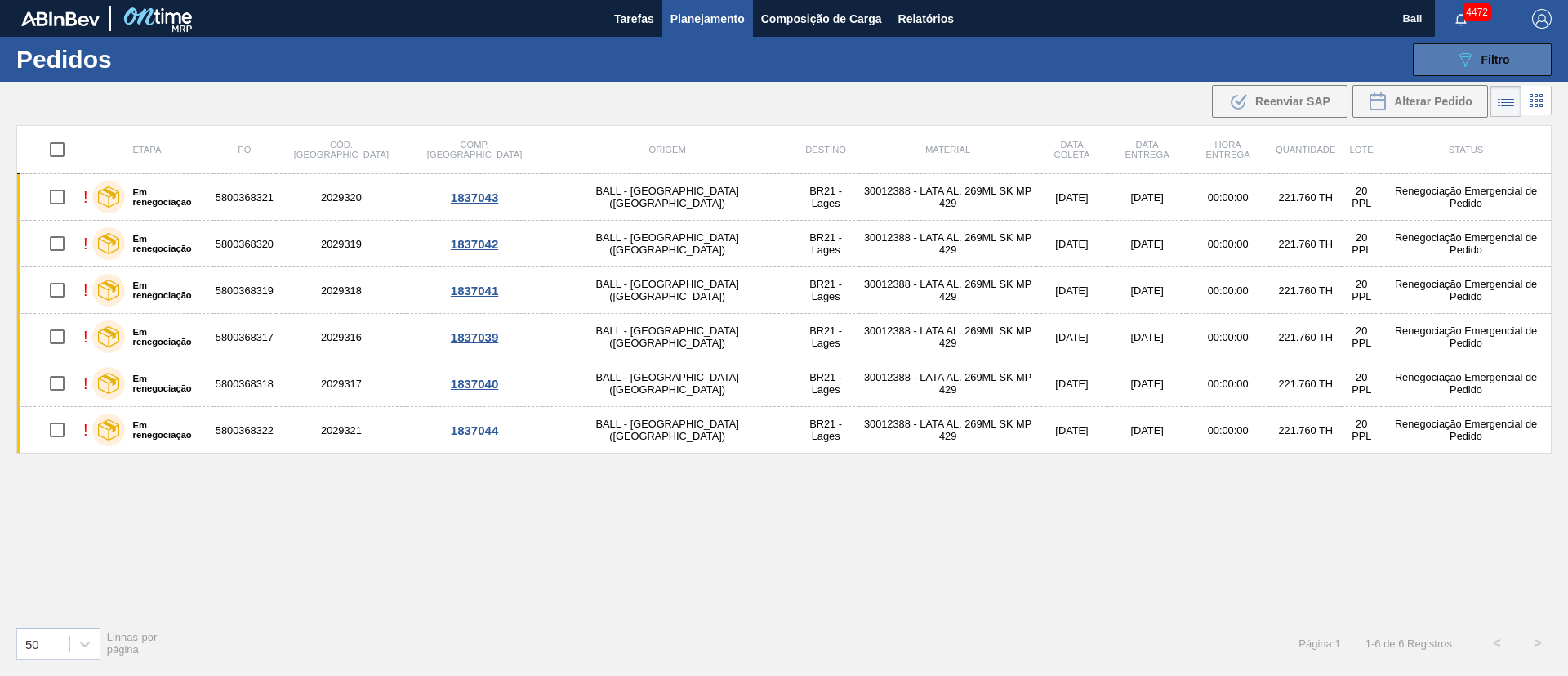
click at [1502, 69] on button "089F7B8B-B2A5-4AFE-B5C0-19BA573D28AC Filtro" at bounding box center [1482, 59] width 139 height 33
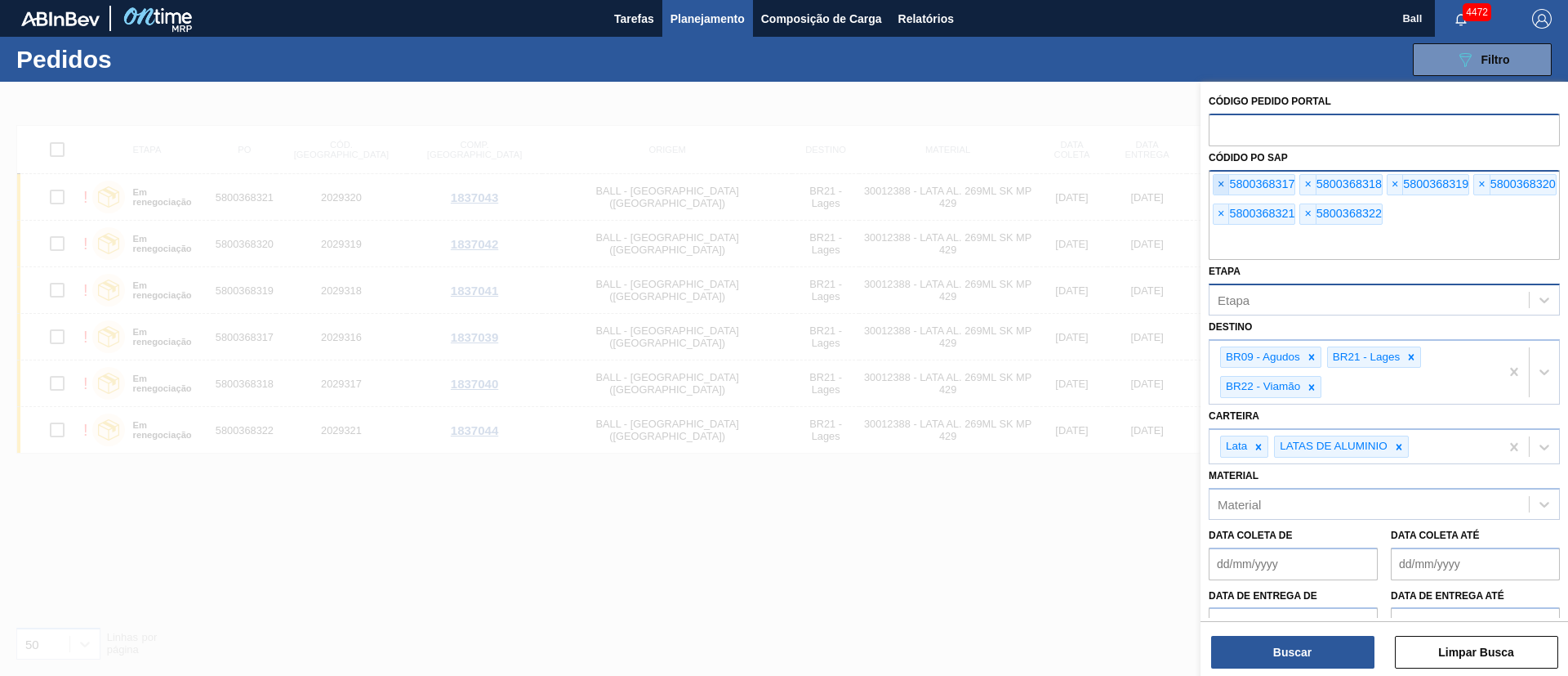
click at [1225, 183] on span "×" at bounding box center [1222, 185] width 16 height 20
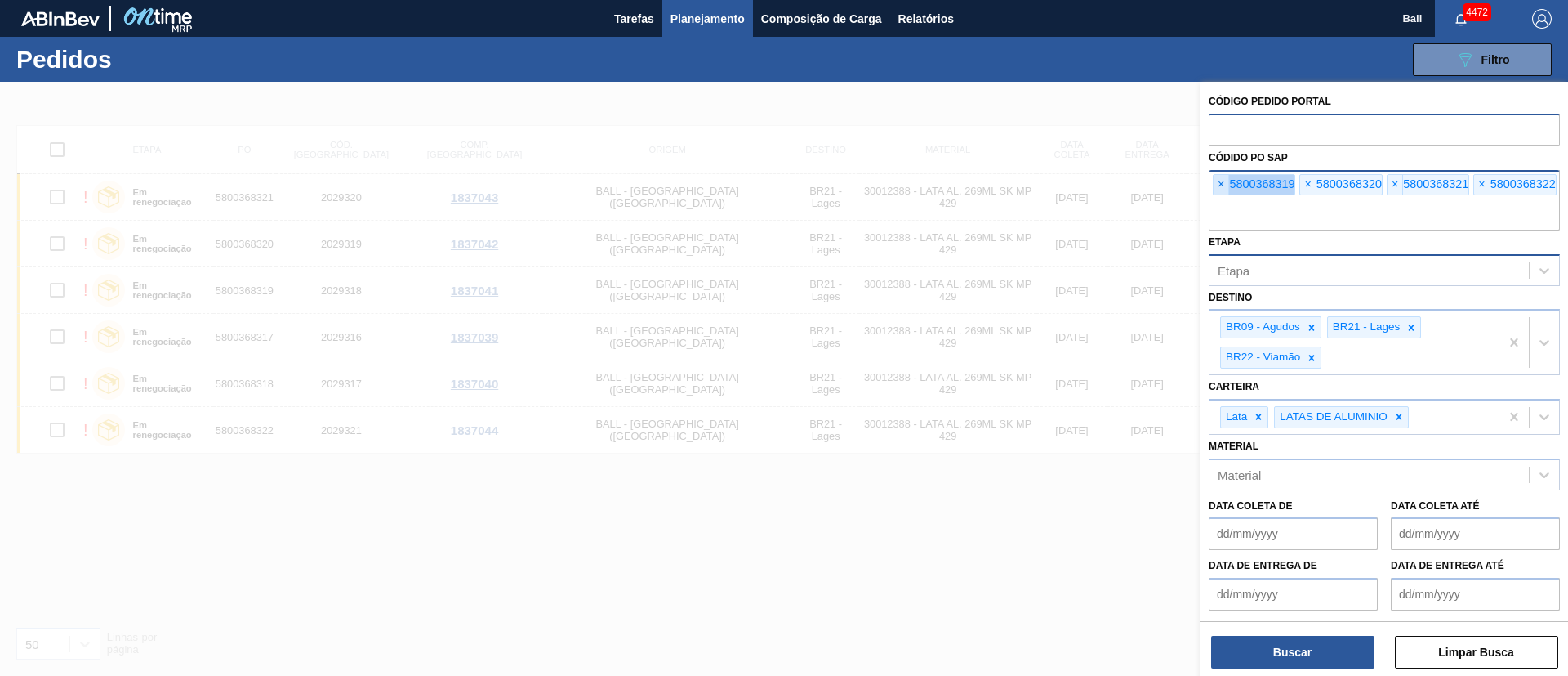
click at [1225, 183] on span "×" at bounding box center [1222, 185] width 16 height 20
click at [1225, 199] on input "text" at bounding box center [1384, 214] width 351 height 31
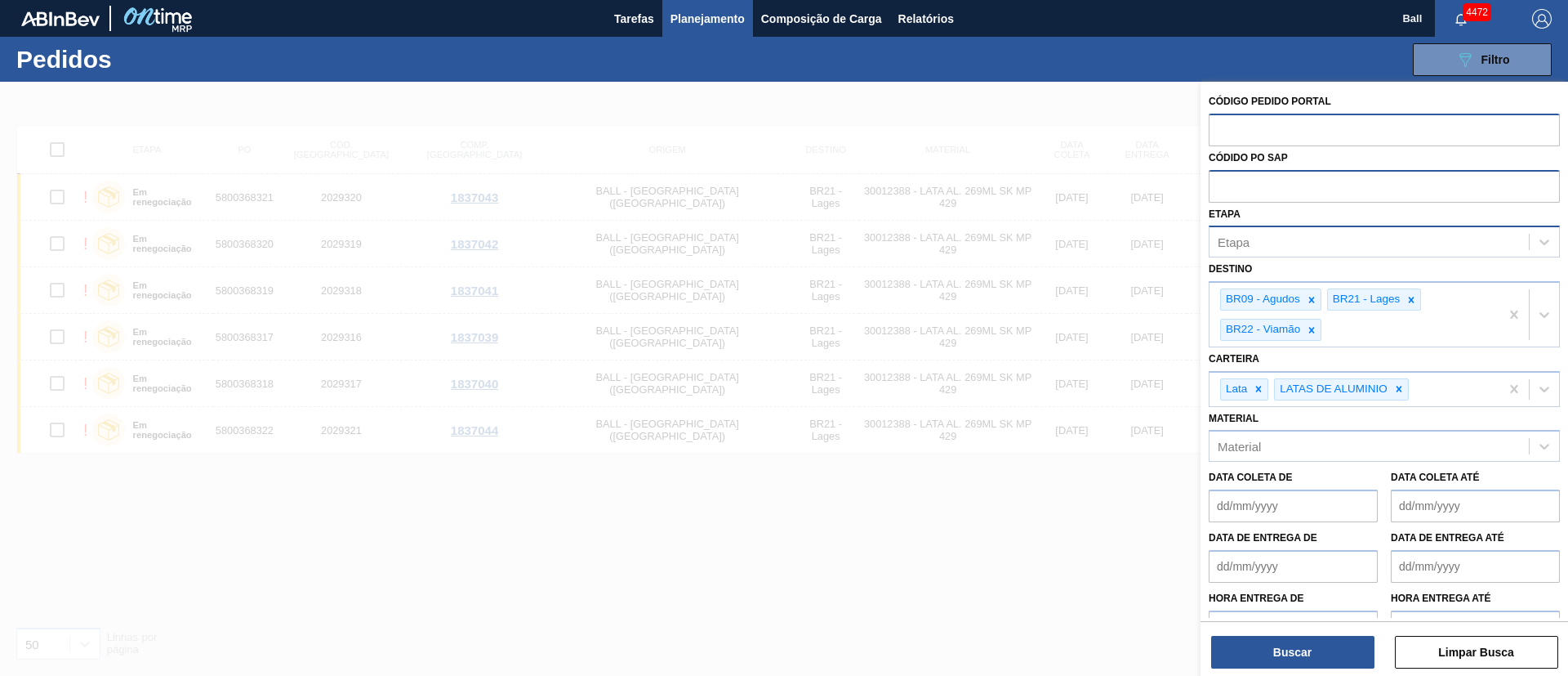
paste input "text"
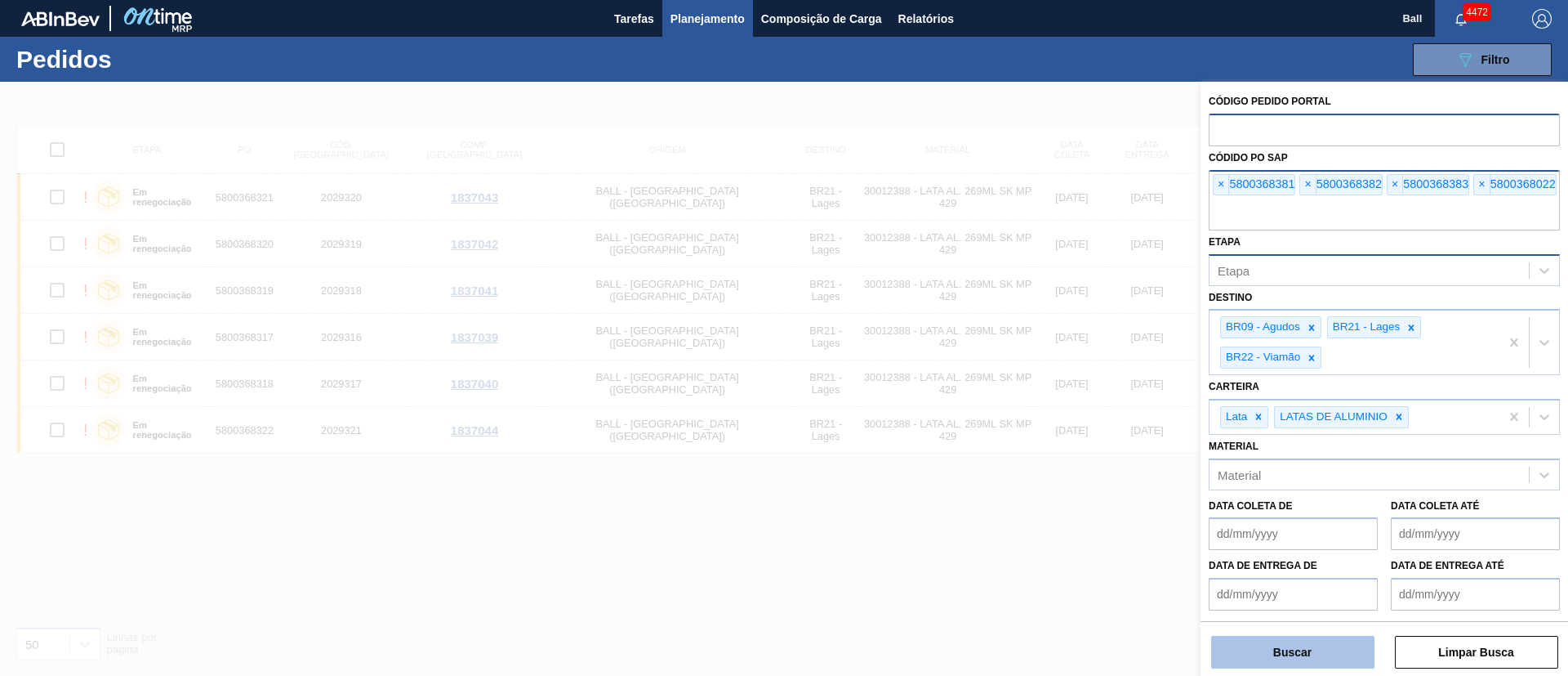
click at [1314, 652] on button "Buscar" at bounding box center [1292, 652] width 163 height 33
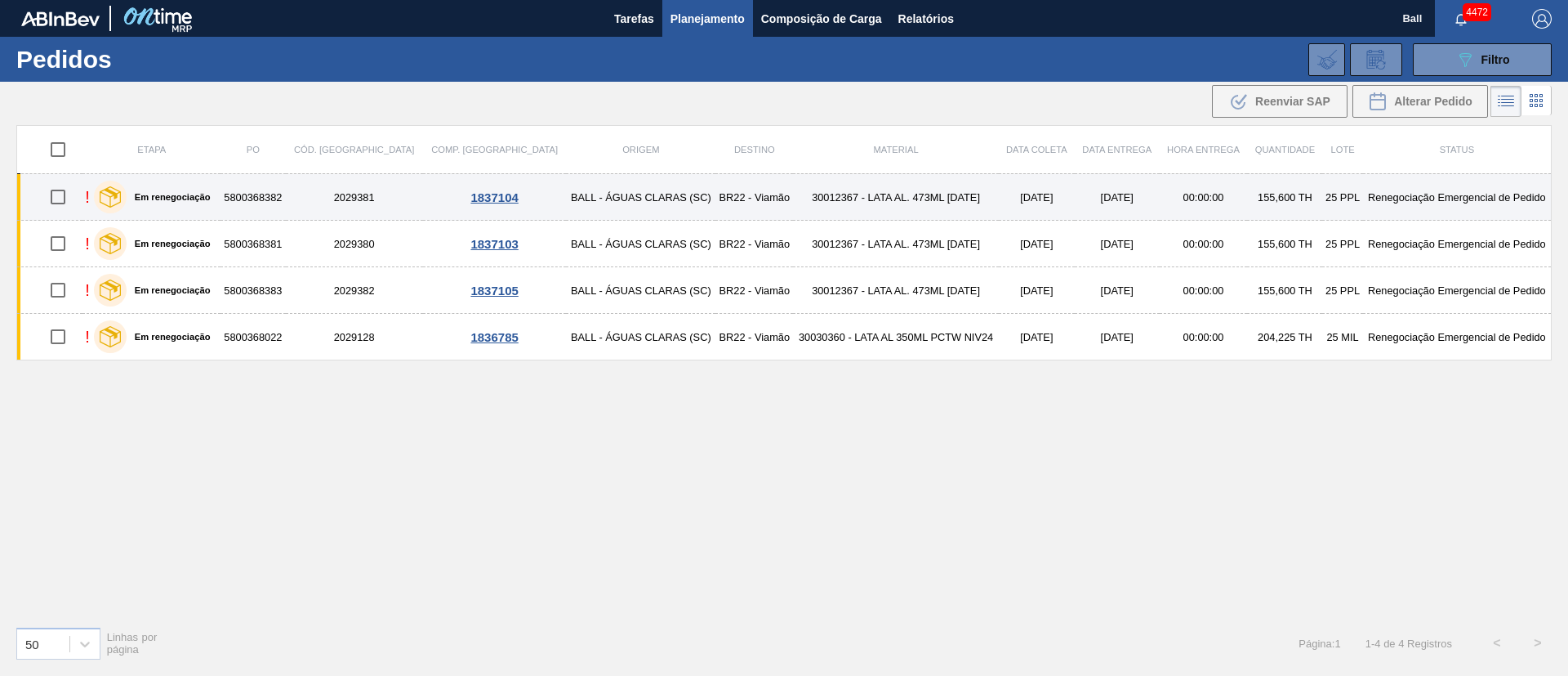
click at [797, 203] on td "30012367 - LATA AL. 473ML BC 429" at bounding box center [895, 197] width 205 height 47
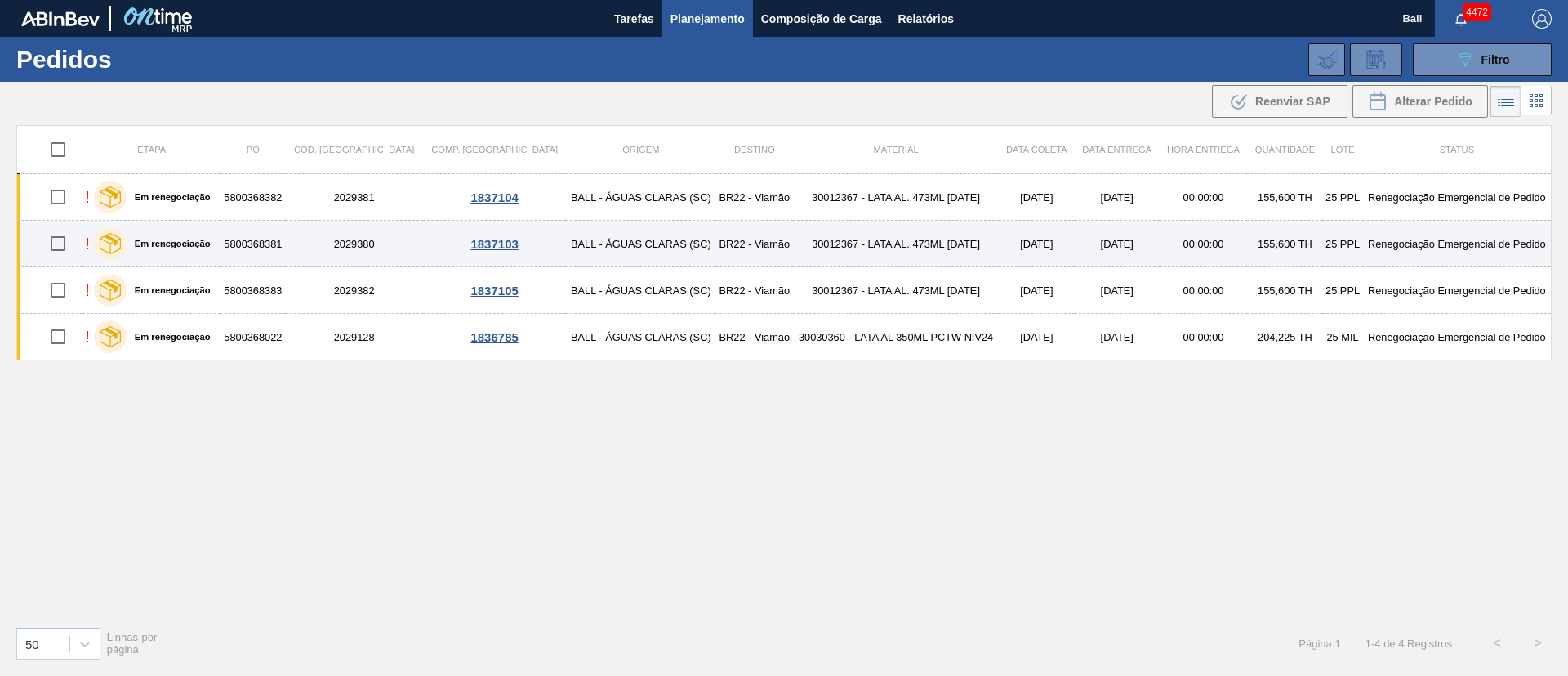
click at [793, 239] on td "30012367 - LATA AL. 473ML BC 429" at bounding box center [895, 244] width 205 height 47
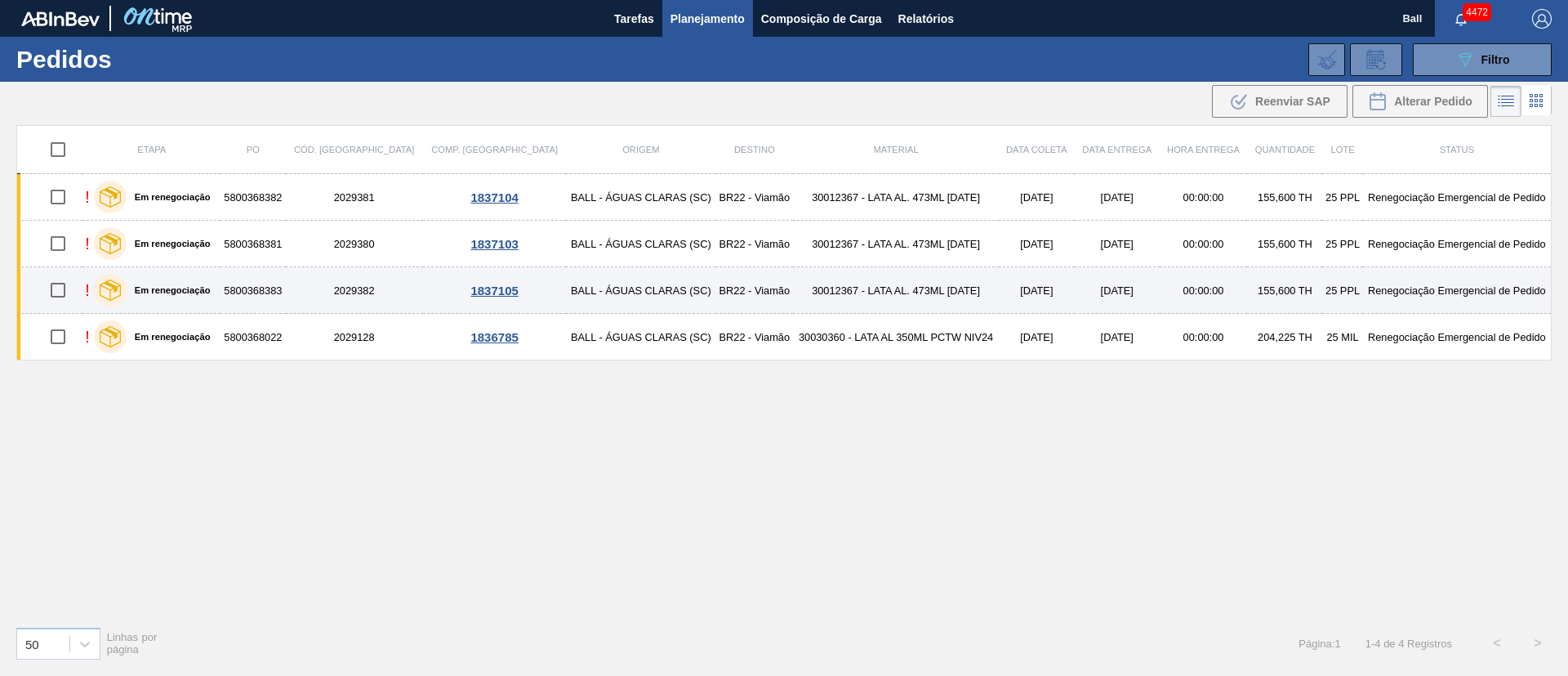
click at [793, 283] on td "30012367 - LATA AL. 473ML BC 429" at bounding box center [895, 290] width 205 height 47
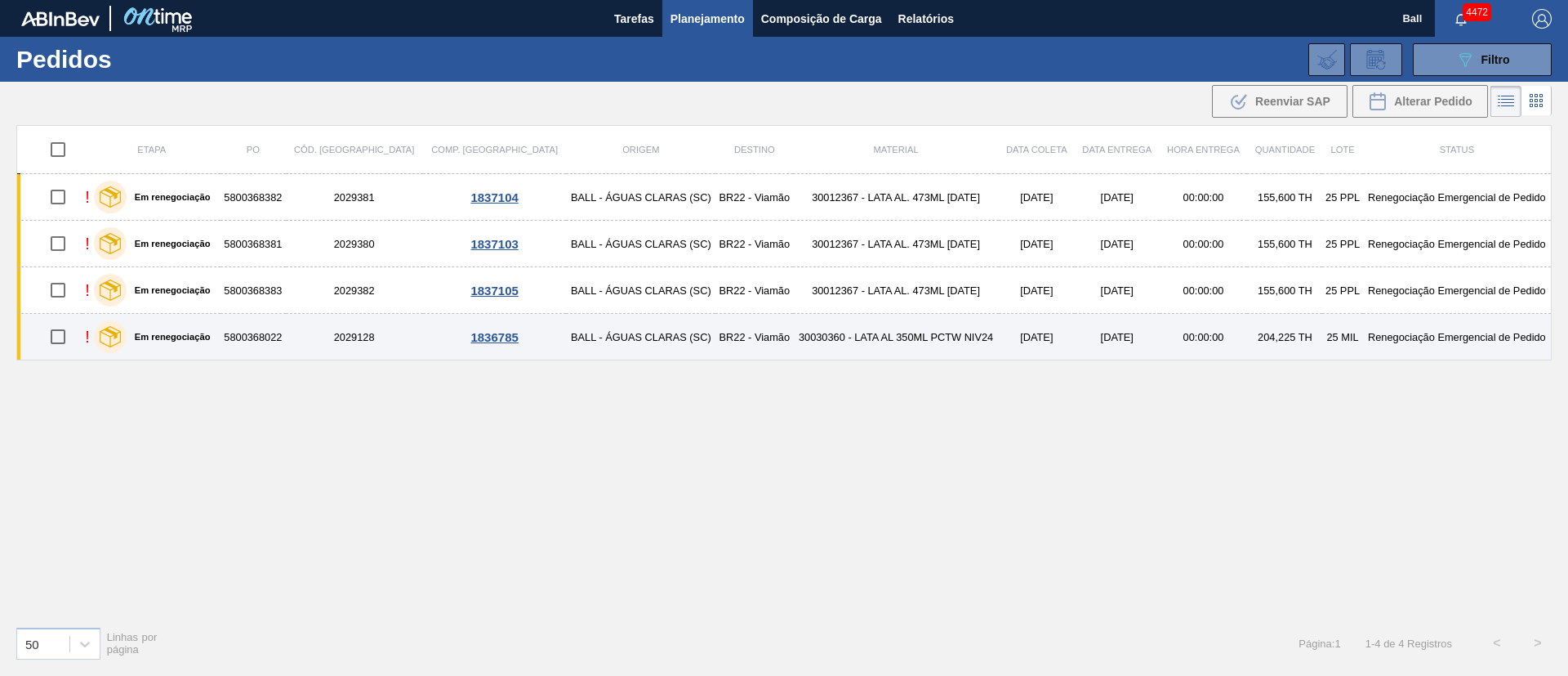
click at [793, 338] on td "30030360 - LATA AL 350ML PCTW NIV24" at bounding box center [895, 337] width 205 height 47
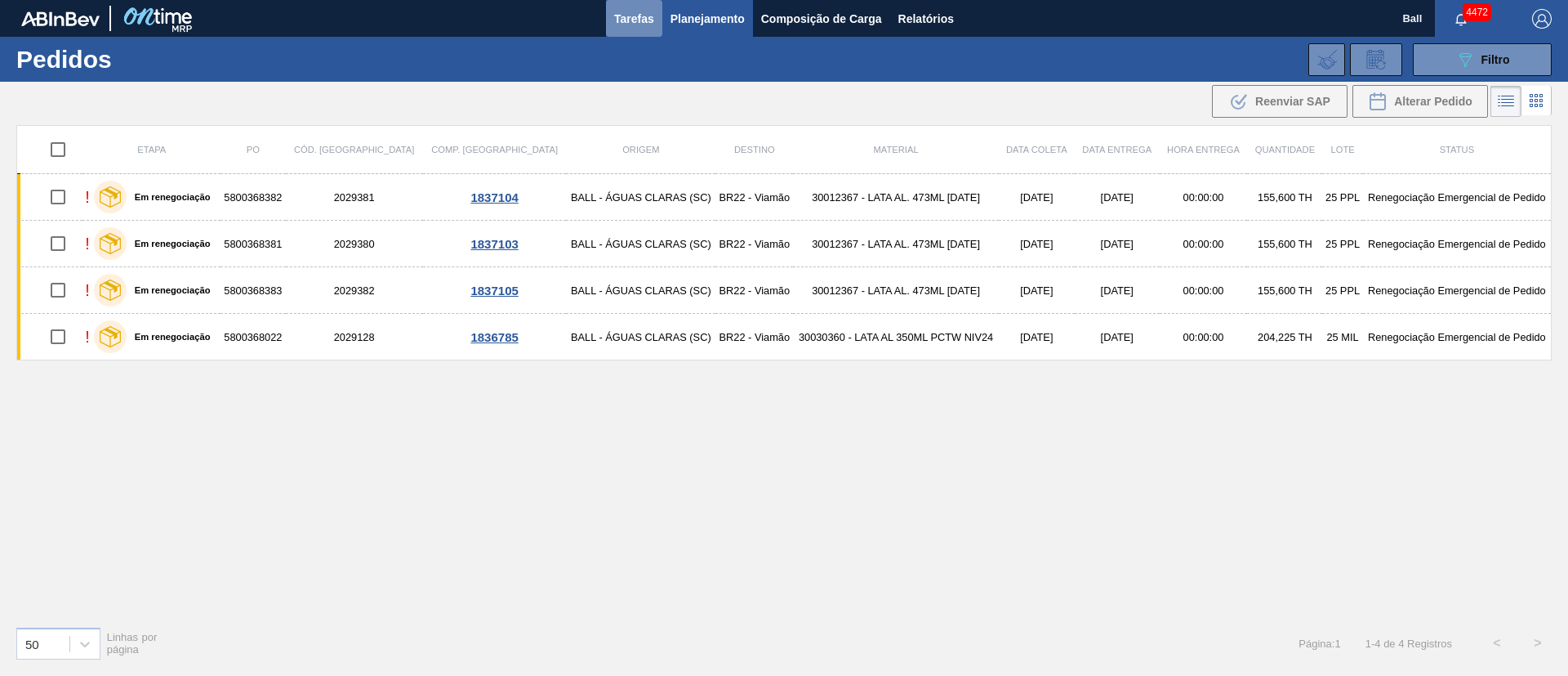
click at [631, 26] on span "Tarefas" at bounding box center [634, 19] width 40 height 20
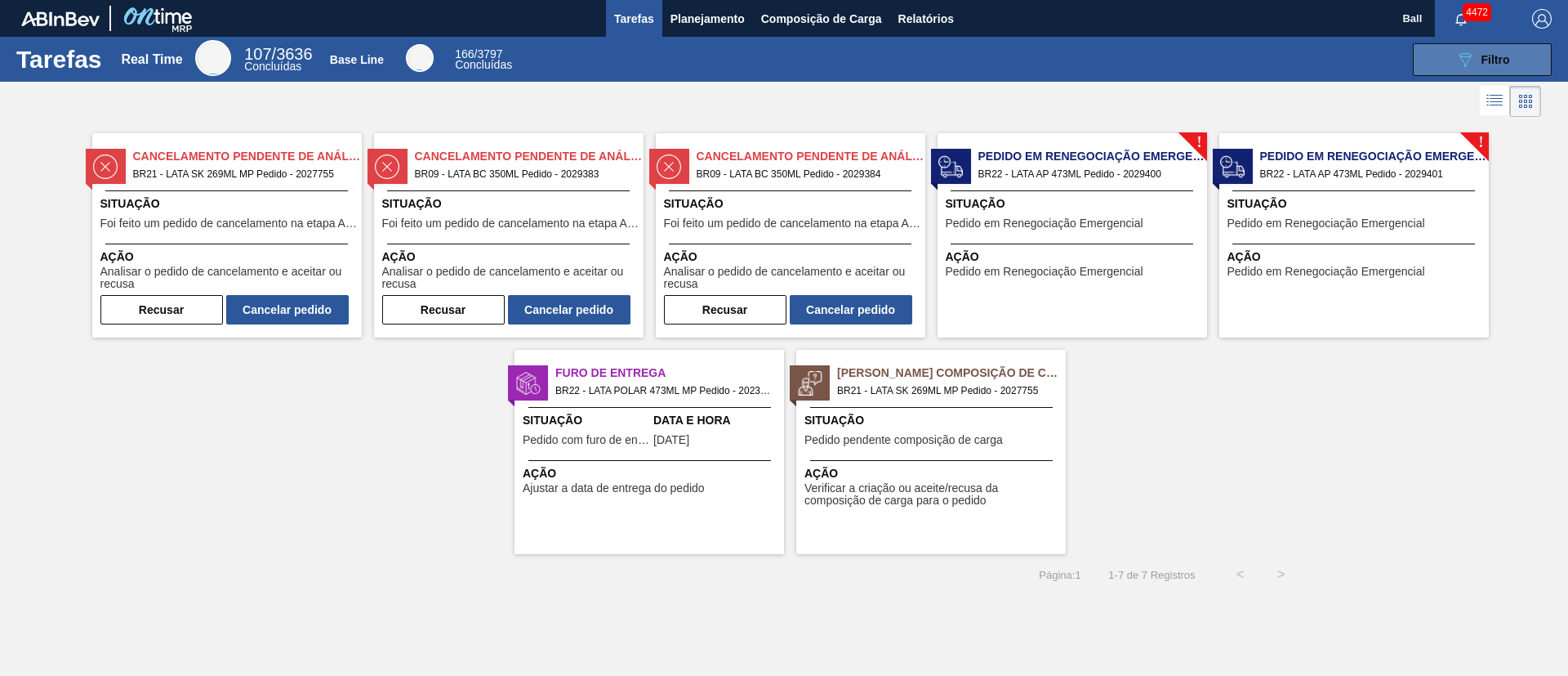
click at [1489, 65] on div "089F7B8B-B2A5-4AFE-B5C0-19BA573D28AC Filtro" at bounding box center [1483, 60] width 55 height 20
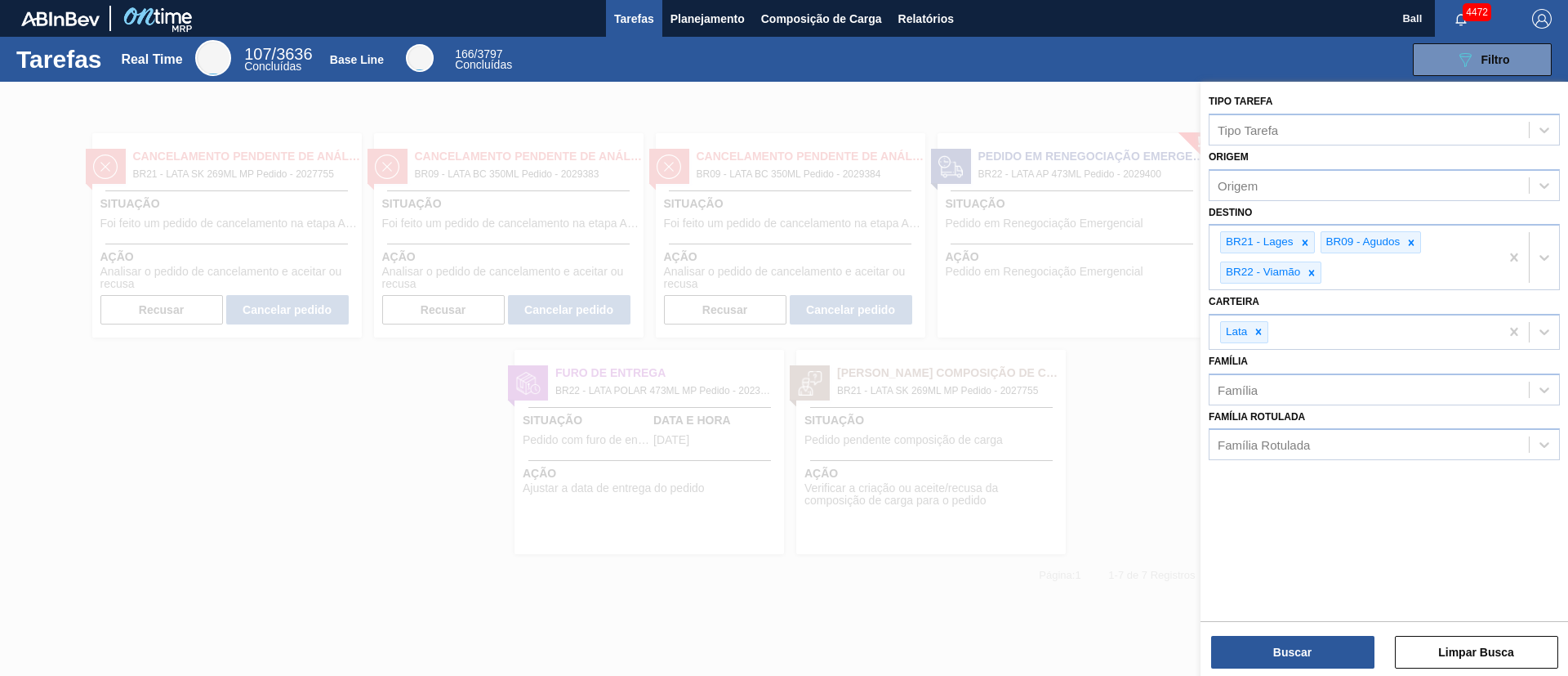
click at [1039, 513] on div at bounding box center [784, 420] width 1568 height 676
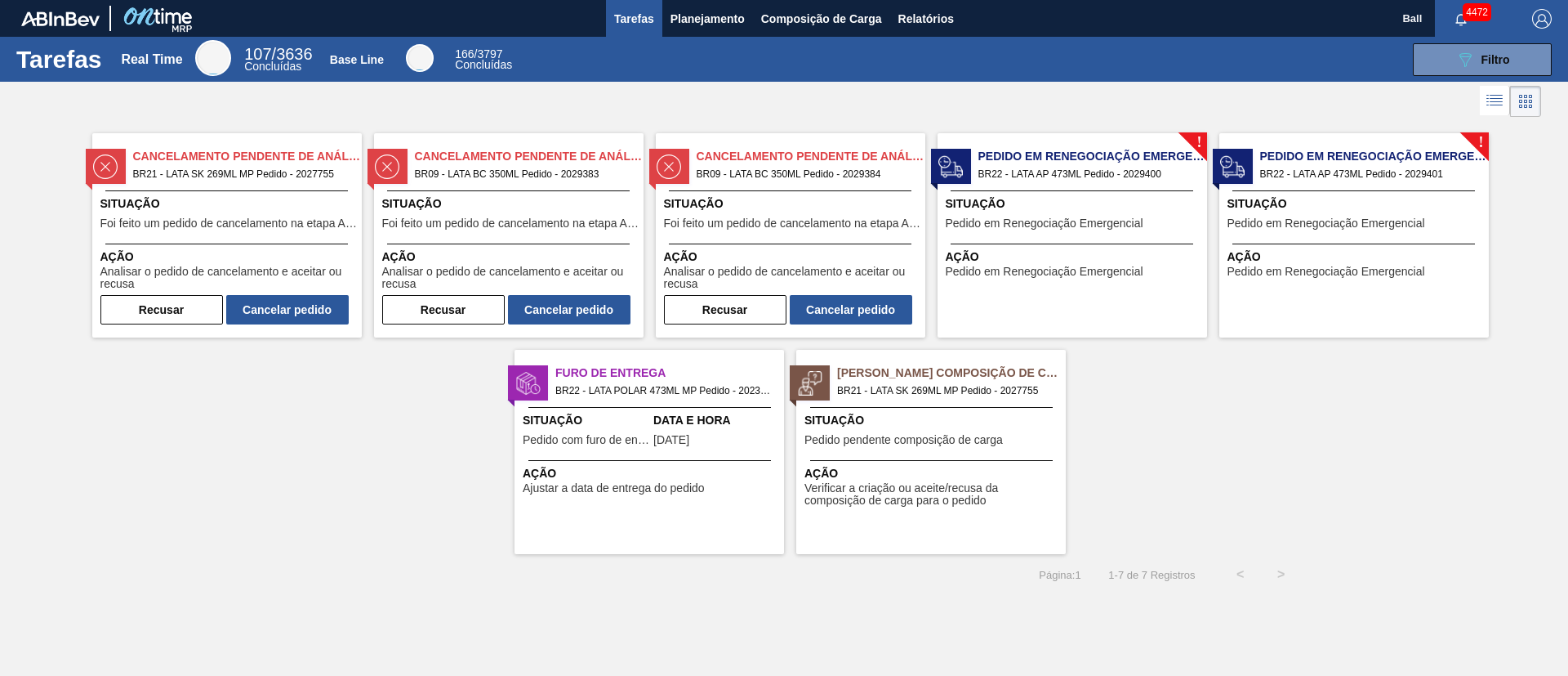
click at [1361, 252] on span "Ação" at bounding box center [1356, 256] width 257 height 17
click at [1123, 230] on div "Situação Pedido em Renegociação Emergencial" at bounding box center [1074, 215] width 257 height 40
click at [1492, 60] on span "Filtro" at bounding box center [1496, 59] width 29 height 13
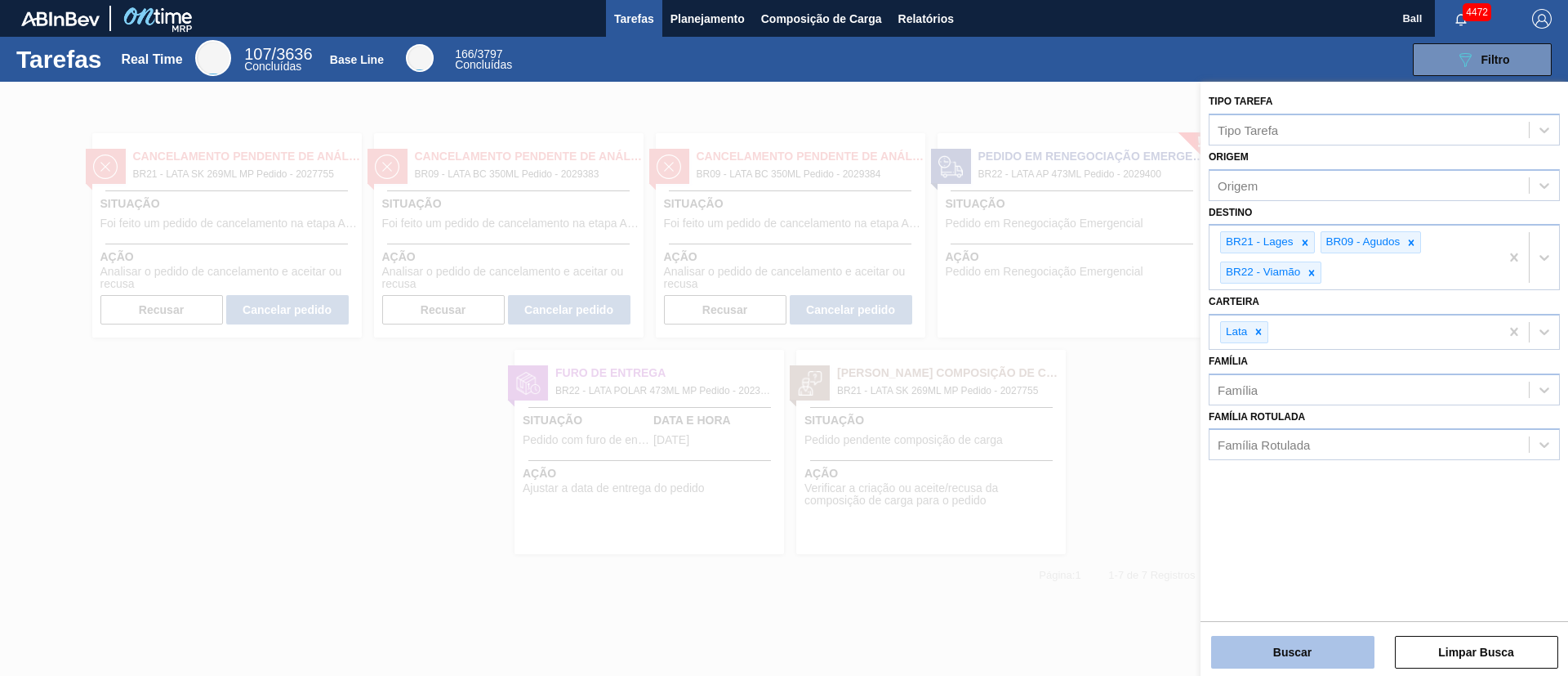
click at [1347, 651] on button "Buscar" at bounding box center [1292, 652] width 163 height 33
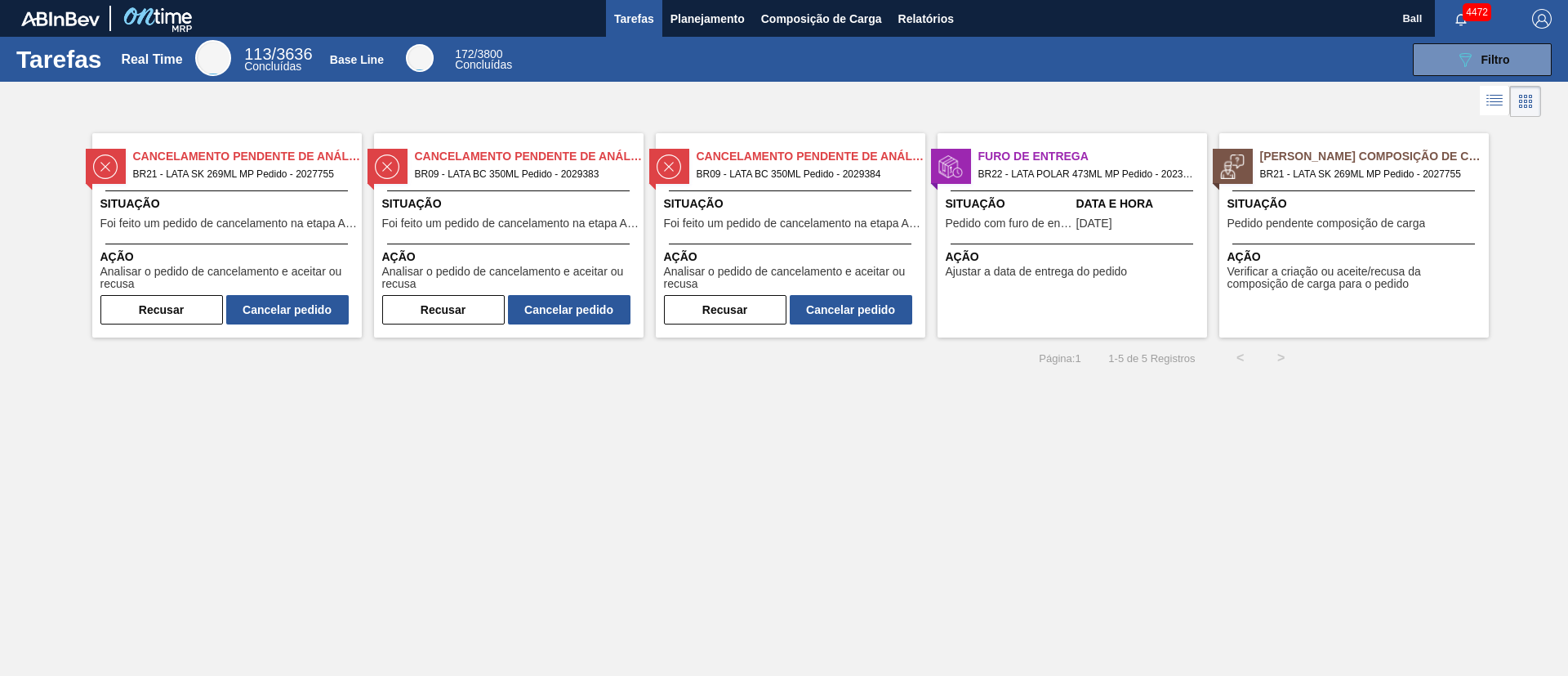
click at [244, 195] on span "Situação" at bounding box center [228, 203] width 257 height 17
click at [312, 322] on button "Cancelar pedido" at bounding box center [287, 309] width 123 height 29
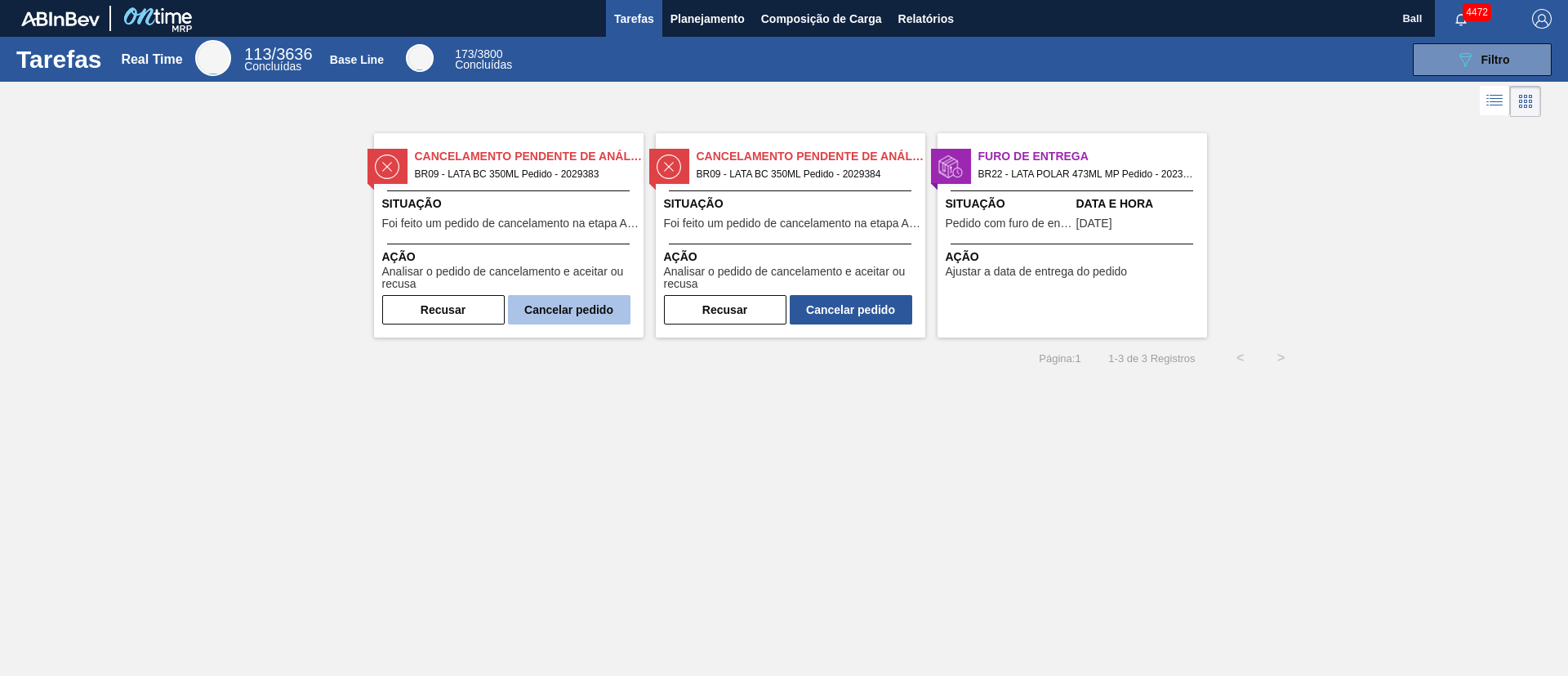
click at [595, 295] on button "Cancelar pedido" at bounding box center [569, 309] width 123 height 29
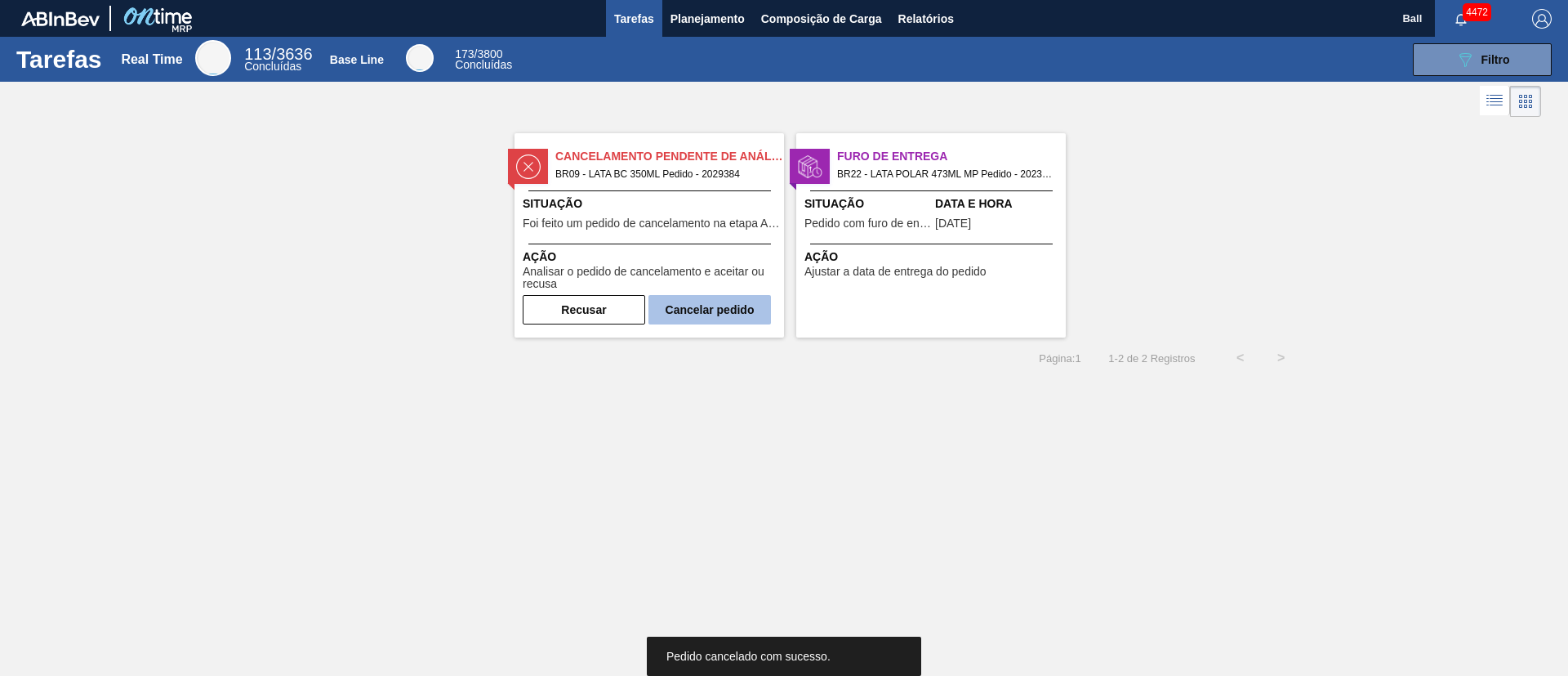
click at [736, 320] on button "Cancelar pedido" at bounding box center [710, 309] width 123 height 29
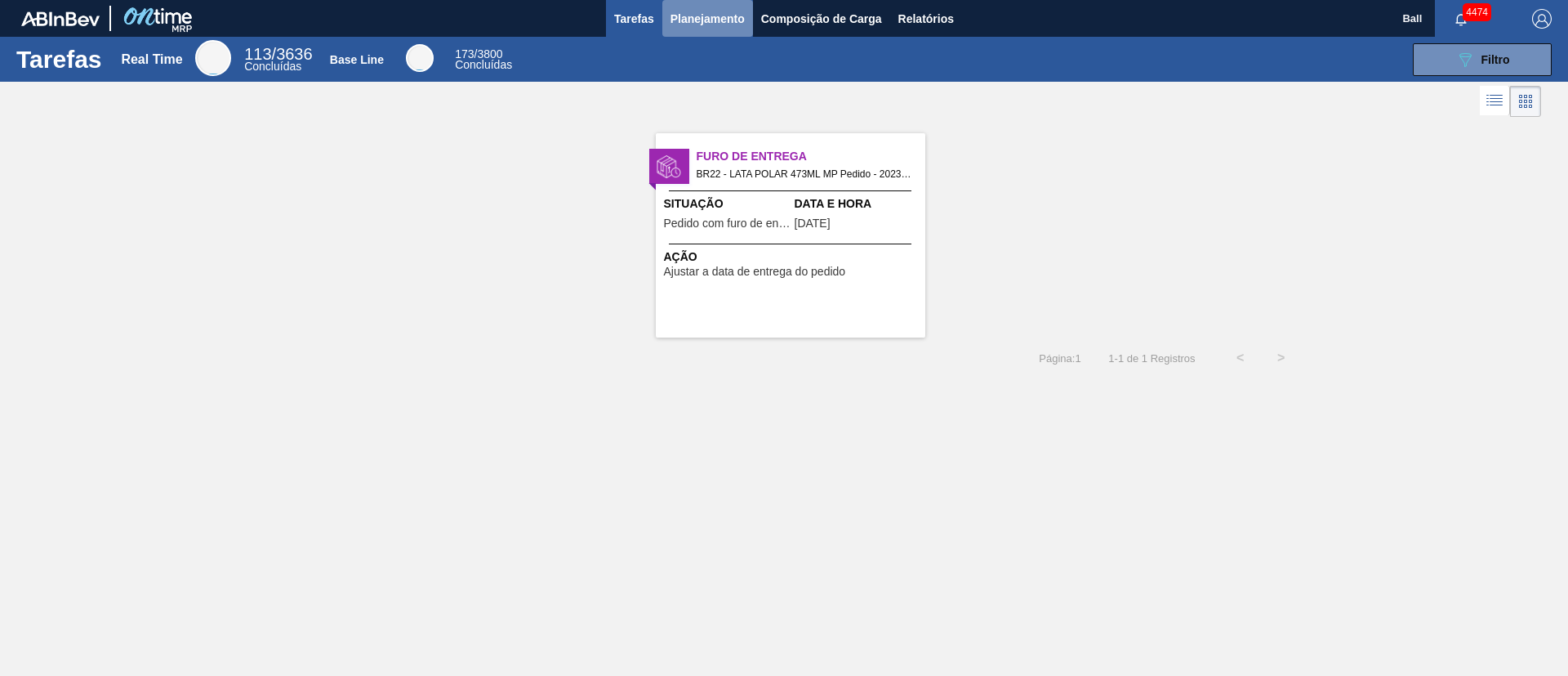
click at [720, 26] on button "Planejamento" at bounding box center [708, 18] width 91 height 37
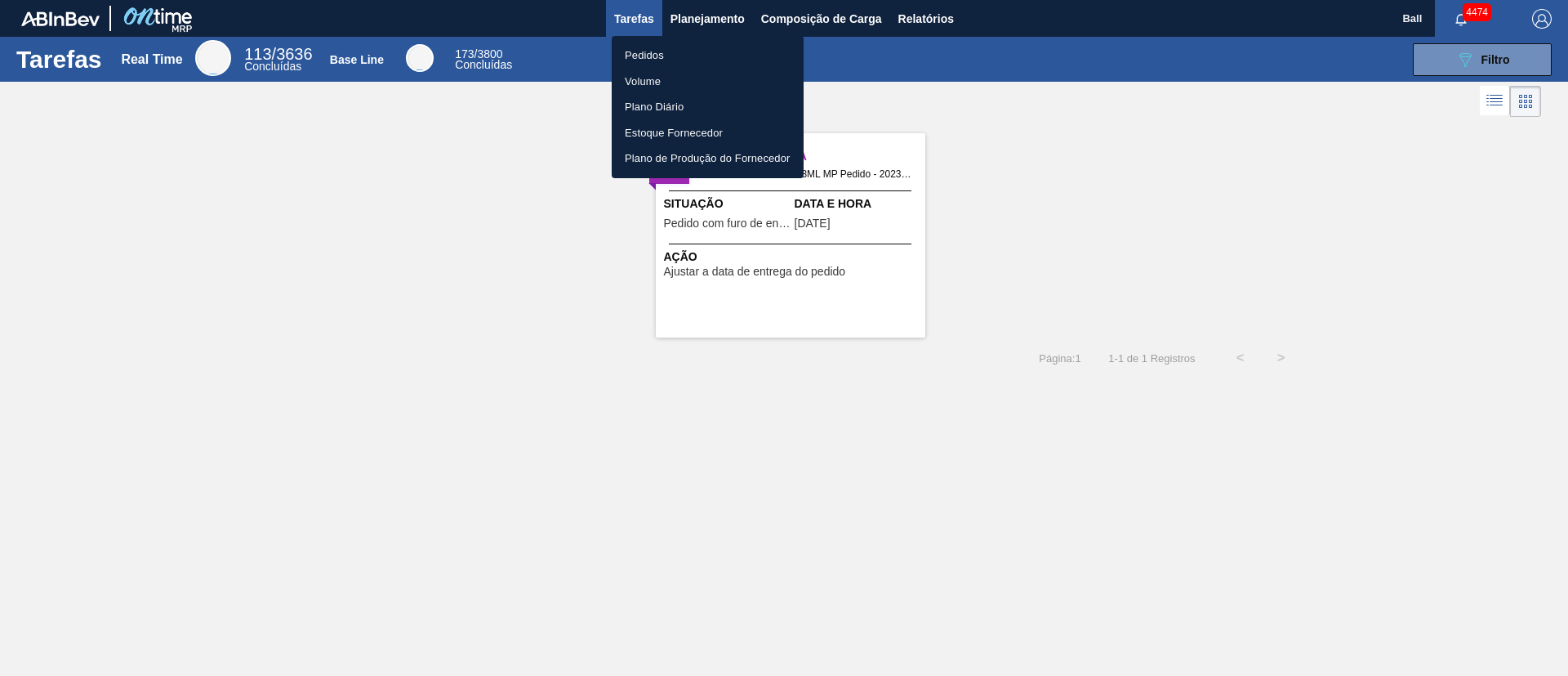
click at [652, 83] on li "Volume" at bounding box center [708, 82] width 192 height 26
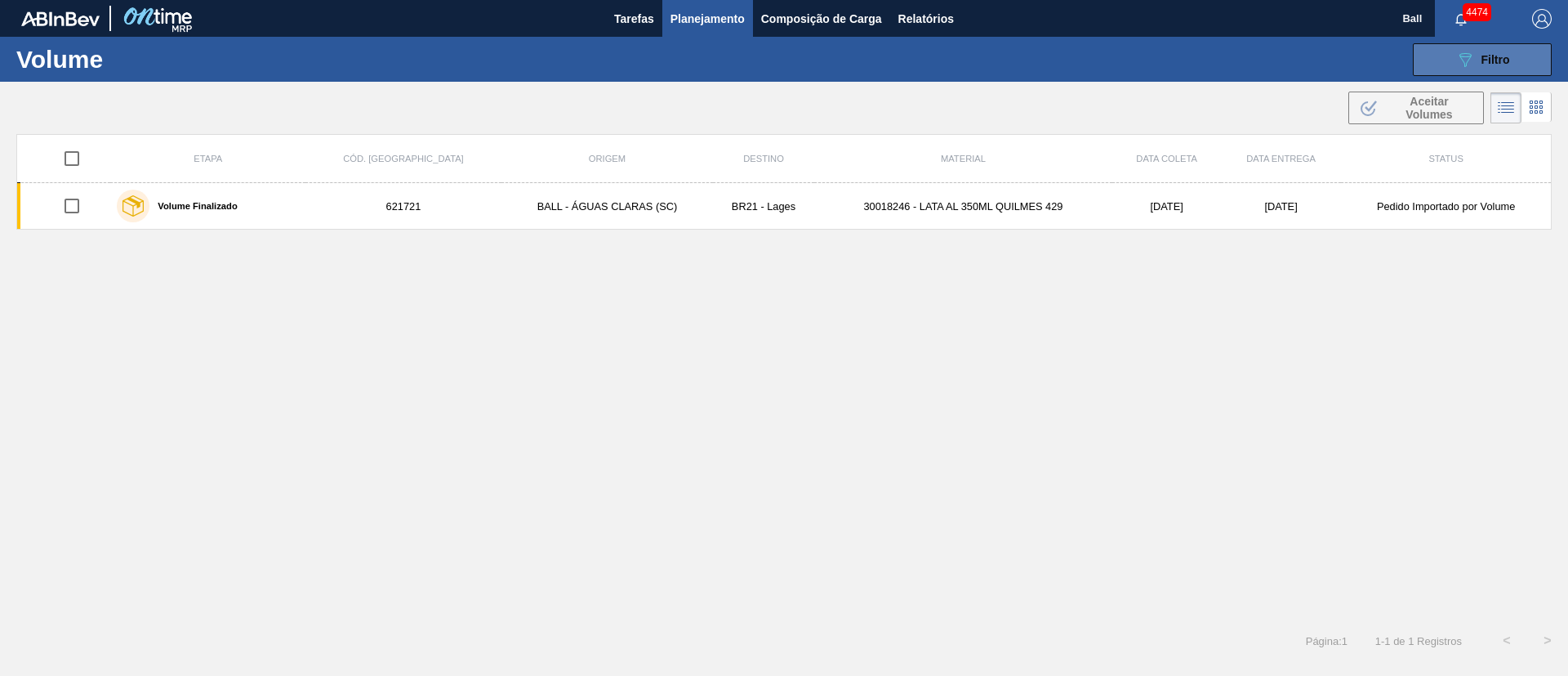
click at [1527, 60] on button "089F7B8B-B2A5-4AFE-B5C0-19BA573D28AC Filtro" at bounding box center [1482, 59] width 139 height 33
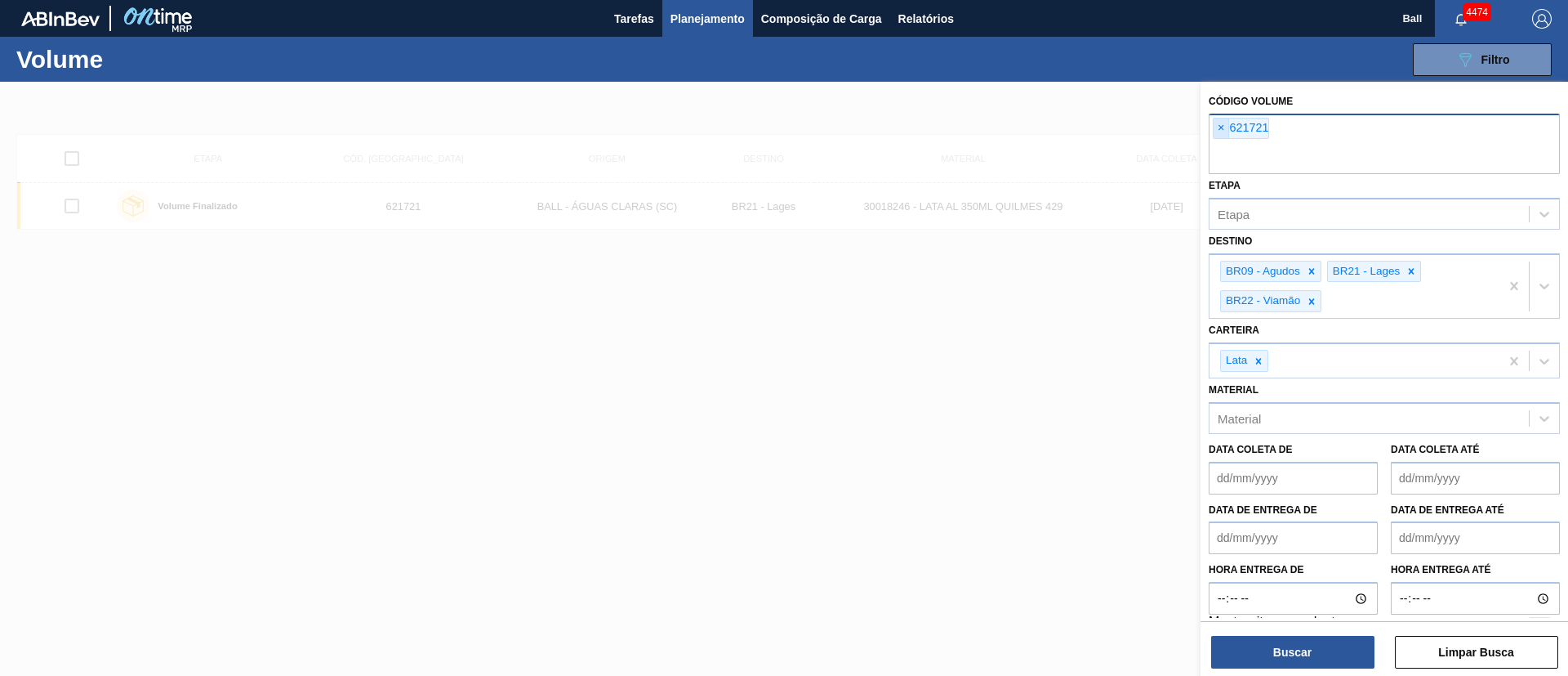
click at [1218, 129] on span "×" at bounding box center [1222, 128] width 16 height 20
paste input "622510"
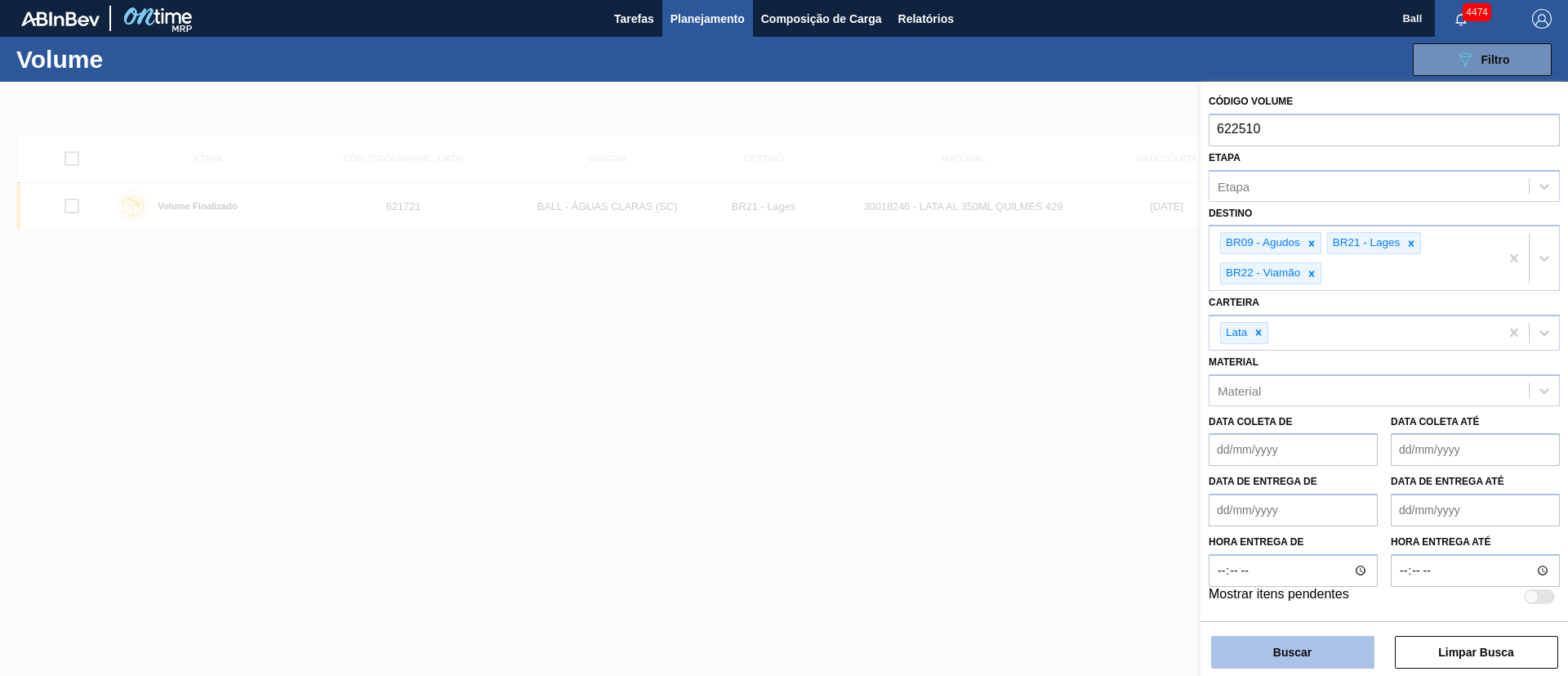
type input "622510"
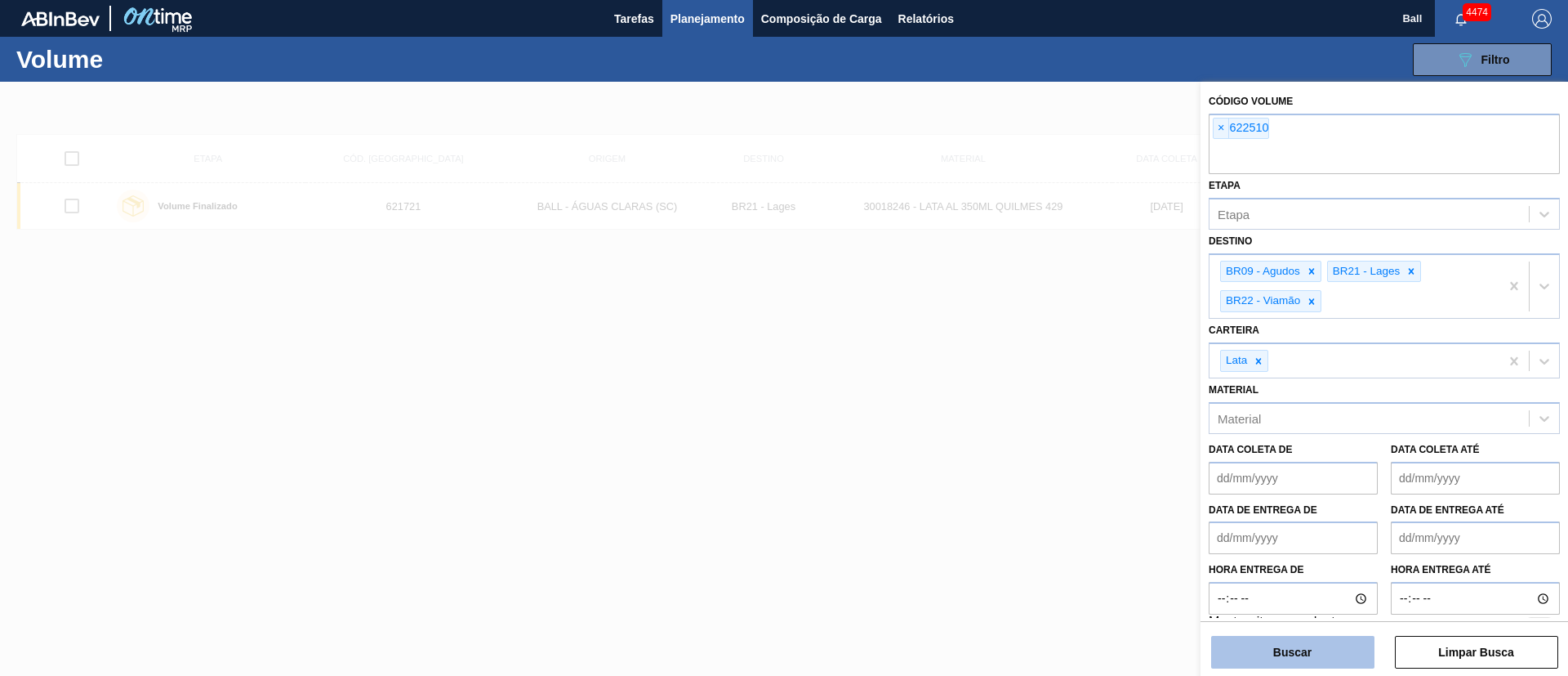
click at [1290, 656] on button "Buscar" at bounding box center [1292, 652] width 163 height 33
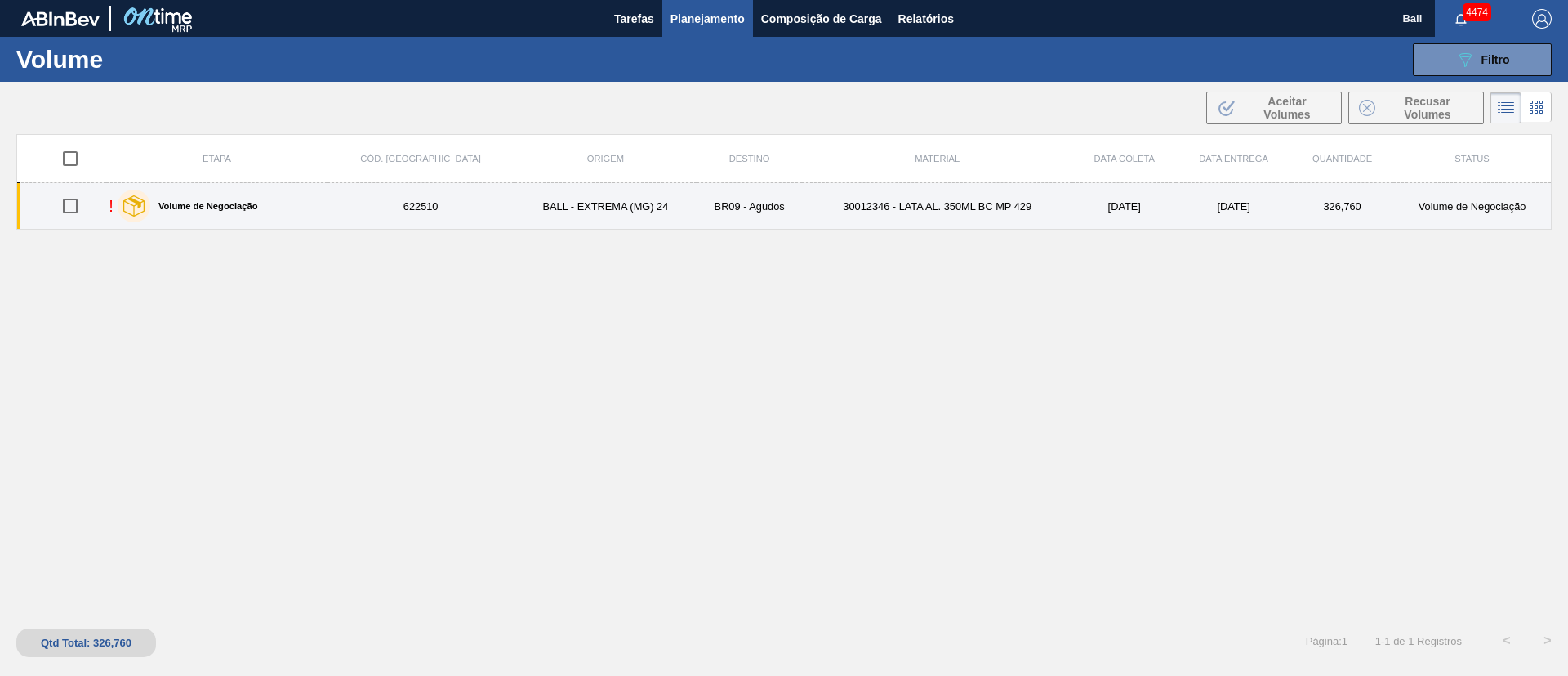
click at [860, 213] on td "30012346 - LATA AL. 350ML BC MP 429" at bounding box center [937, 206] width 270 height 47
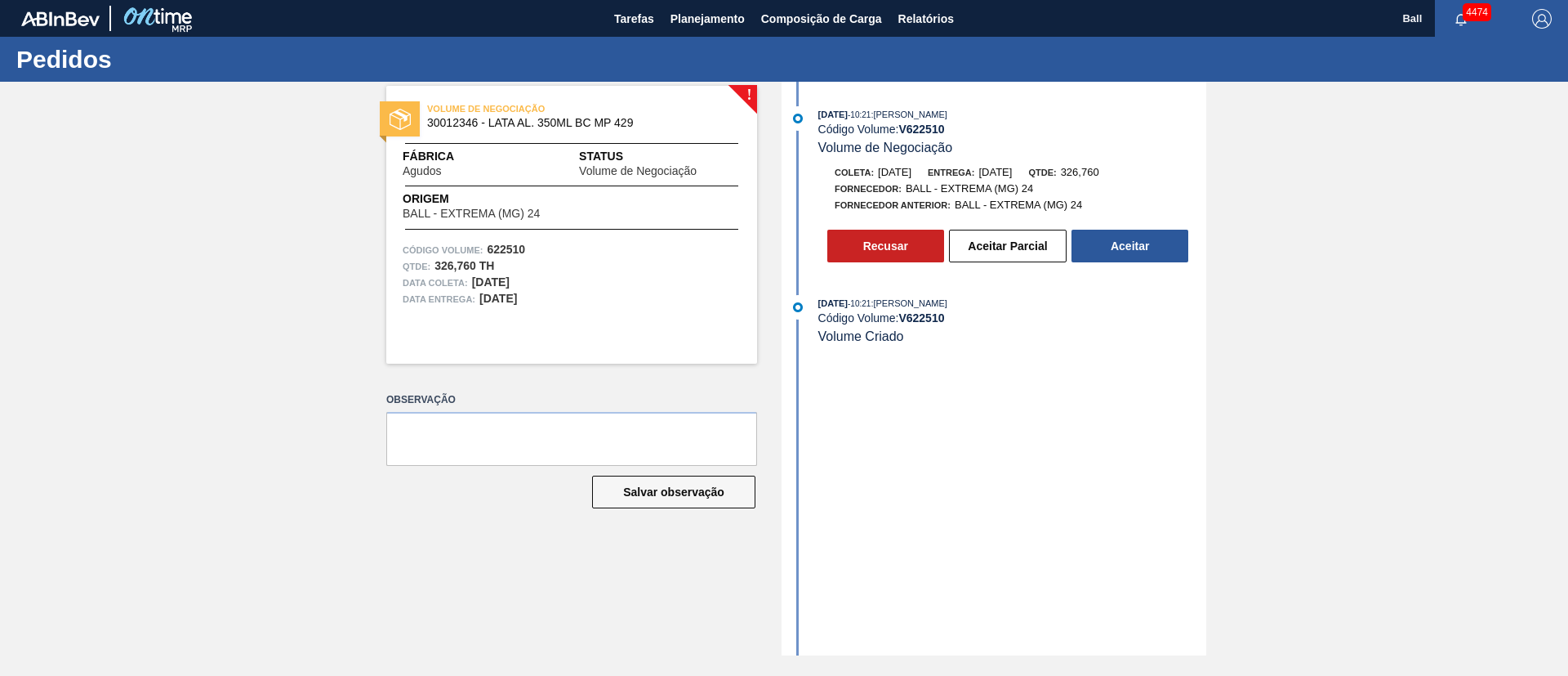
click at [1160, 230] on button "Aceitar" at bounding box center [1130, 246] width 117 height 33
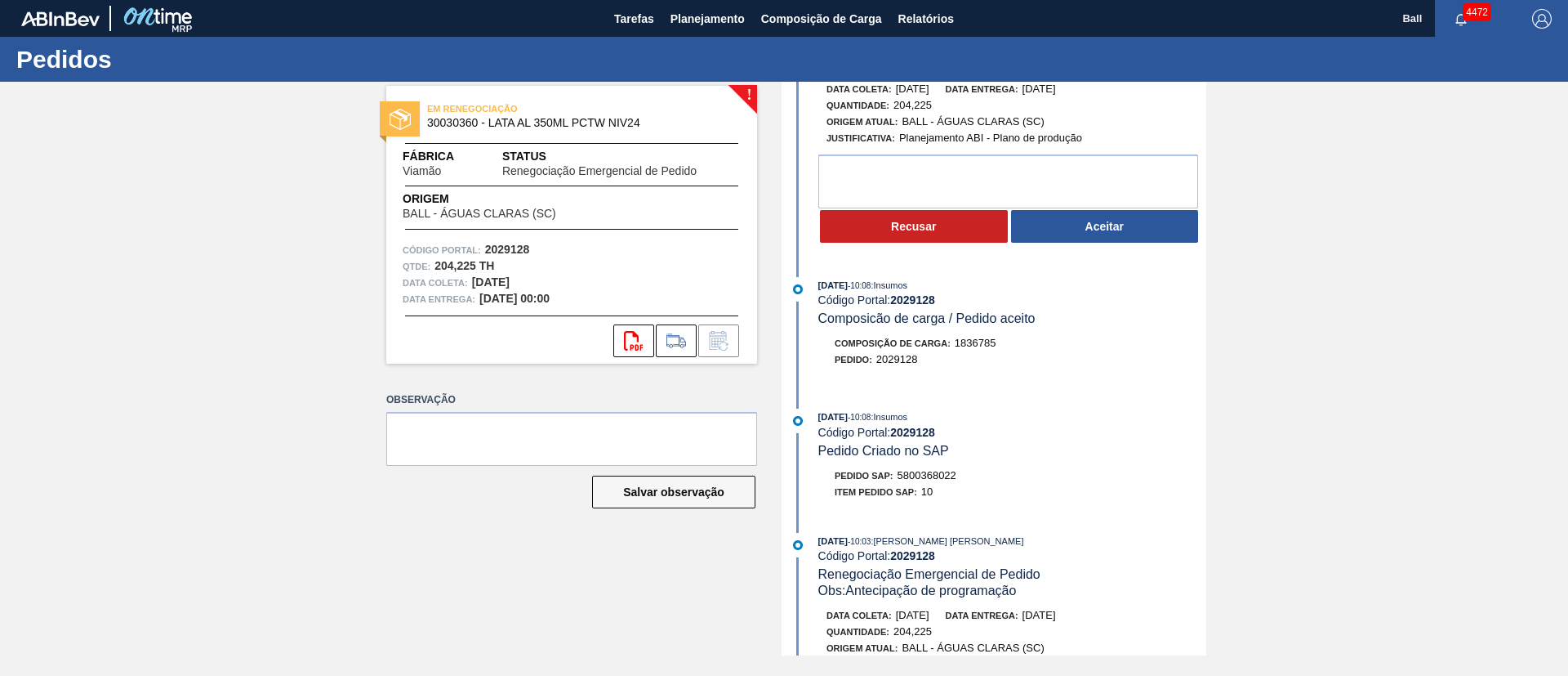
scroll to position [123, 0]
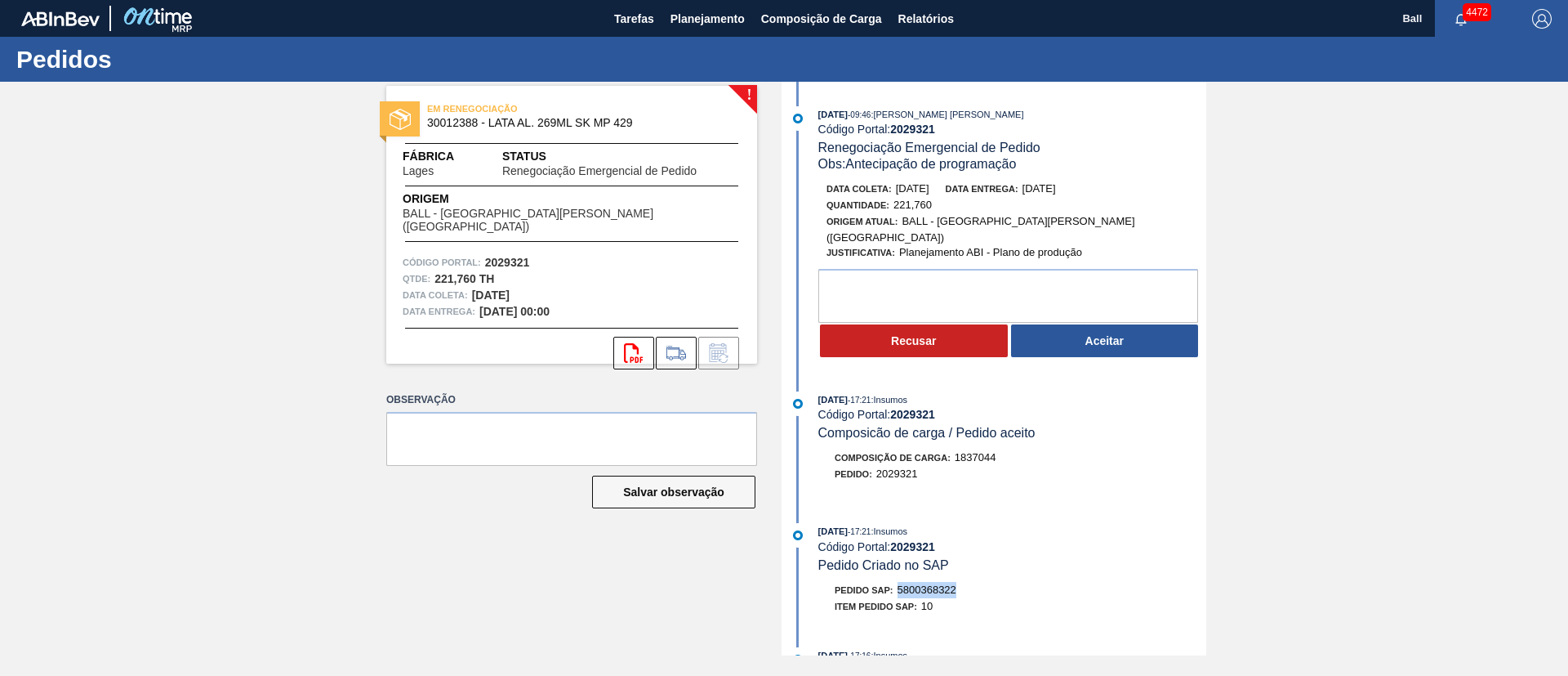
drag, startPoint x: 966, startPoint y: 581, endPoint x: 901, endPoint y: 581, distance: 65.4
click at [901, 582] on div "Pedido SAP: 5800368322" at bounding box center [1013, 590] width 388 height 16
copy span "5800368322"
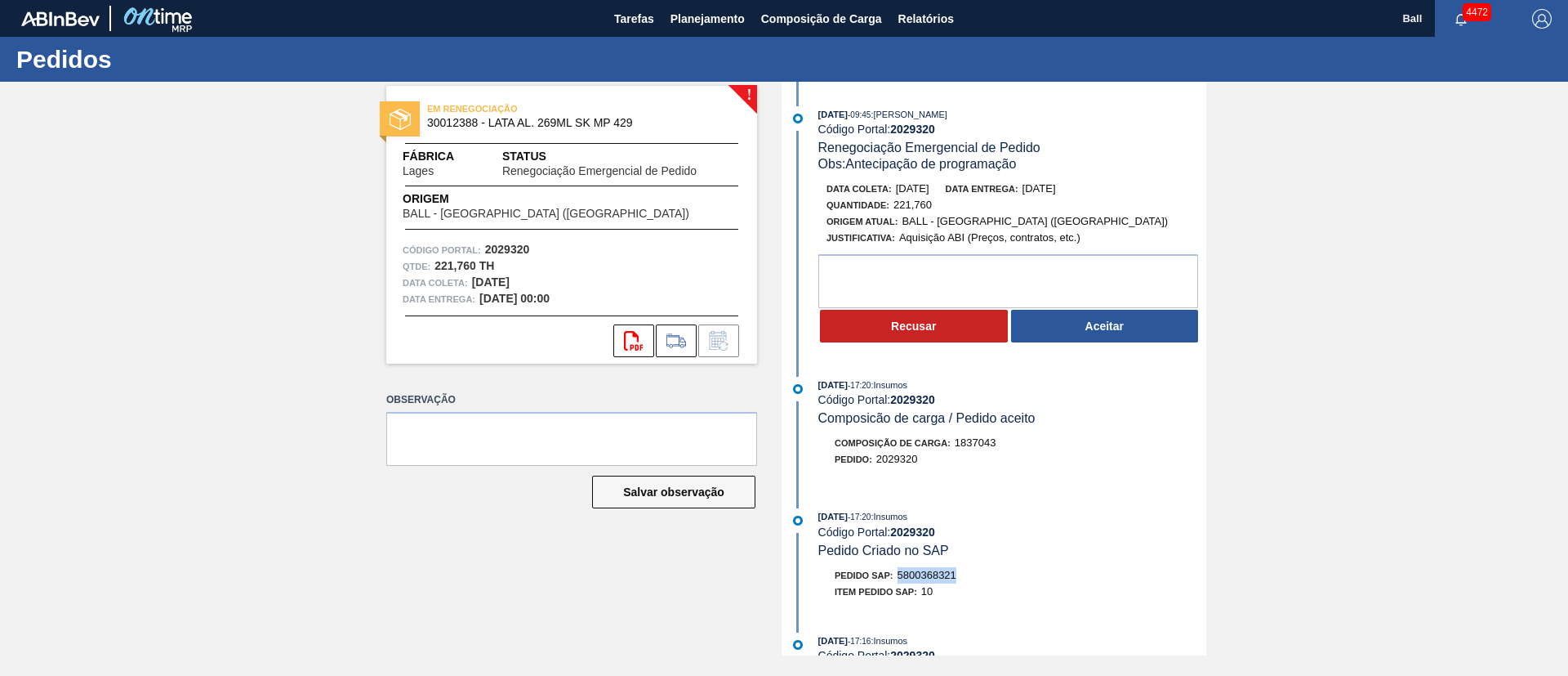
drag, startPoint x: 962, startPoint y: 578, endPoint x: 902, endPoint y: 577, distance: 60.5
click at [902, 577] on div "Pedido SAP: 5800368321" at bounding box center [1013, 575] width 388 height 16
copy span "5800368321"
click at [1340, 166] on div "! EM RENEGOCIAÇÃO 30012388 - LATA AL. 269ML SK MP 429 Fábrica Lages Status Rene…" at bounding box center [784, 368] width 1568 height 573
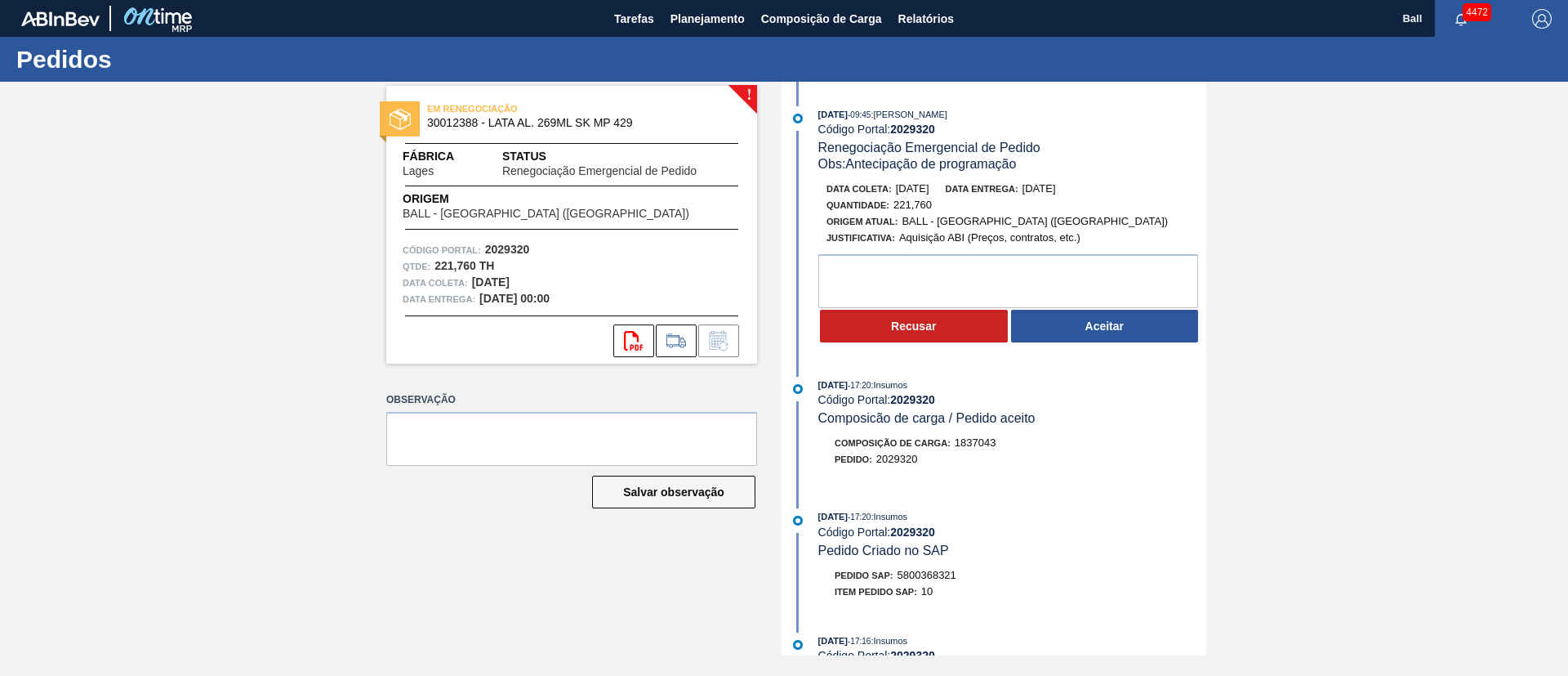
drag, startPoint x: 1507, startPoint y: 243, endPoint x: 1417, endPoint y: 194, distance: 102.0
click at [1508, 243] on div "! EM RENEGOCIAÇÃO 30012388 - LATA AL. 269ML SK MP 429 Fábrica Lages Status Rene…" at bounding box center [784, 368] width 1568 height 573
click at [1003, 292] on textarea at bounding box center [1009, 281] width 380 height 54
click at [1135, 272] on textarea at bounding box center [1009, 281] width 380 height 54
drag, startPoint x: 1135, startPoint y: 272, endPoint x: 805, endPoint y: 288, distance: 331.2
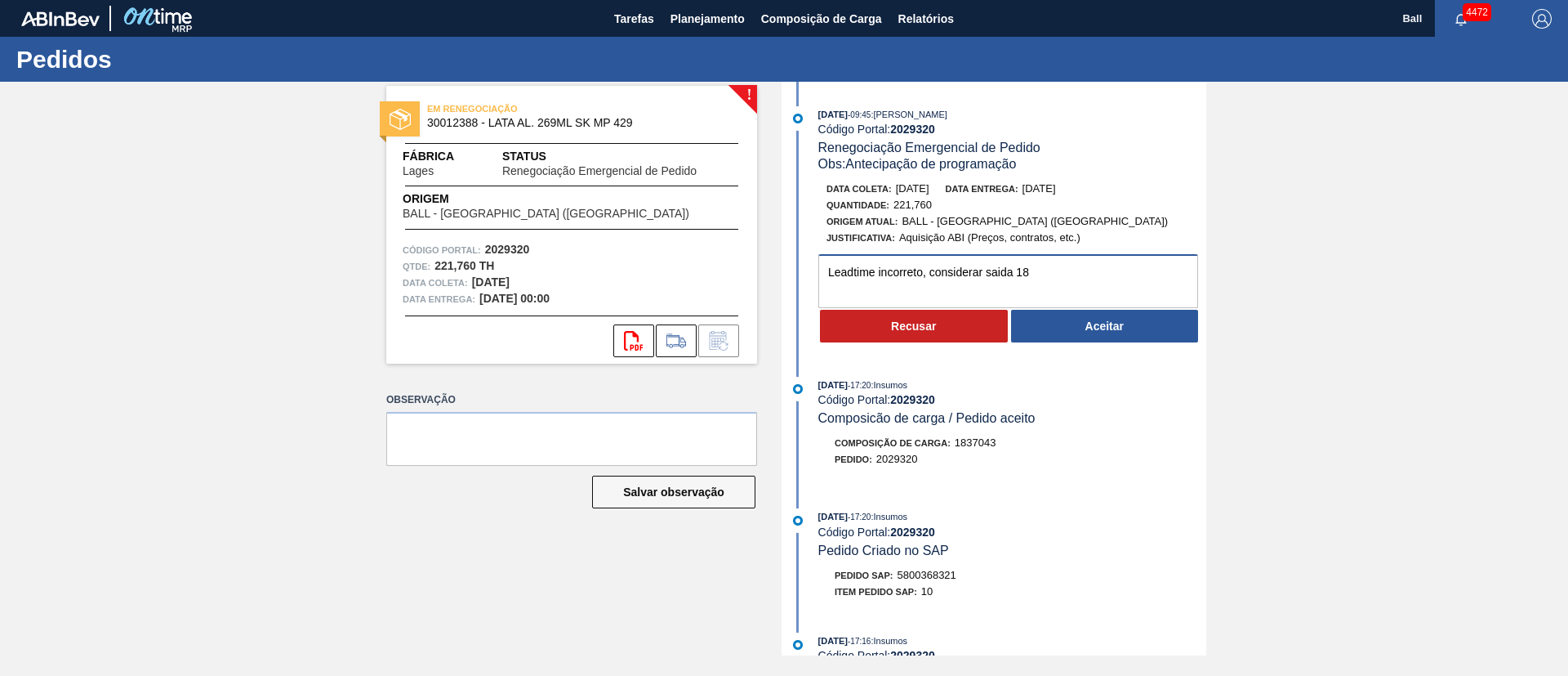
click at [805, 288] on div "Leadtime incorreto, considerar saida 18 Recusar Aceitar" at bounding box center [996, 299] width 421 height 90
type textarea "Leadtime incorreto, considerar saida 18"
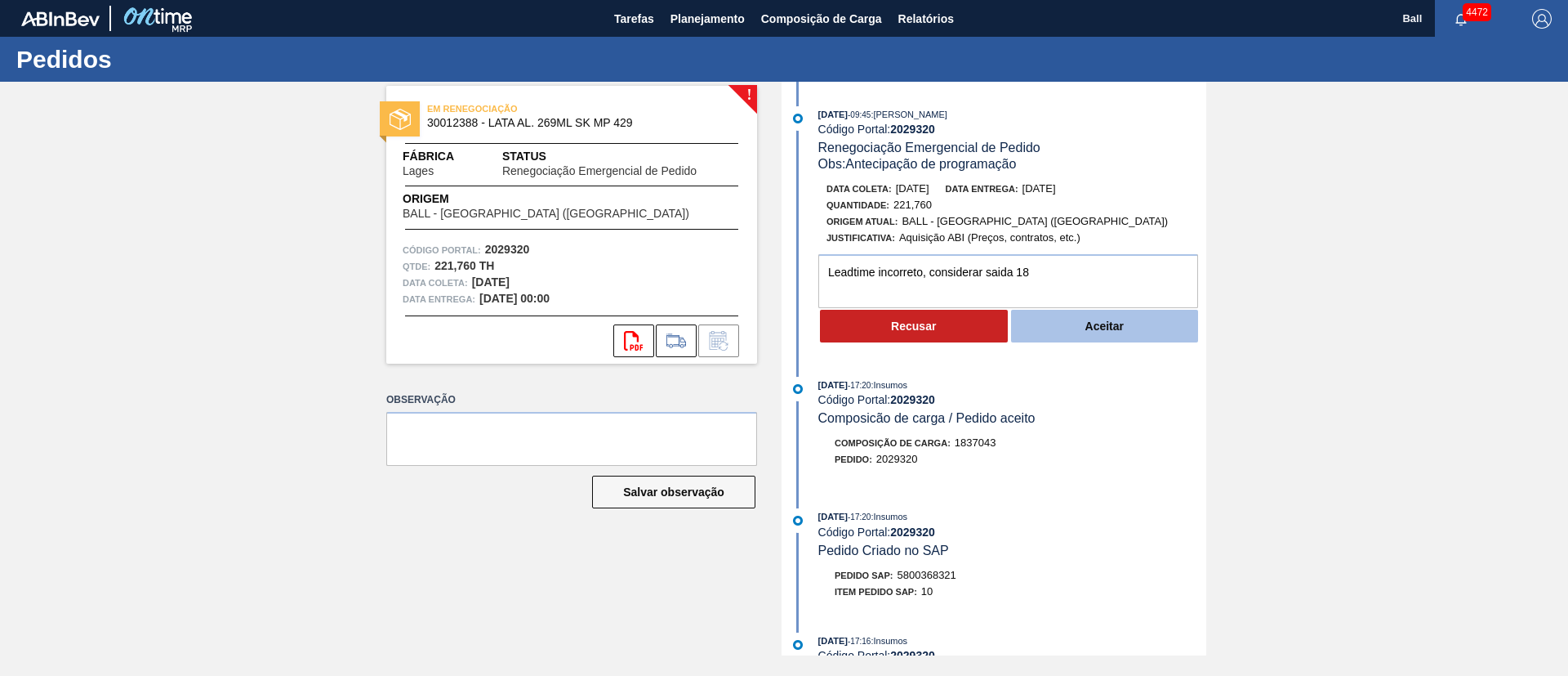
click at [1108, 319] on button "Aceitar" at bounding box center [1105, 326] width 188 height 33
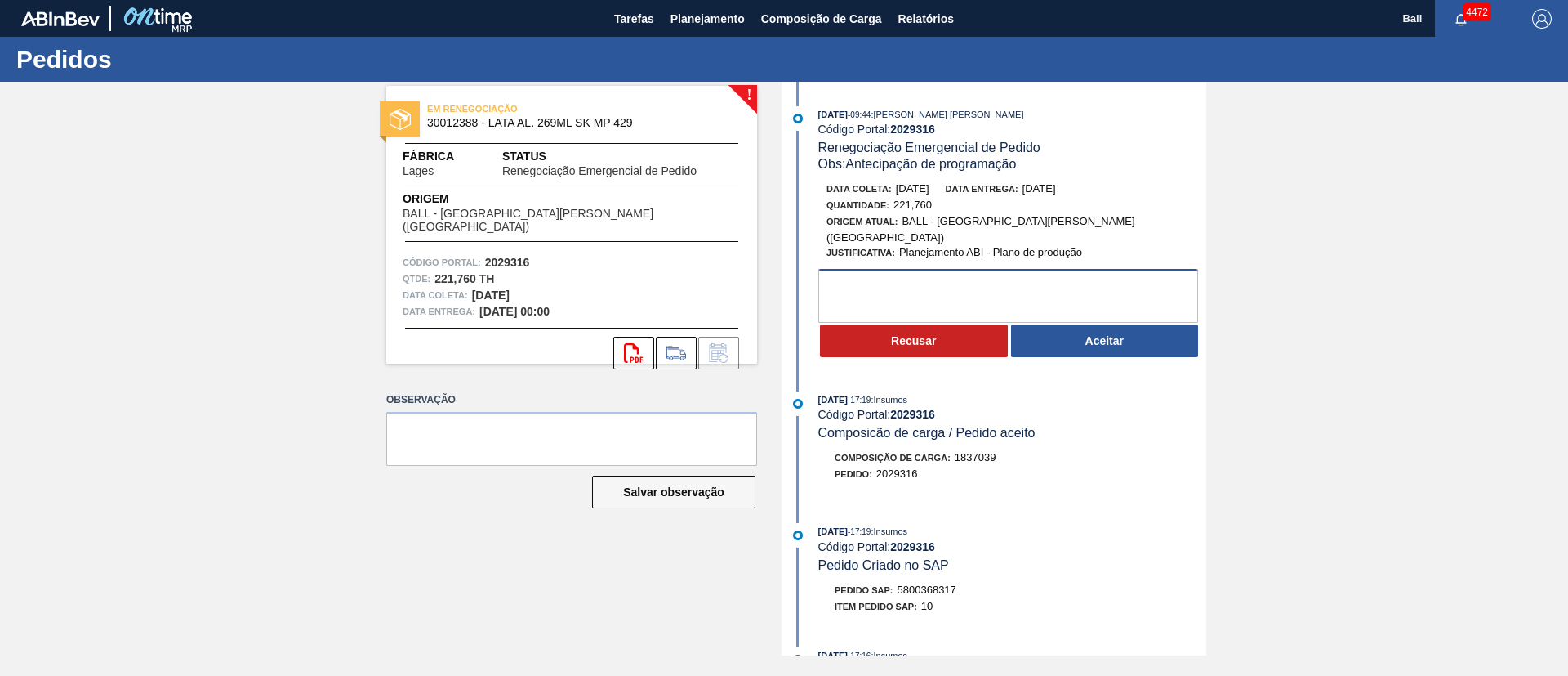
click at [1077, 270] on textarea at bounding box center [1009, 296] width 380 height 54
paste textarea "Leadtime incorreto, considerar saida 18"
type textarea "Leadtime incorreto, considerar saida 17"
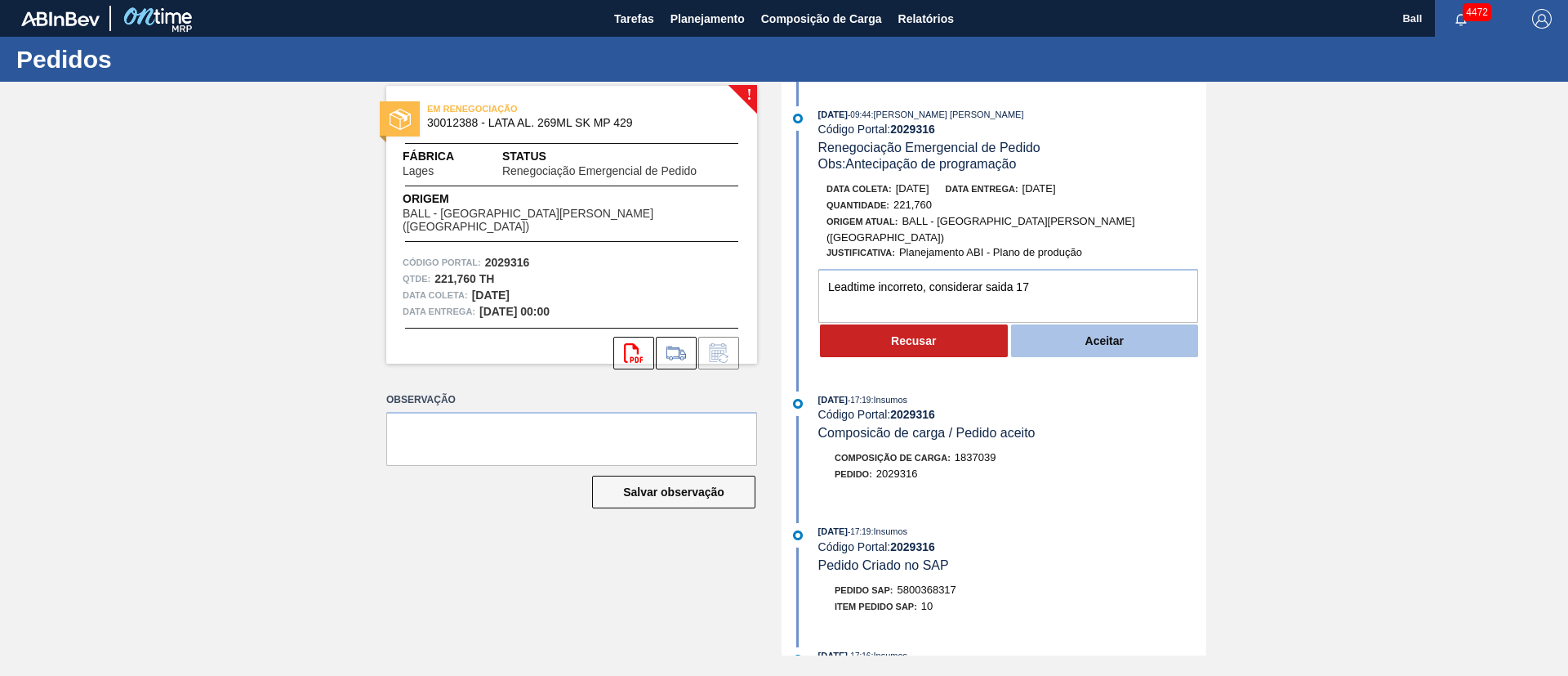
click at [1091, 324] on button "Aceitar" at bounding box center [1105, 340] width 188 height 33
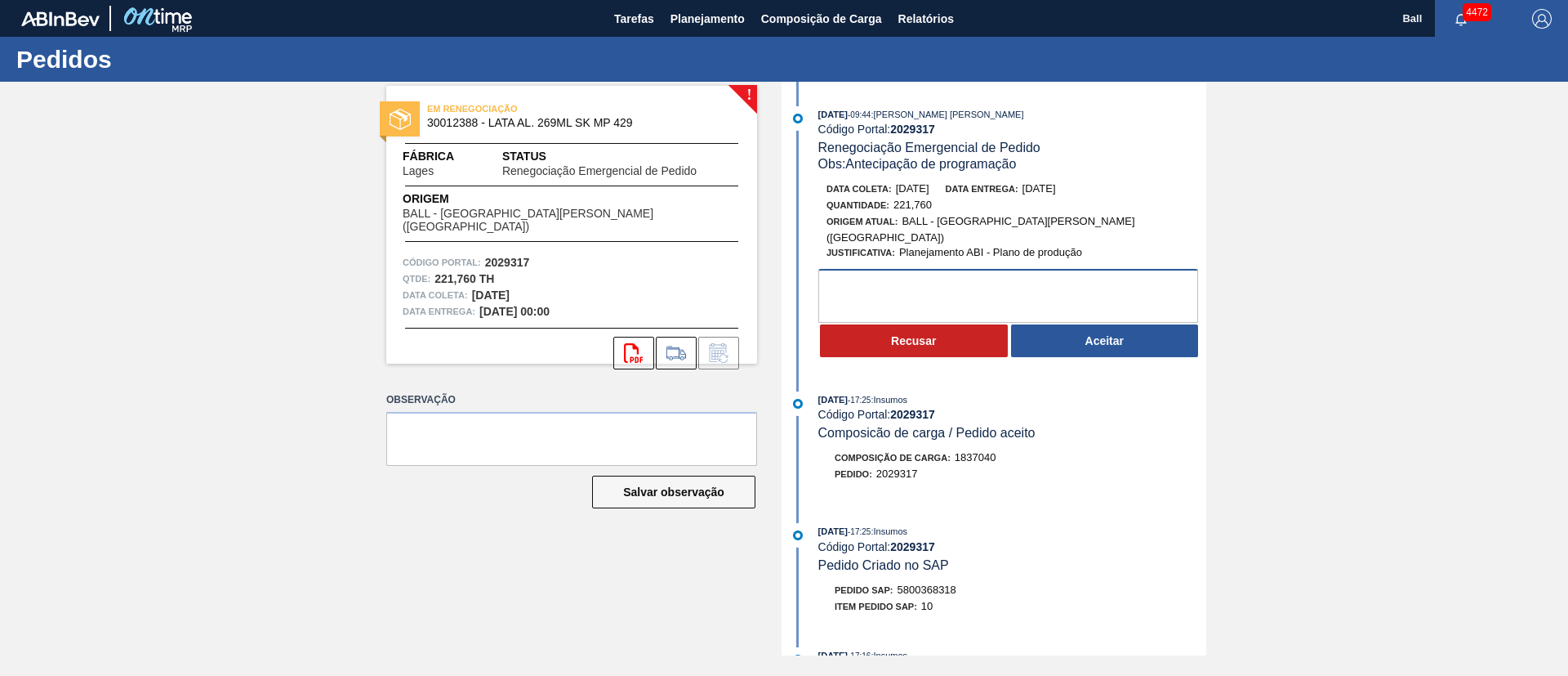
click at [1031, 273] on textarea at bounding box center [1009, 296] width 380 height 54
paste textarea "Leadtime incorreto, considerar saida 18"
type textarea "Leadtime incorreto, considerar saida 17"
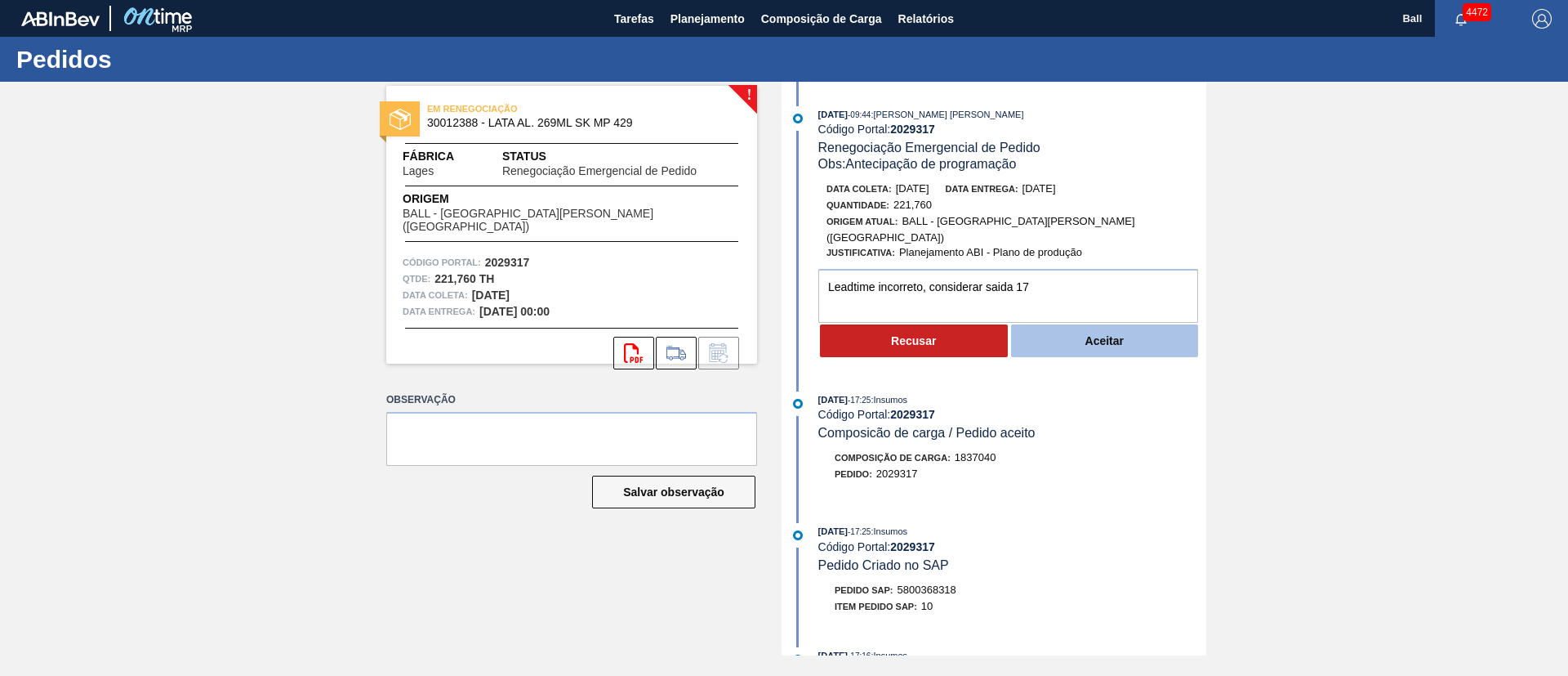
click at [1134, 332] on button "Aceitar" at bounding box center [1105, 340] width 188 height 33
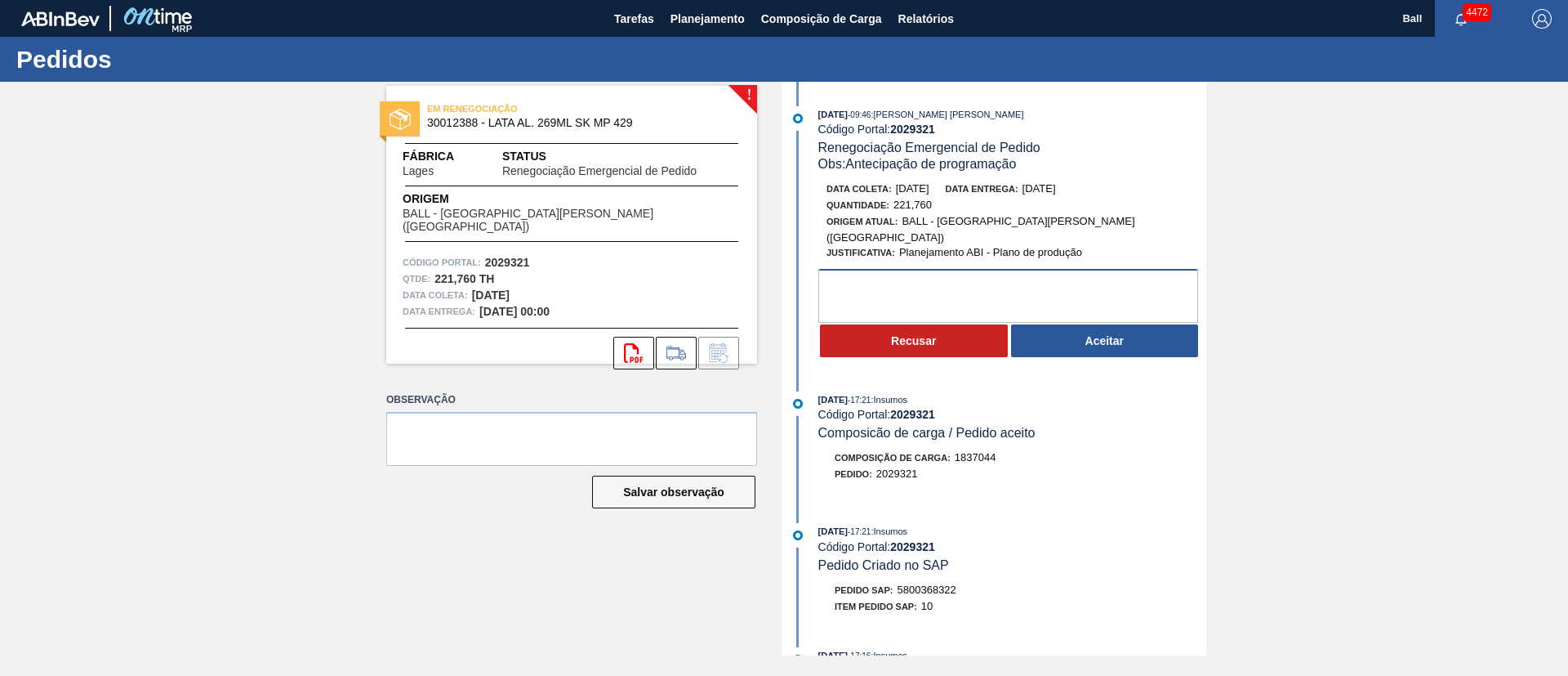
click at [966, 274] on textarea at bounding box center [1009, 296] width 380 height 54
paste textarea "Leadtime incorreto, considerar saida 18"
type textarea "Leadtime incorreto, considerar saida 18"
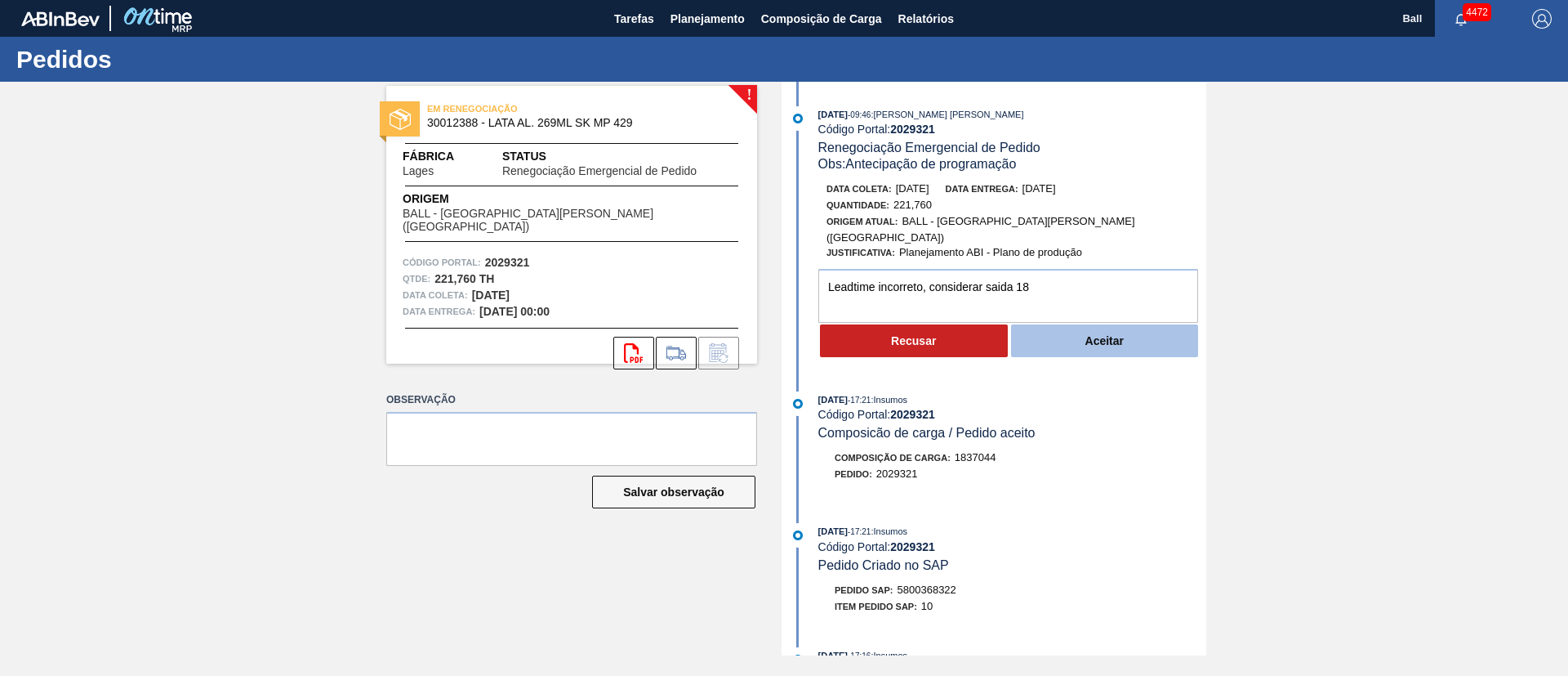
click at [1106, 324] on button "Aceitar" at bounding box center [1105, 340] width 188 height 33
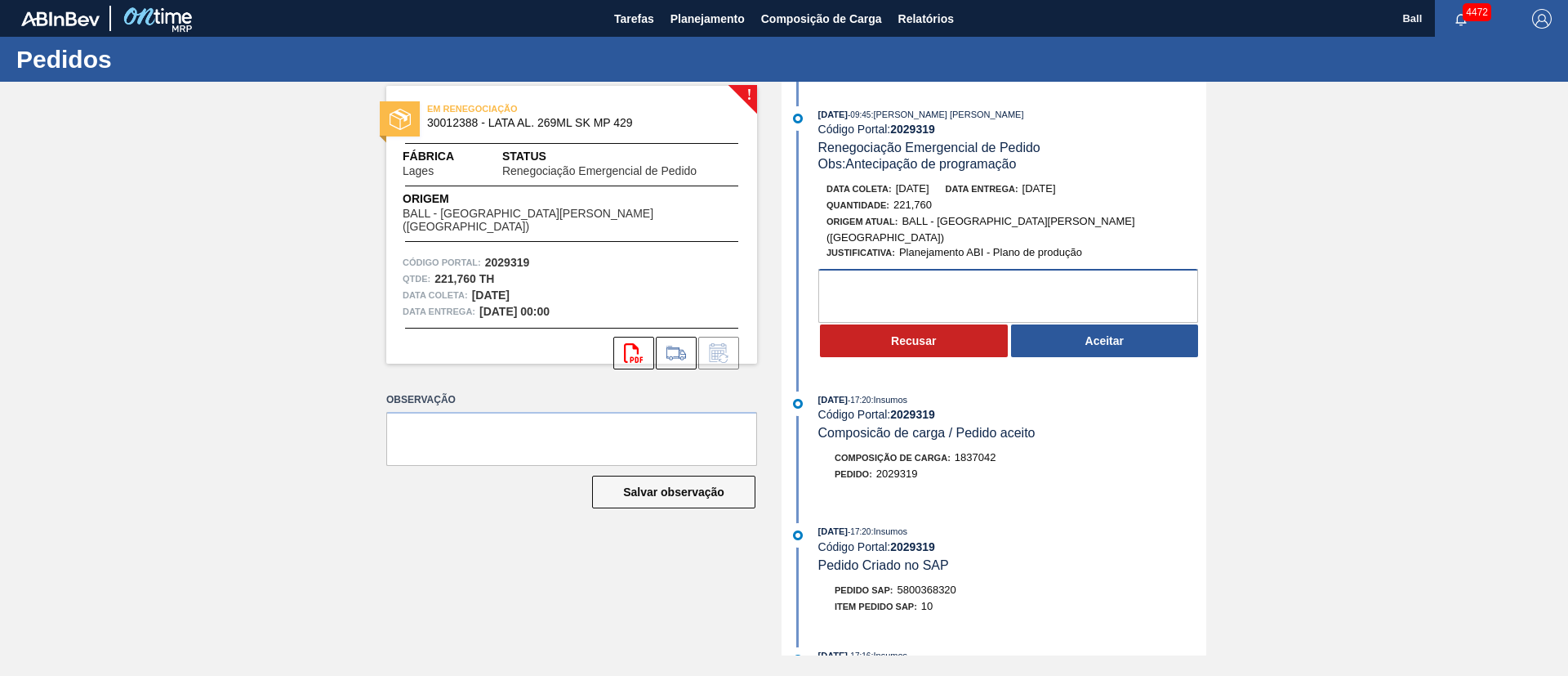
click at [953, 275] on textarea at bounding box center [1009, 296] width 380 height 54
paste textarea "Leadtime incorreto, considerar saida 18"
type textarea "Leadtime incorreto, considerar saida 17"
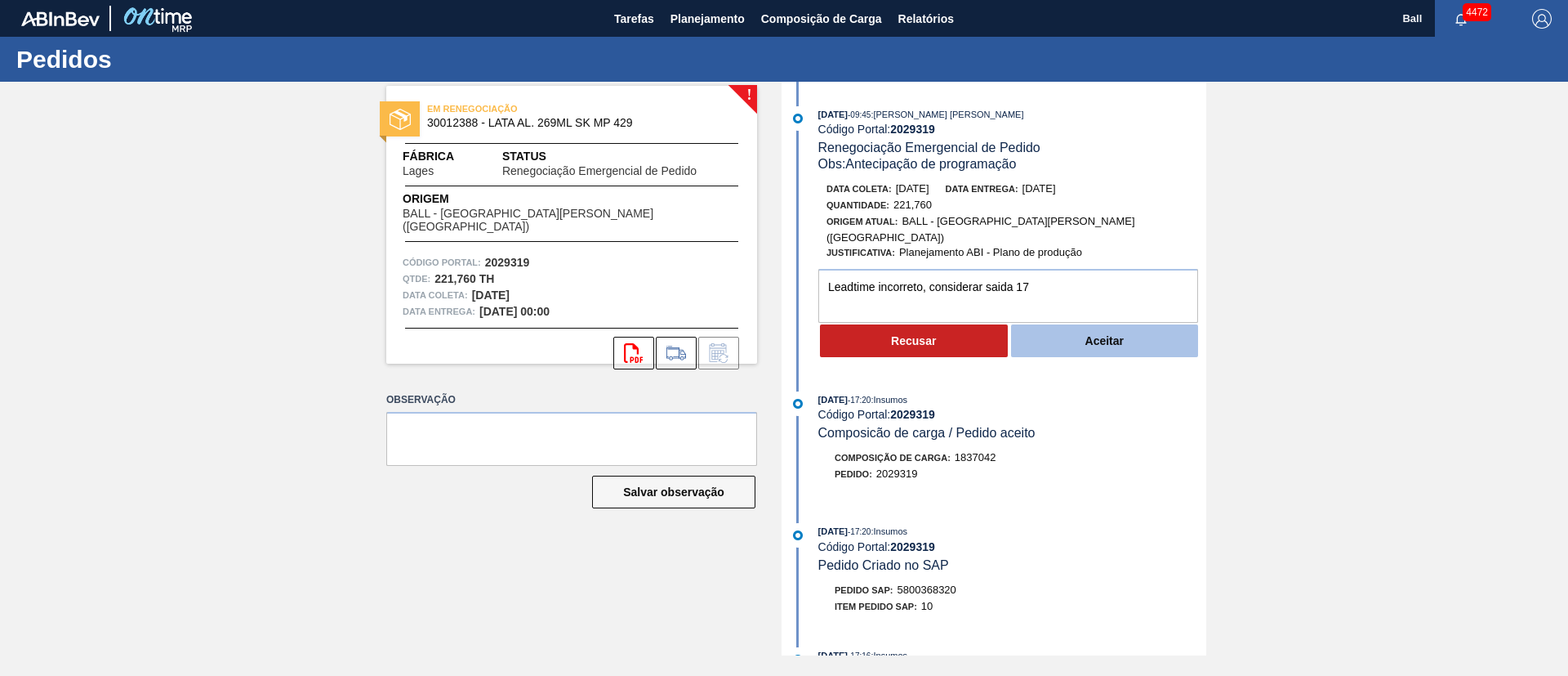
click at [1151, 324] on button "Aceitar" at bounding box center [1105, 340] width 188 height 33
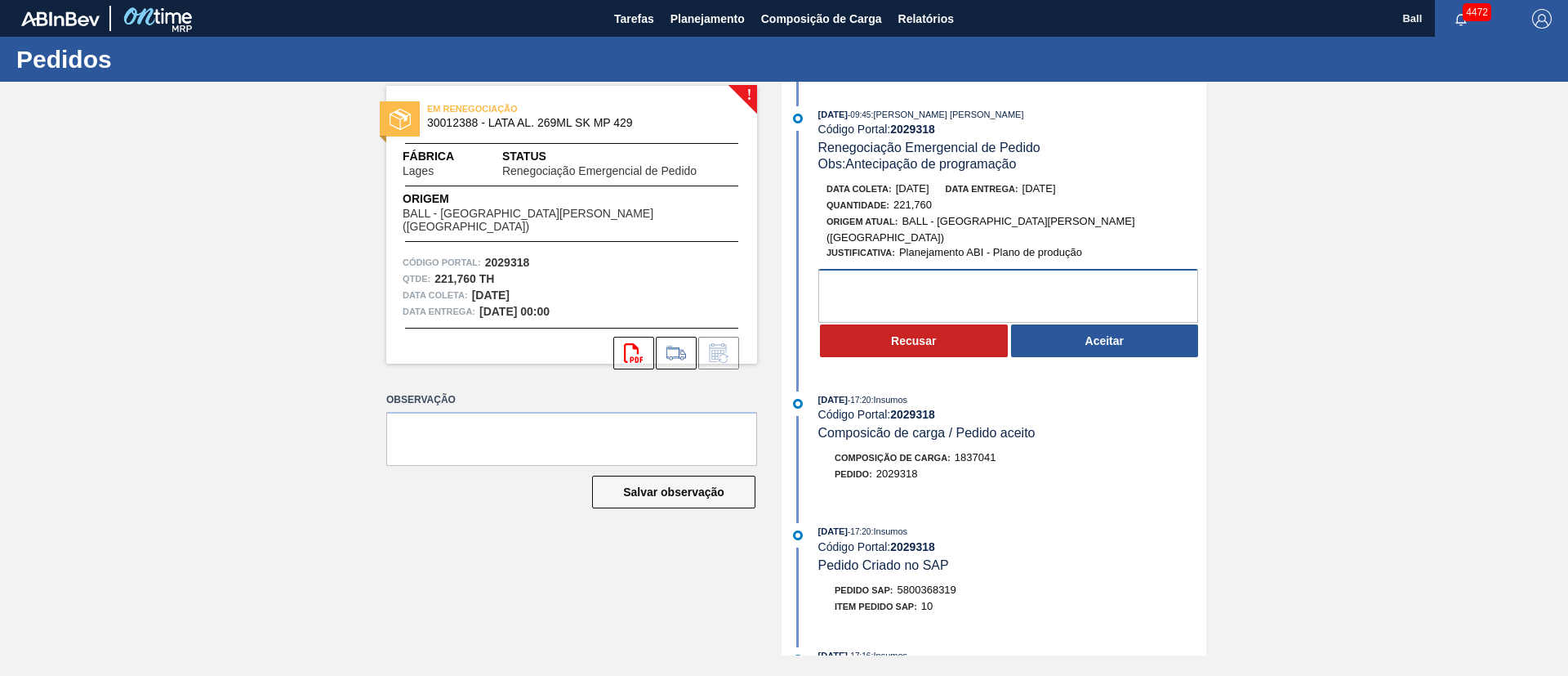
click at [1043, 269] on textarea at bounding box center [1009, 296] width 380 height 54
paste textarea "Leadtime incorreto, considerar saida 18"
type textarea "Leadtime incorreto, considerar saida 17"
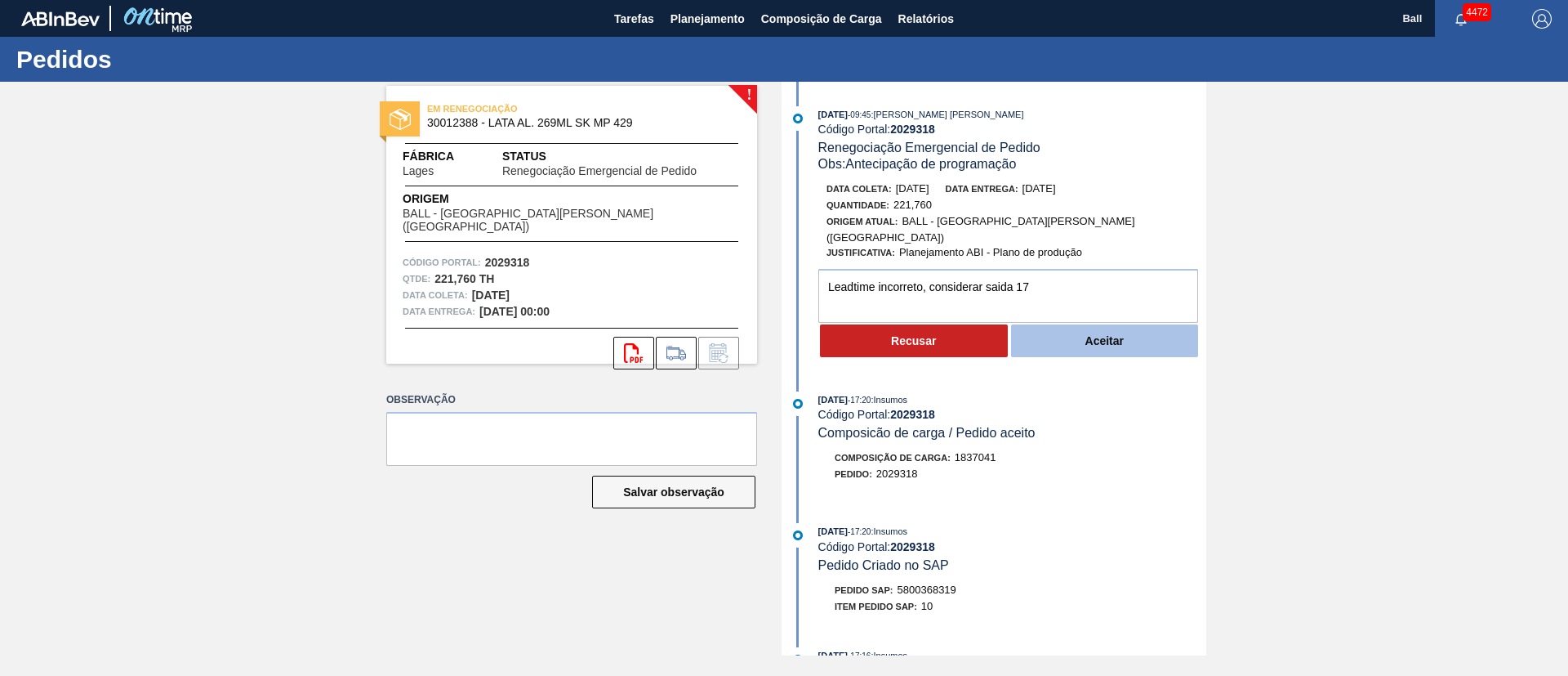
click at [1151, 336] on button "Aceitar" at bounding box center [1105, 340] width 188 height 33
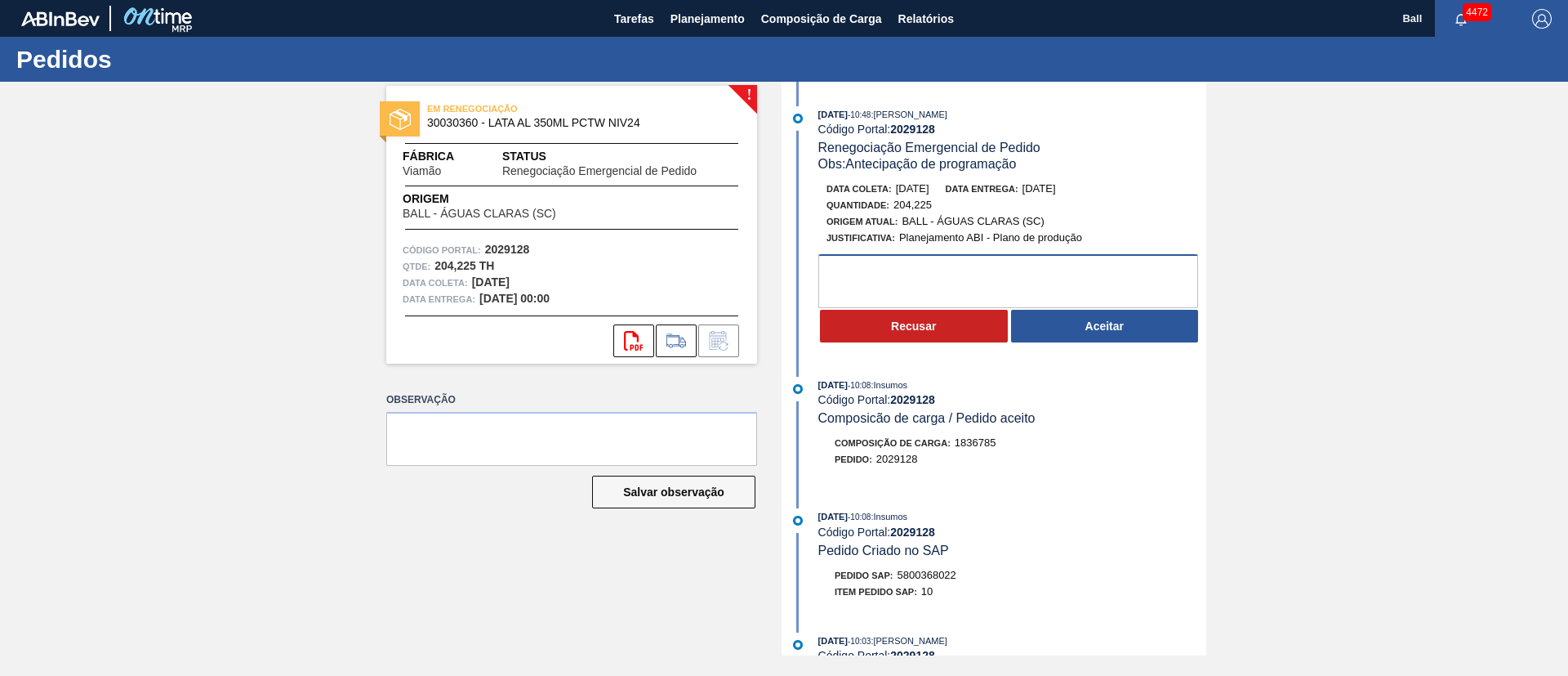
click at [1103, 286] on textarea at bounding box center [1009, 281] width 380 height 54
click at [1002, 274] on textarea at bounding box center [1009, 281] width 380 height 54
type textarea "Nok, sem estoque disponivel"
click at [944, 330] on button "Recusar" at bounding box center [914, 326] width 188 height 33
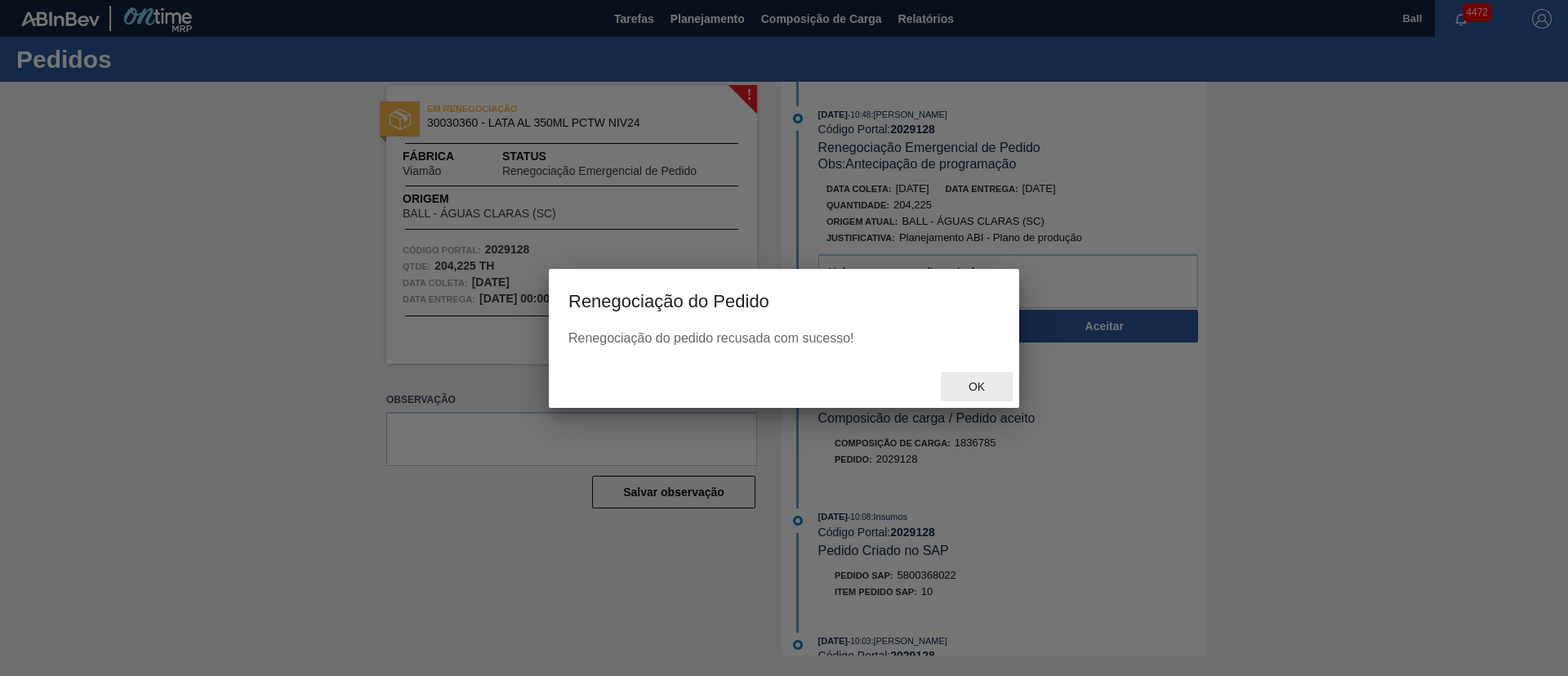
click at [981, 386] on span "Ok" at bounding box center [977, 386] width 42 height 13
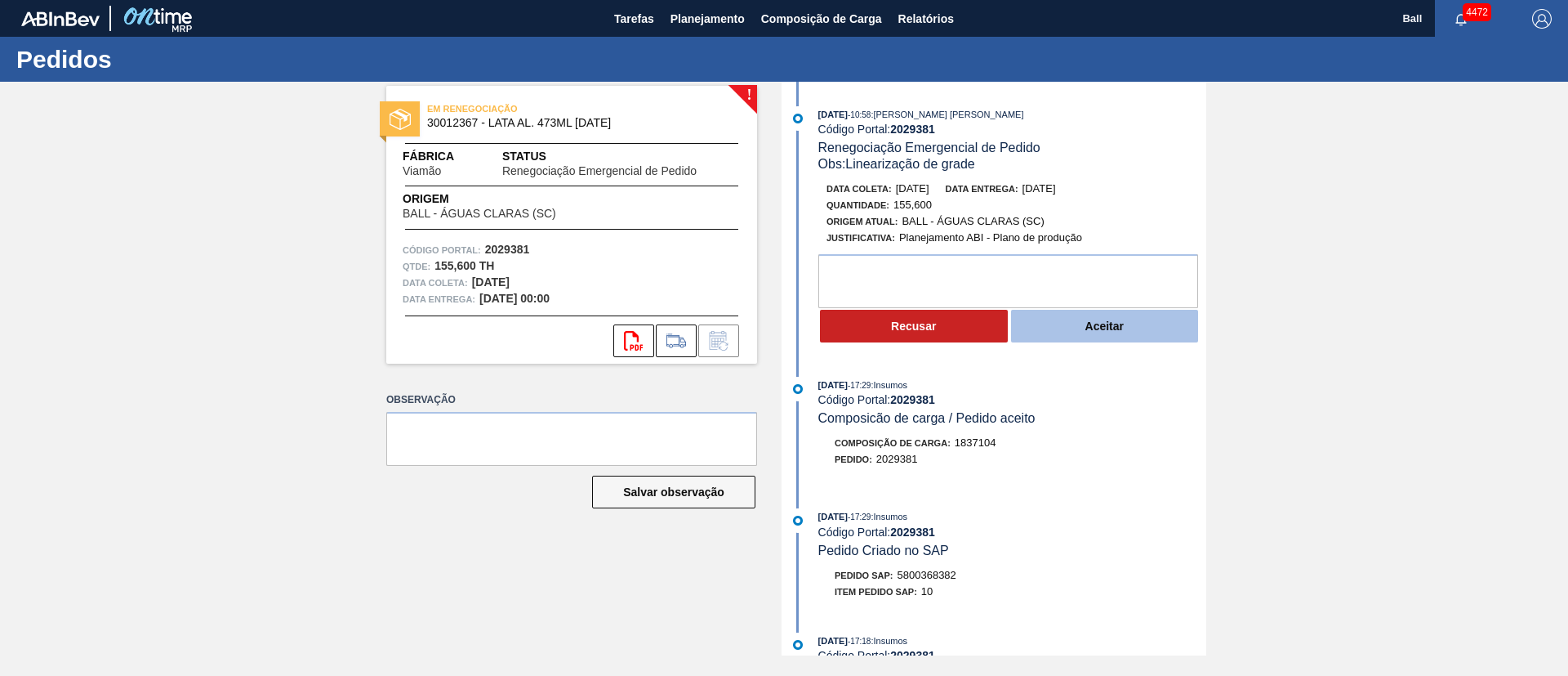
click at [1122, 326] on button "Aceitar" at bounding box center [1105, 326] width 188 height 33
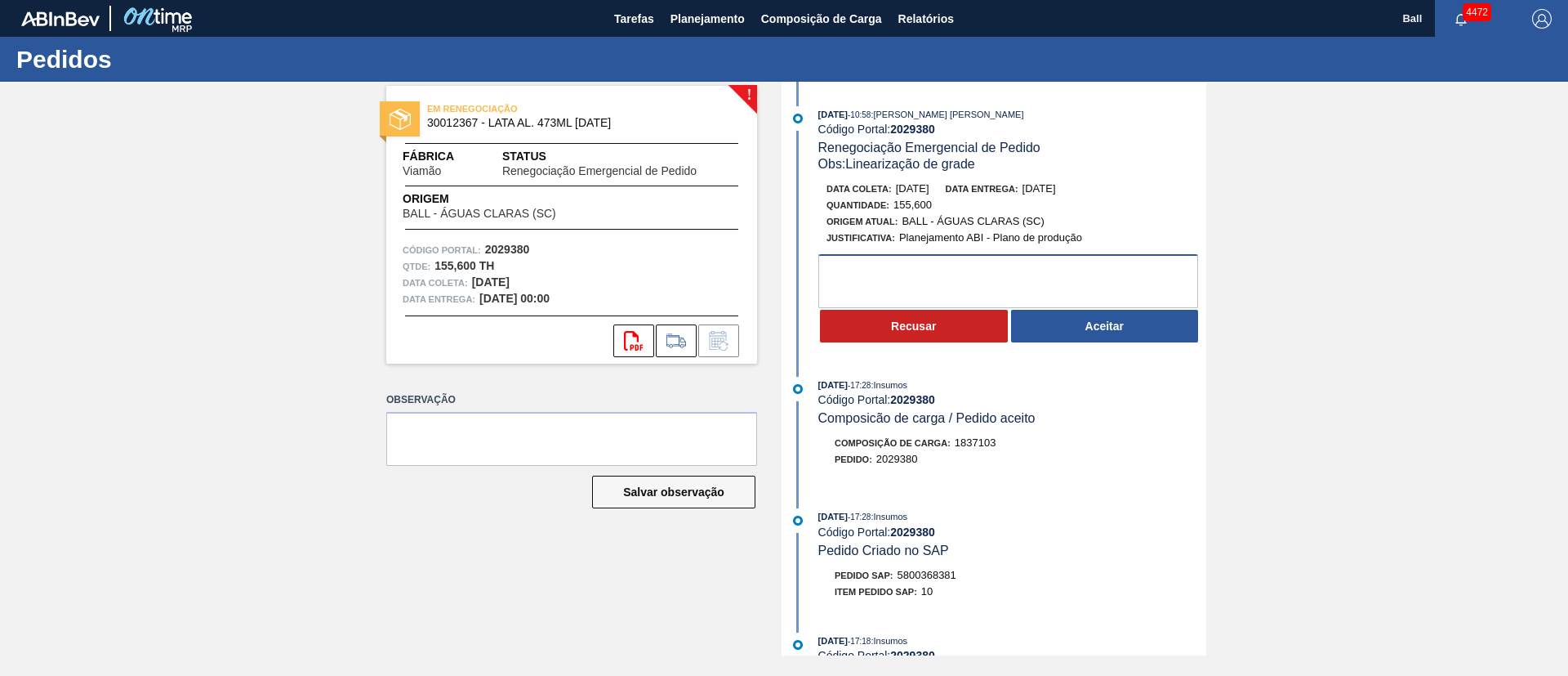
click at [1064, 273] on textarea at bounding box center [1009, 281] width 380 height 54
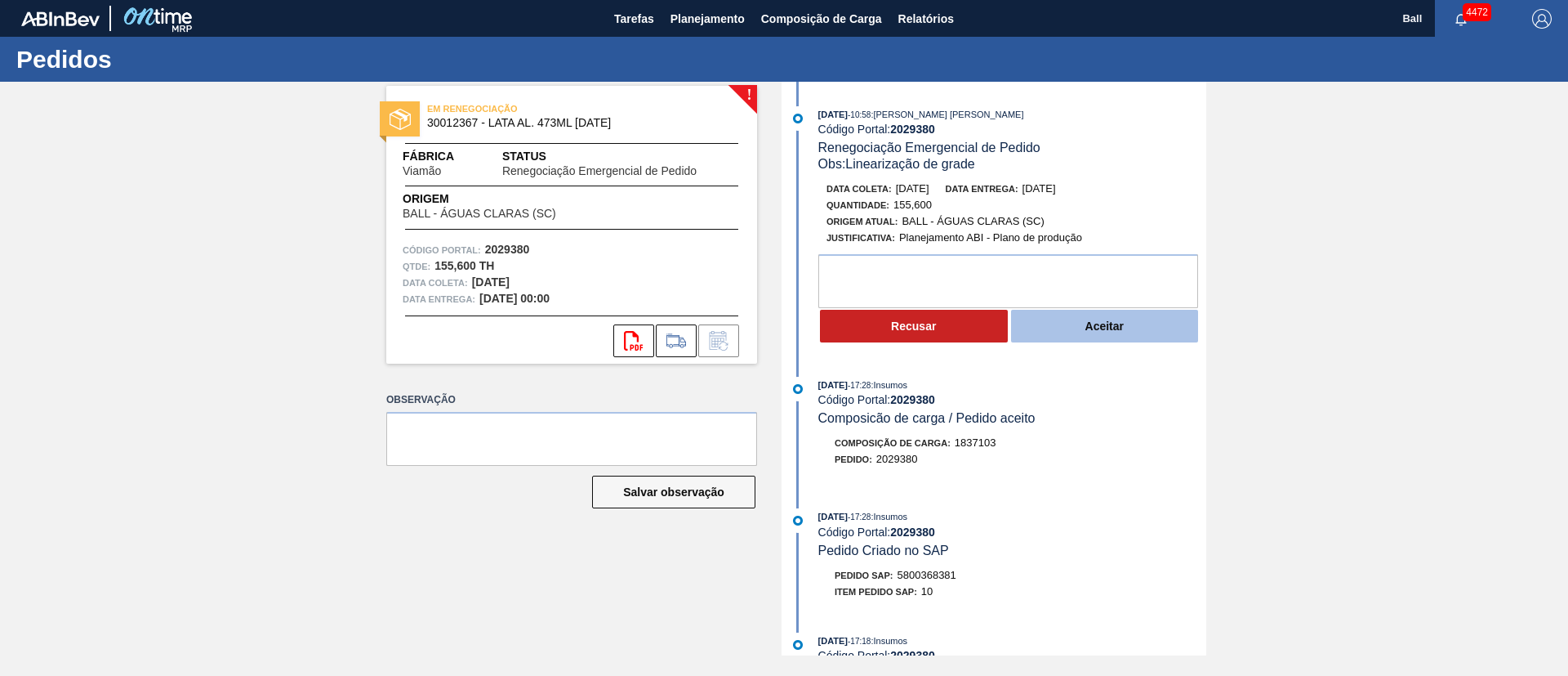
click at [1161, 318] on button "Aceitar" at bounding box center [1105, 326] width 188 height 33
click at [1101, 320] on button "Aceitar" at bounding box center [1105, 326] width 188 height 33
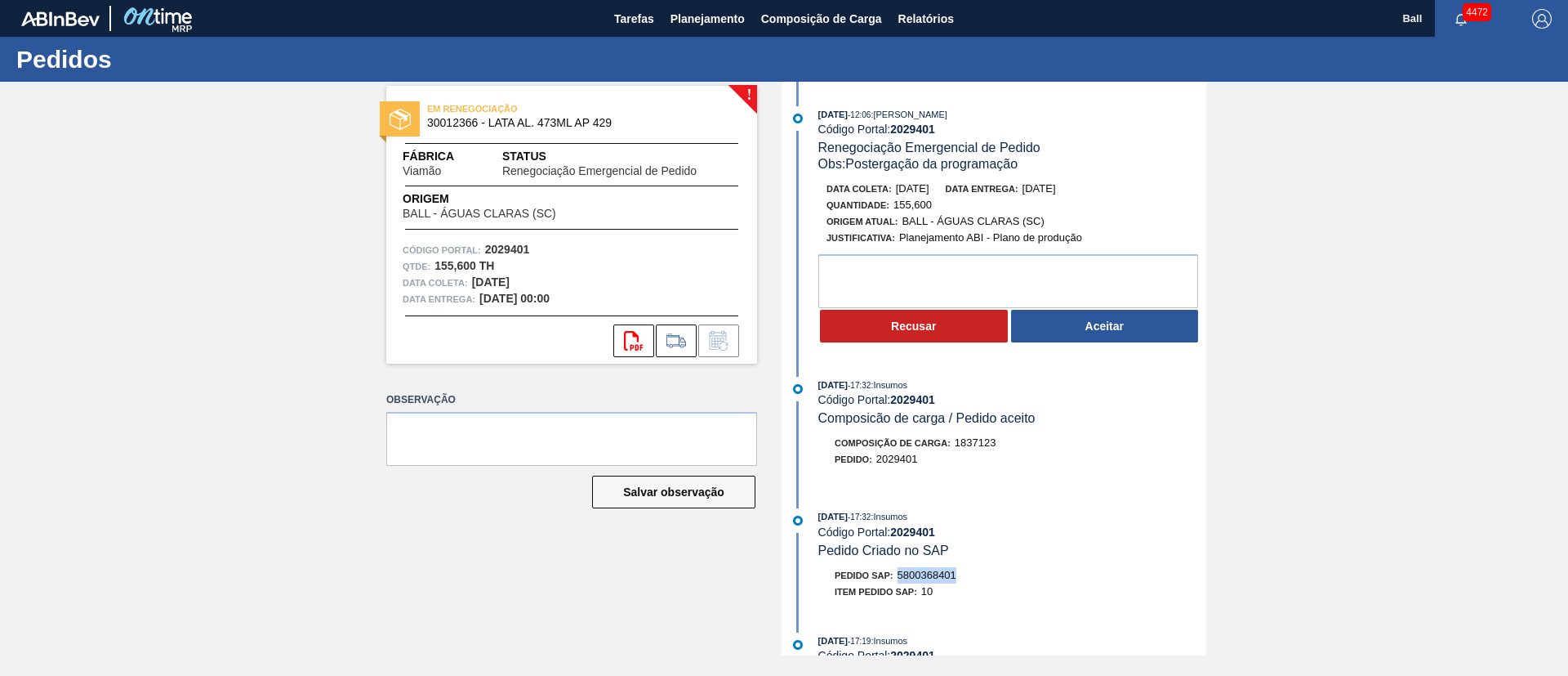
drag, startPoint x: 970, startPoint y: 577, endPoint x: 901, endPoint y: 579, distance: 69.5
click at [901, 579] on div "Pedido SAP: 5800368401" at bounding box center [1013, 575] width 388 height 16
copy span "5800368401"
click at [1111, 329] on button "Aceitar" at bounding box center [1105, 326] width 188 height 33
drag, startPoint x: 966, startPoint y: 578, endPoint x: 899, endPoint y: 579, distance: 67.0
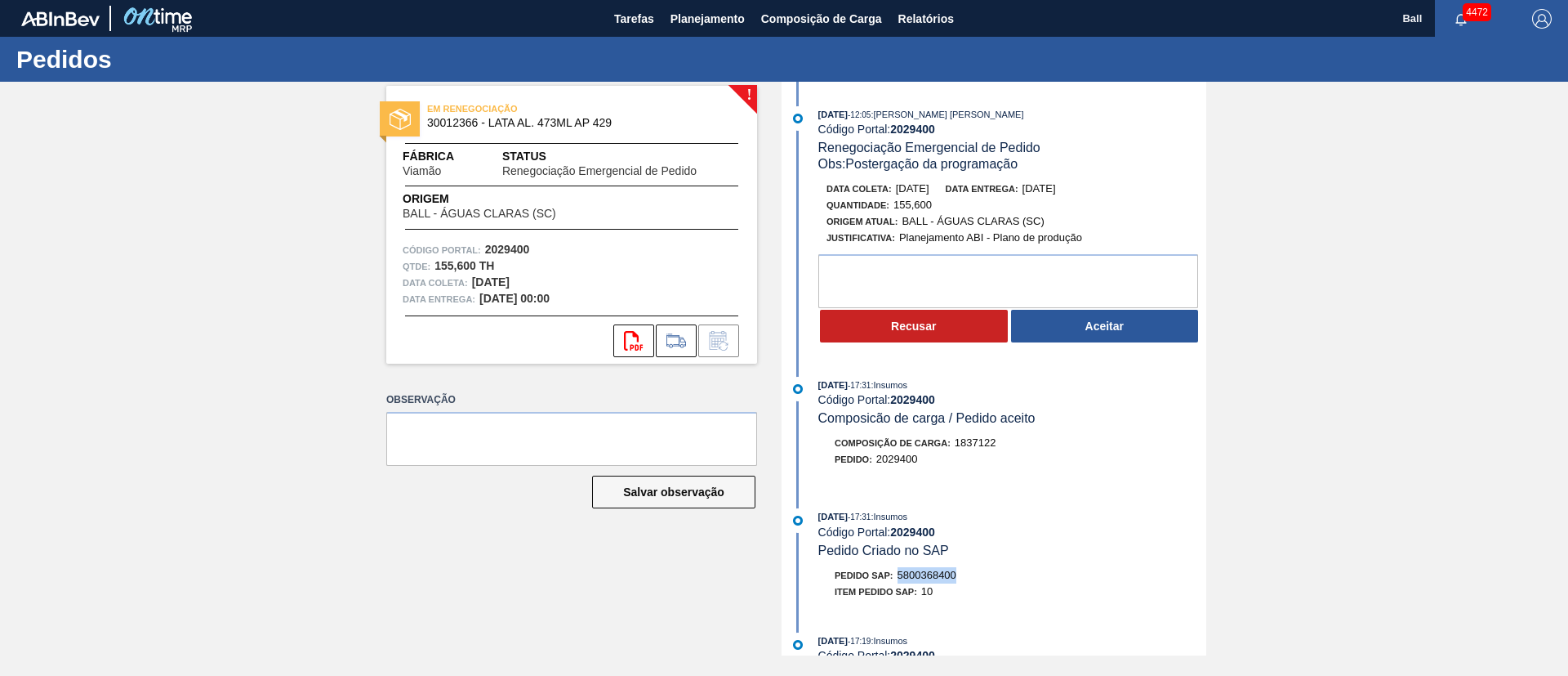
click at [899, 579] on div "Pedido SAP: 5800368400" at bounding box center [1013, 575] width 388 height 16
copy span "5800368400"
click at [1159, 331] on button "Aceitar" at bounding box center [1105, 326] width 188 height 33
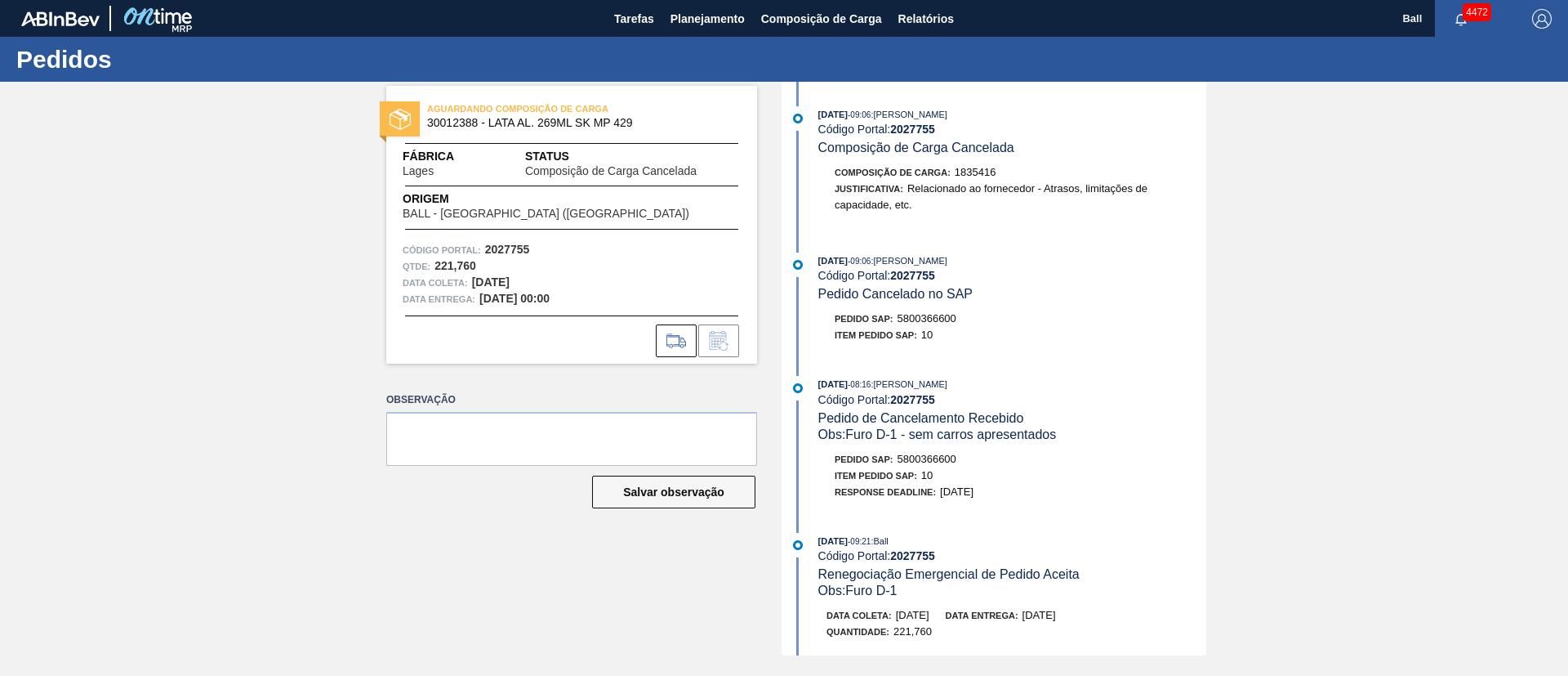
click at [1072, 339] on div "Item pedido SAP: 10" at bounding box center [1013, 335] width 388 height 16
drag, startPoint x: 984, startPoint y: 467, endPoint x: 923, endPoint y: 469, distance: 60.5
click at [923, 469] on div "Item pedido SAP: 10" at bounding box center [1013, 475] width 388 height 16
drag, startPoint x: 965, startPoint y: 459, endPoint x: 903, endPoint y: 457, distance: 62.1
click at [903, 457] on div "Pedido SAP: 5800366600" at bounding box center [1013, 459] width 388 height 16
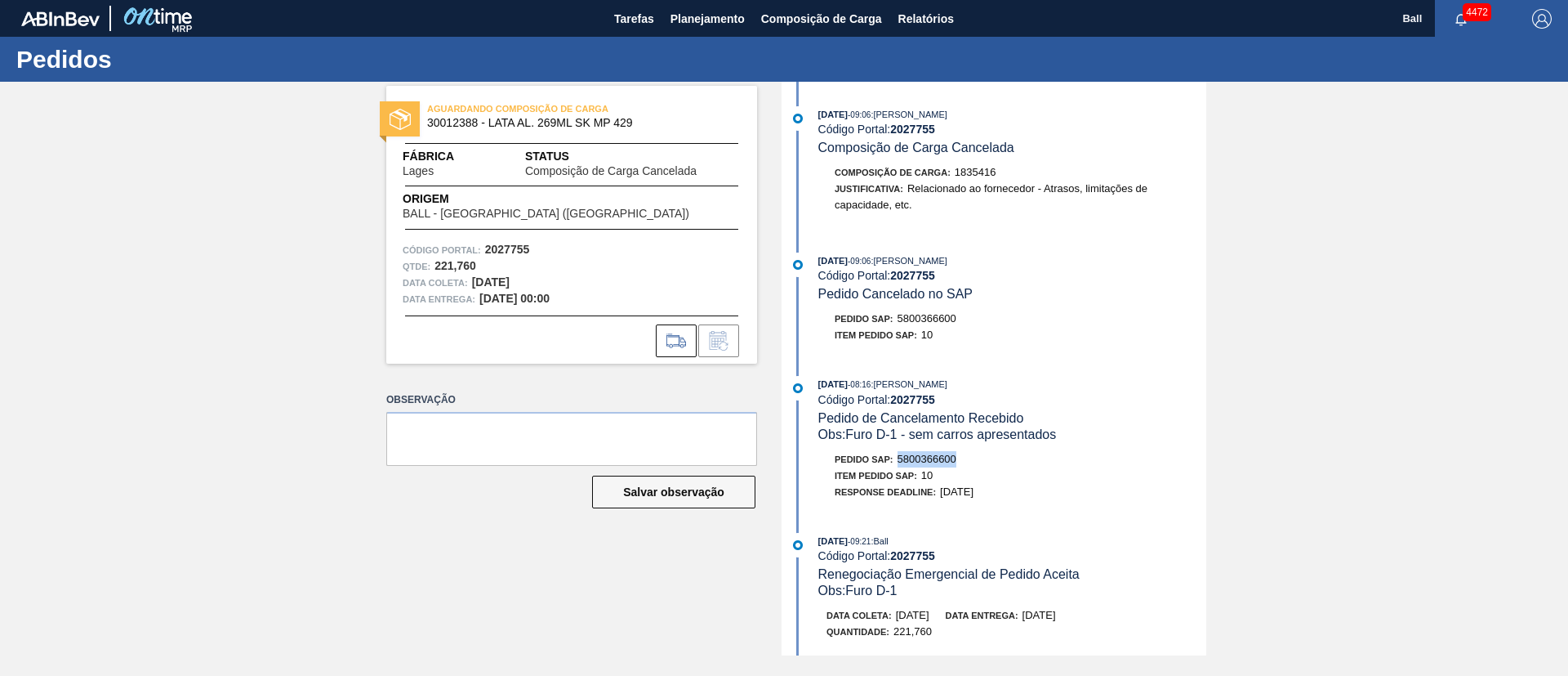
copy span "5800366600"
